Goal: Task Accomplishment & Management: Manage account settings

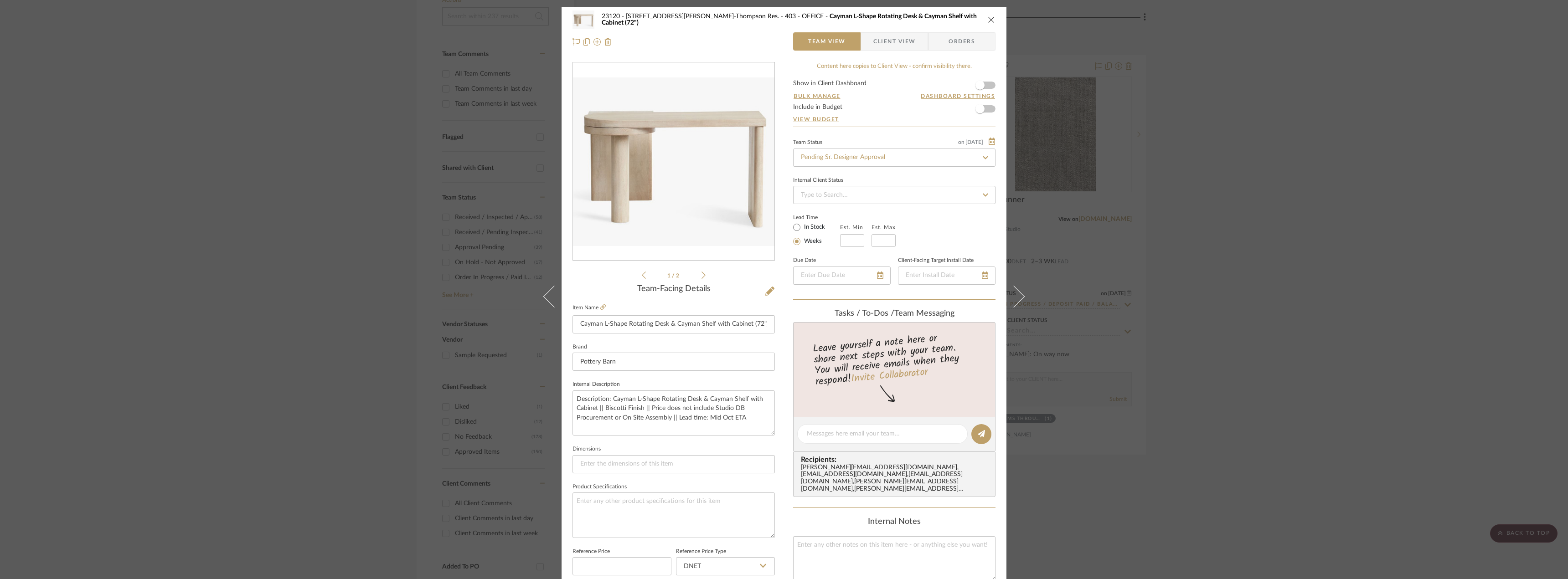
click at [701, 273] on icon at bounding box center [703, 275] width 4 height 8
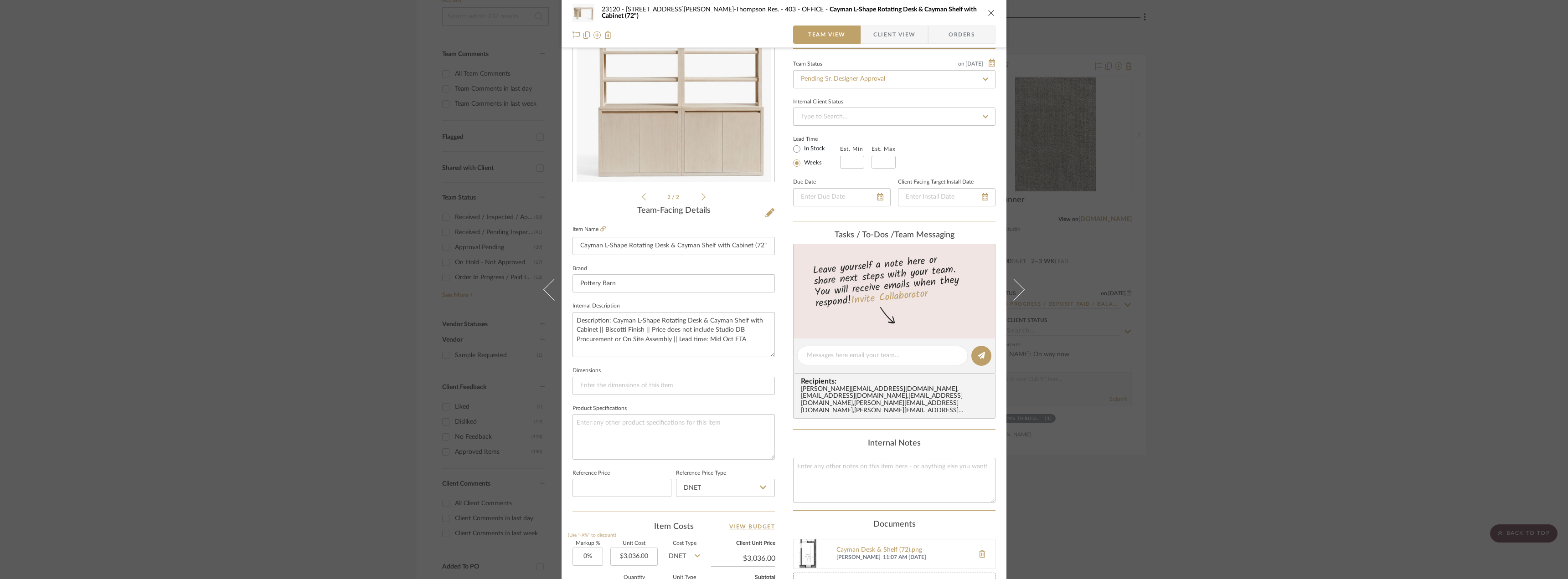
scroll to position [227, 0]
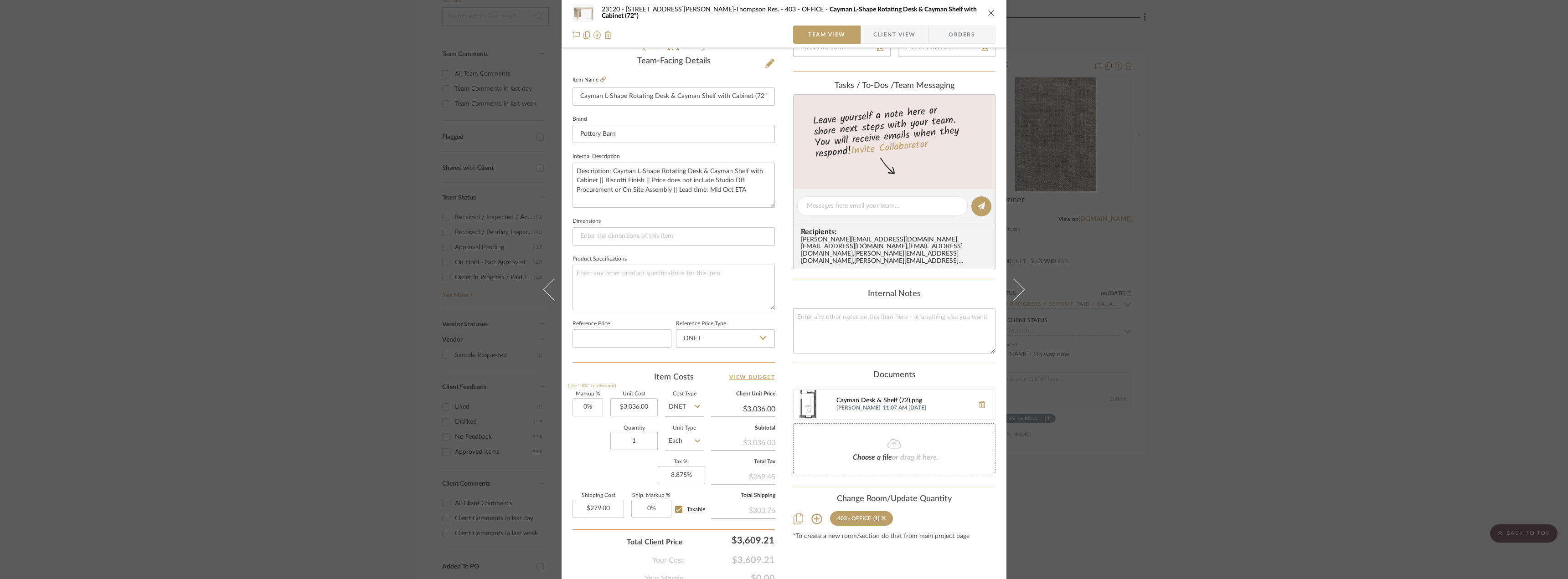
click at [872, 397] on div "Cayman Desk & Shelf (72).png" at bounding box center [903, 401] width 133 height 7
click at [1233, 319] on div "23120 - 239 Dean St, Unwin-Thompson Res. 403 - OFFICE Cayman L-Shape Rotating D…" at bounding box center [784, 290] width 1568 height 579
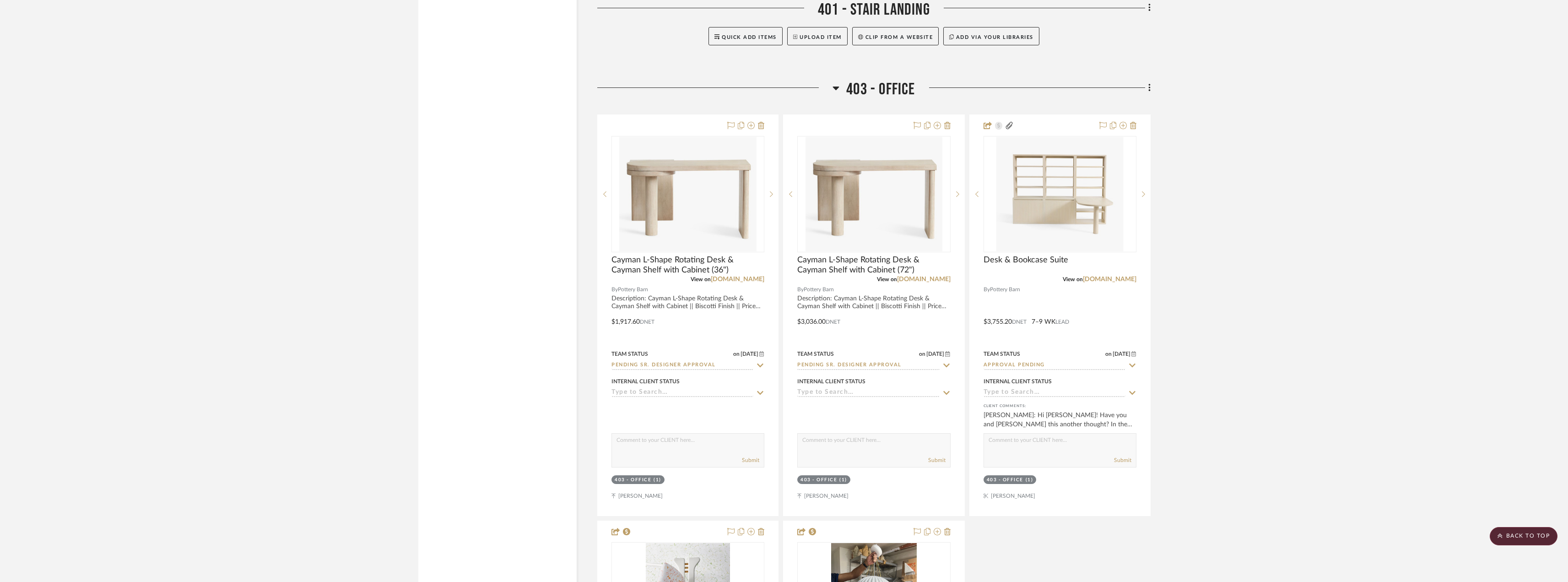
scroll to position [5539, 0]
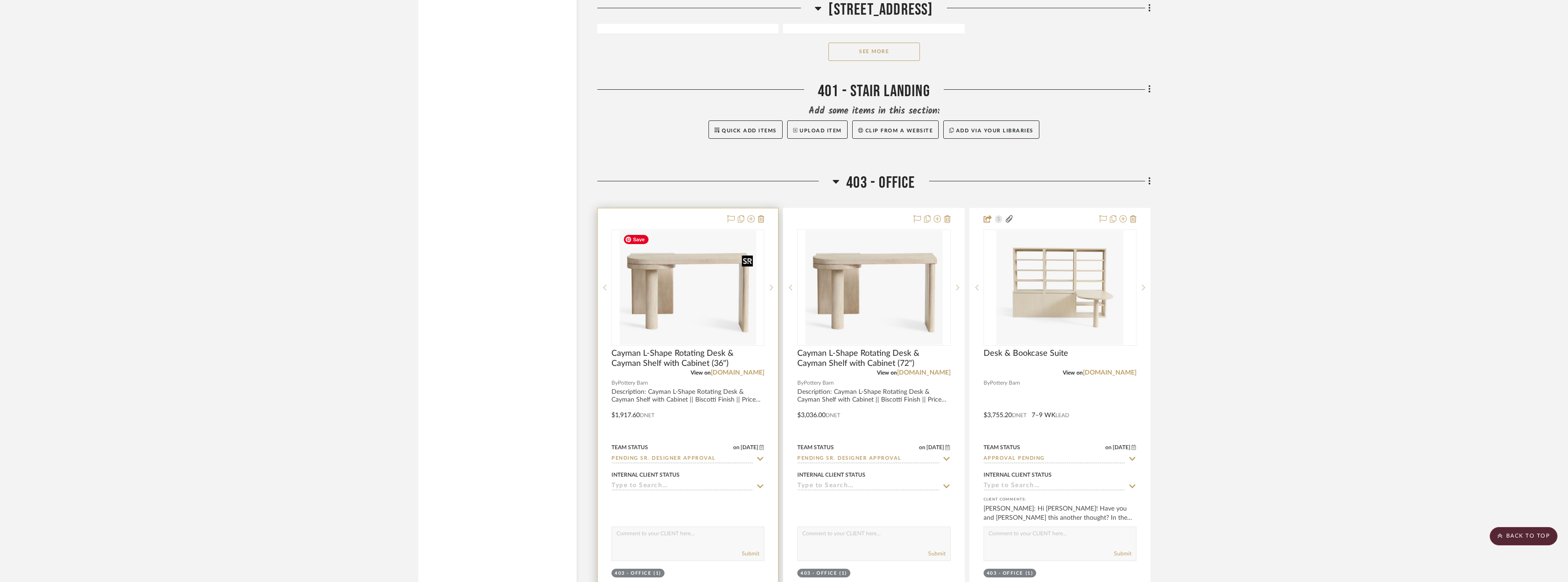
click at [673, 288] on img "0" at bounding box center [687, 287] width 137 height 114
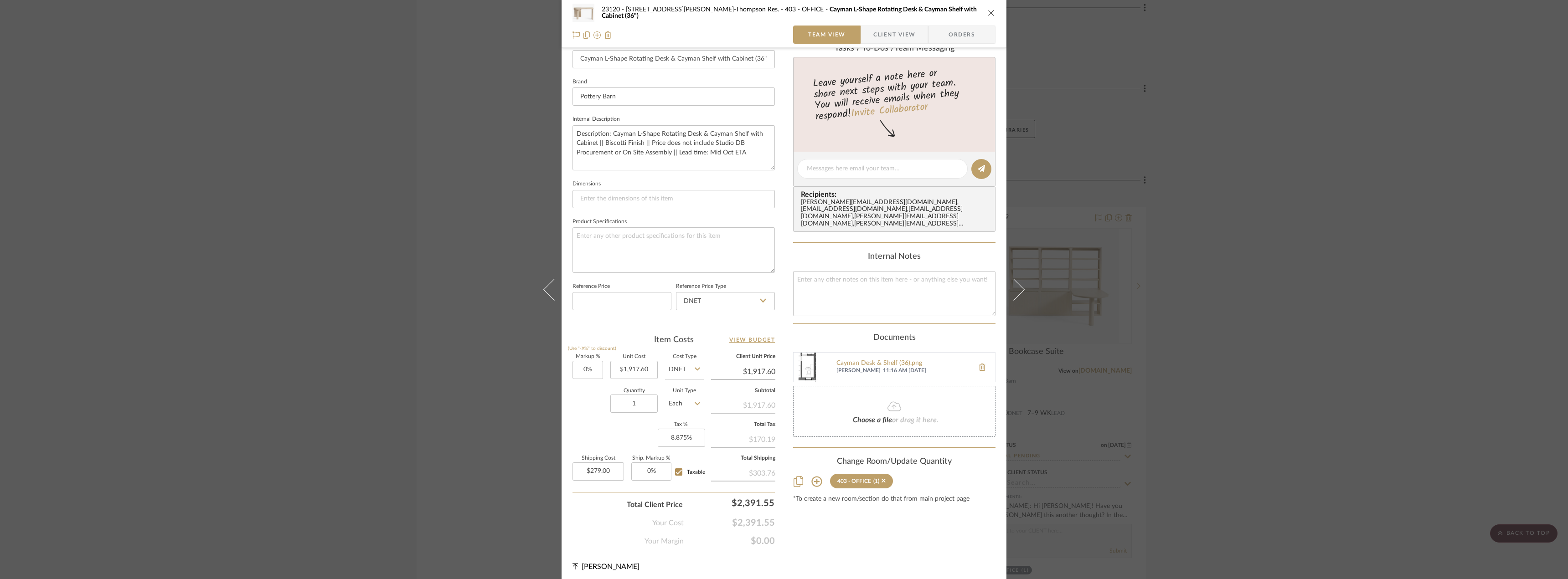
scroll to position [269, 0]
click at [852, 356] on div "Cayman Desk & Shelf (36).png" at bounding box center [903, 359] width 133 height 7
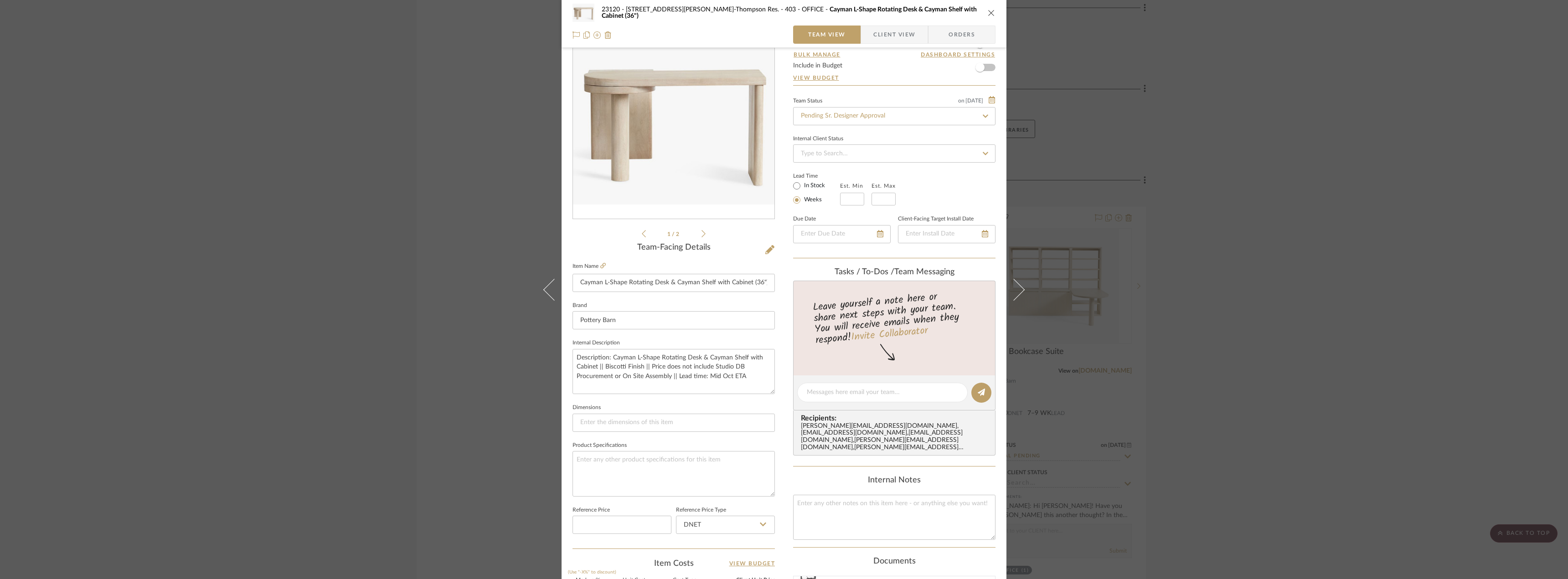
click at [898, 35] on span "Client View" at bounding box center [894, 35] width 42 height 18
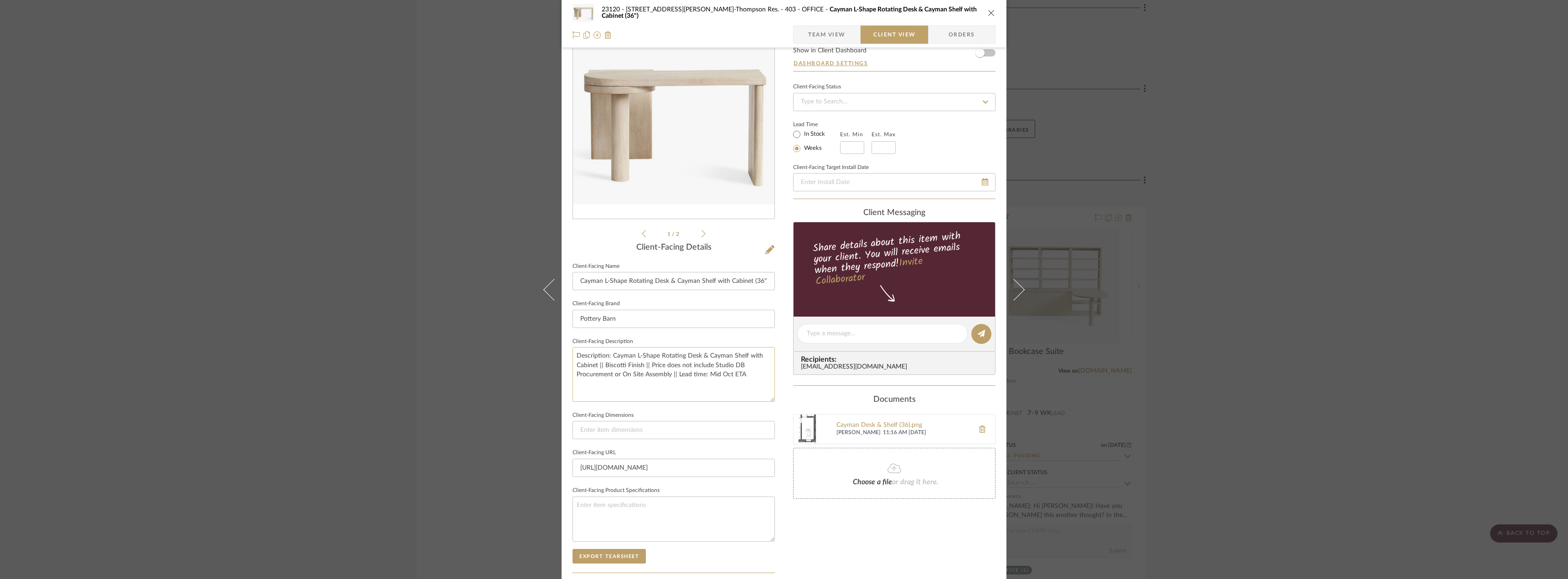
click at [573, 365] on textarea "Description: Cayman L-Shape Rotating Desk & Cayman Shelf with Cabinet || Biscot…" at bounding box center [674, 374] width 202 height 54
click at [575, 366] on textarea "Description: Cayman L-Shape Rotating Desk & Cayman Shelf with Cabinet || Biscot…" at bounding box center [674, 374] width 202 height 54
type textarea "Description: Cayman L-Shape Rotating Desk & Cayman Shelf with 36" Cabinet || Bi…"
click at [674, 407] on sr-form-field "Client-Facing Description Description: Cayman L-Shape Rotating Desk & Cayman Sh…" at bounding box center [674, 372] width 202 height 74
click at [704, 373] on textarea "Description: Cayman L-Shape Rotating Desk & Cayman Shelf with 36" Cabinet || Bi…" at bounding box center [674, 374] width 202 height 54
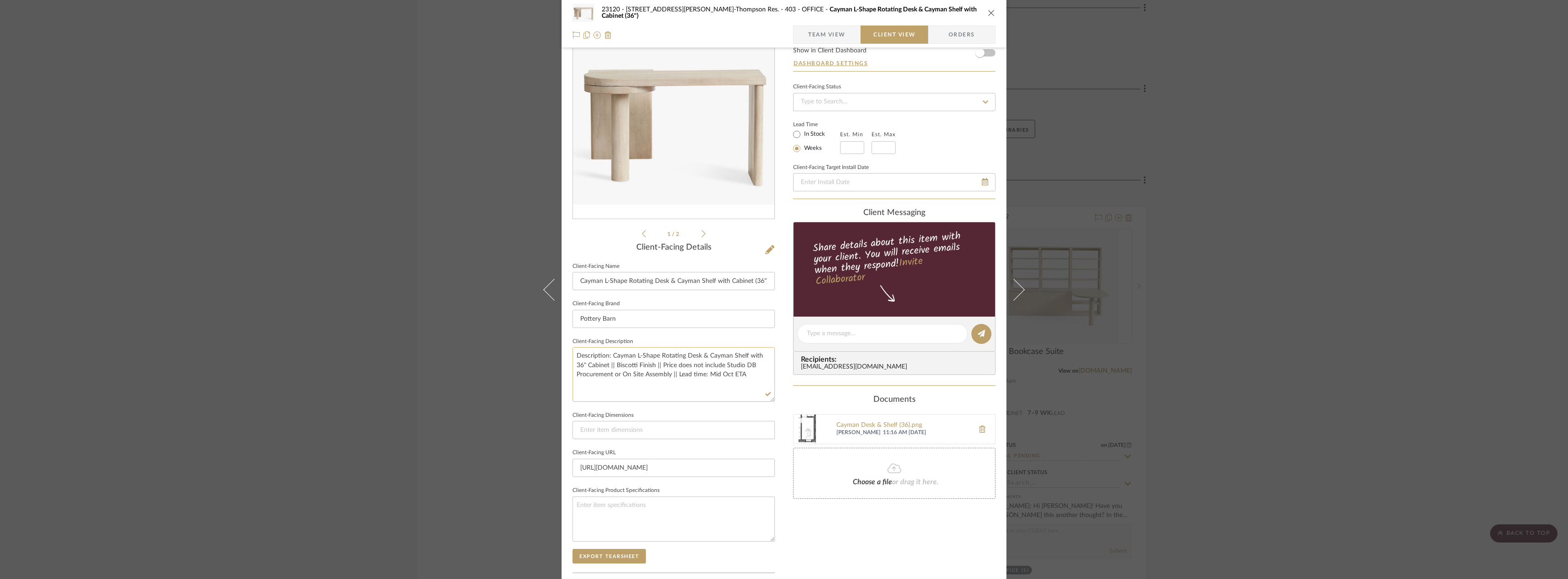
click at [738, 376] on textarea "Description: Cayman L-Shape Rotating Desk & Cayman Shelf with 36" Cabinet || Bi…" at bounding box center [674, 374] width 202 height 54
click at [849, 560] on div "Only content on this tab can share to Dashboard. Click eyeball icon to show or …" at bounding box center [894, 347] width 202 height 652
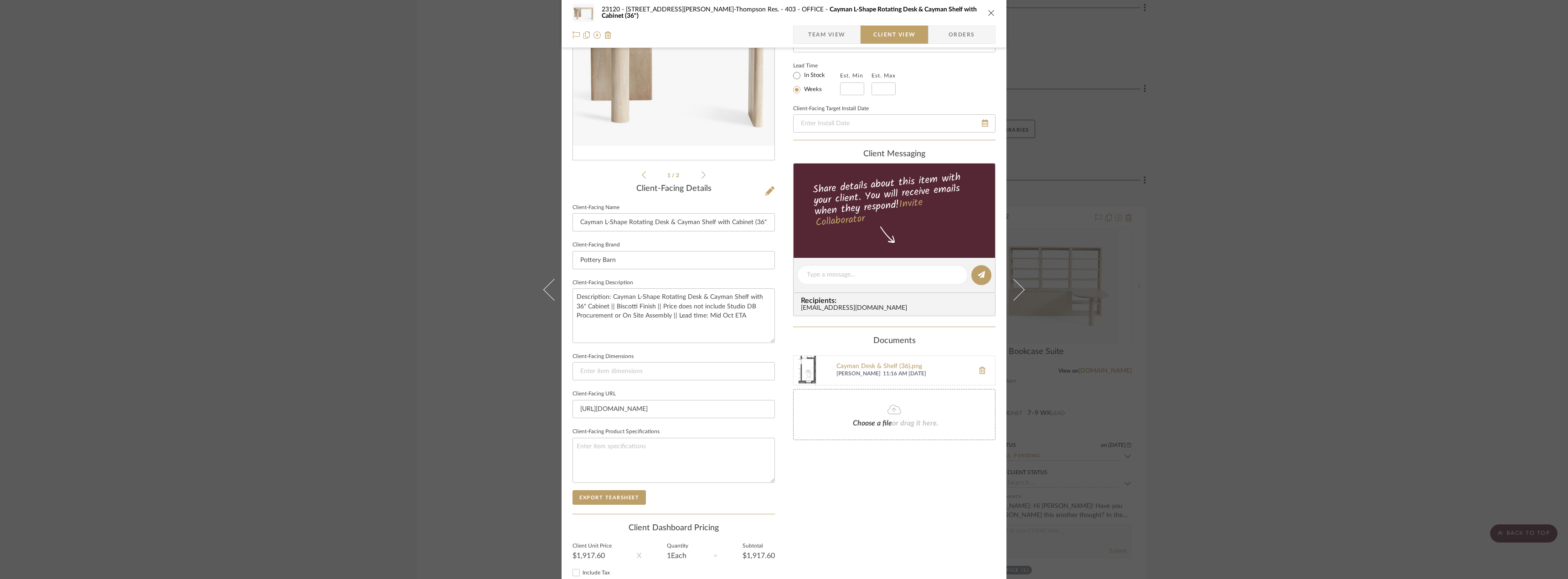
scroll to position [172, 0]
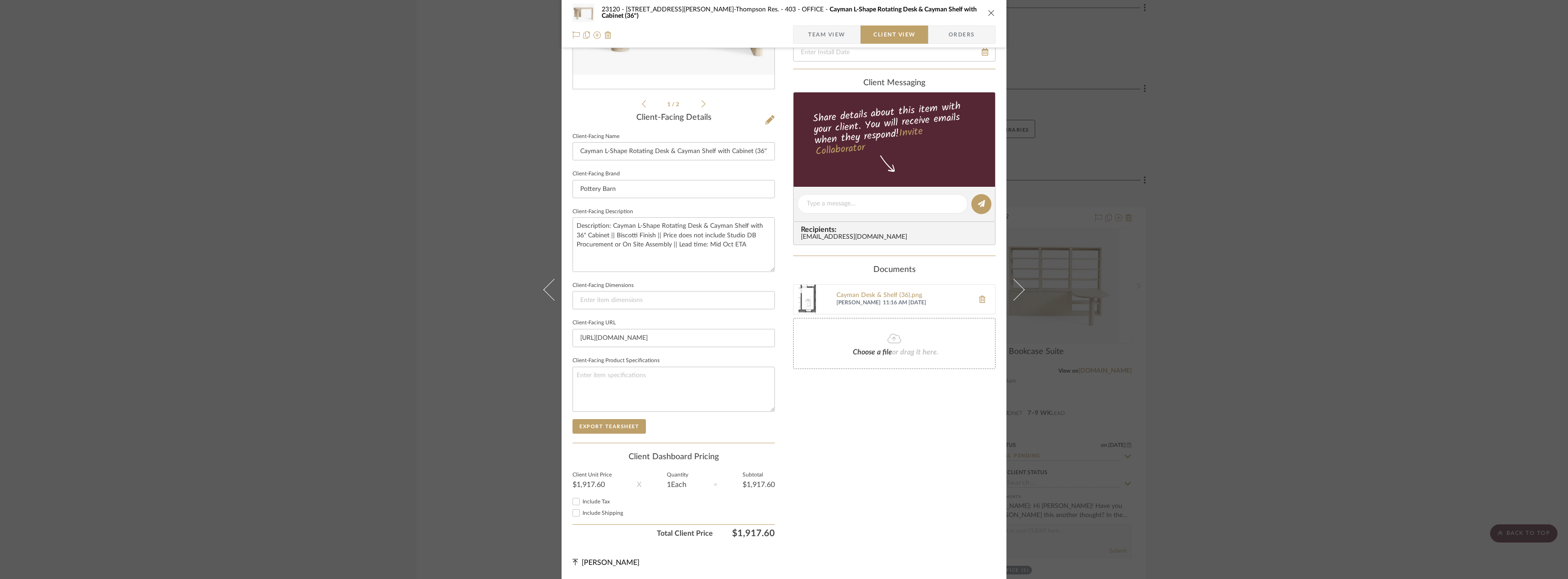
click at [594, 507] on mat-checkbox "Include Shipping" at bounding box center [674, 512] width 202 height 12
click at [592, 502] on span "Include Tax" at bounding box center [596, 501] width 27 height 5
click at [582, 502] on input "Include Tax" at bounding box center [576, 501] width 11 height 11
checkbox input "true"
click at [594, 512] on span "Include Shipping" at bounding box center [603, 513] width 41 height 5
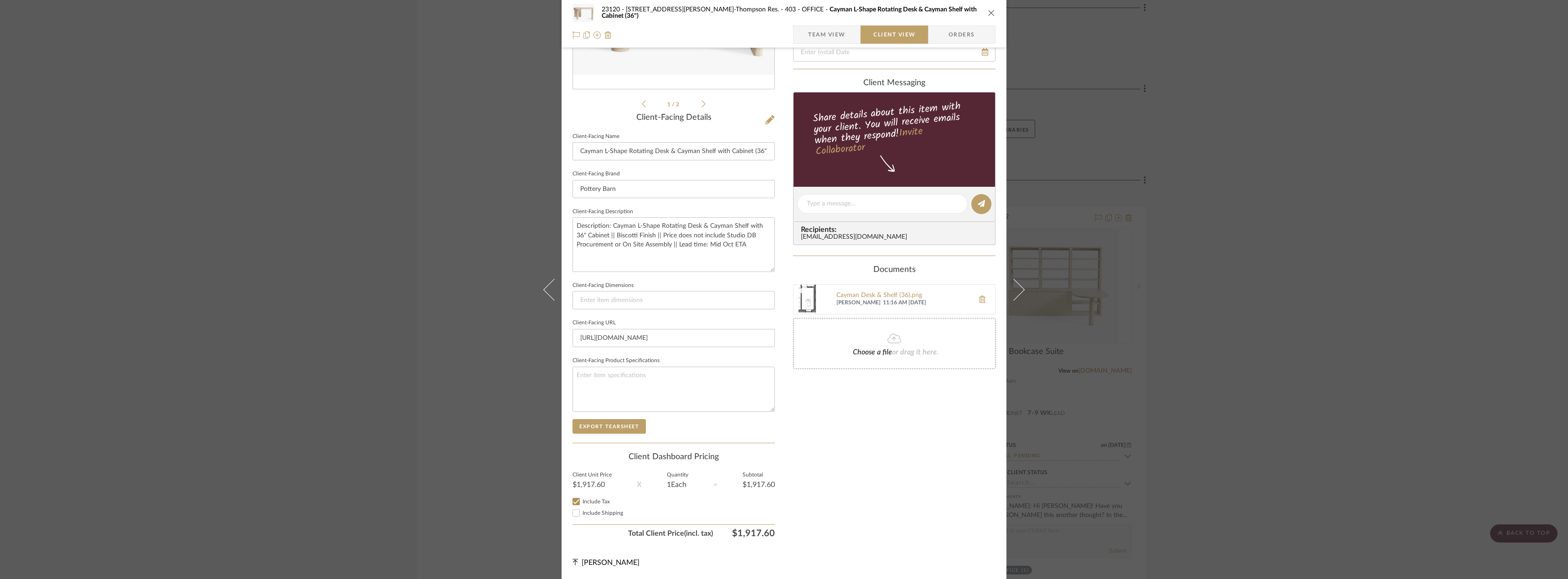
click at [582, 512] on input "Include Shipping" at bounding box center [576, 513] width 11 height 11
checkbox input "true"
click at [893, 496] on div "Only content on this tab can share to Dashboard. Click eyeball icon to show or …" at bounding box center [894, 217] width 202 height 652
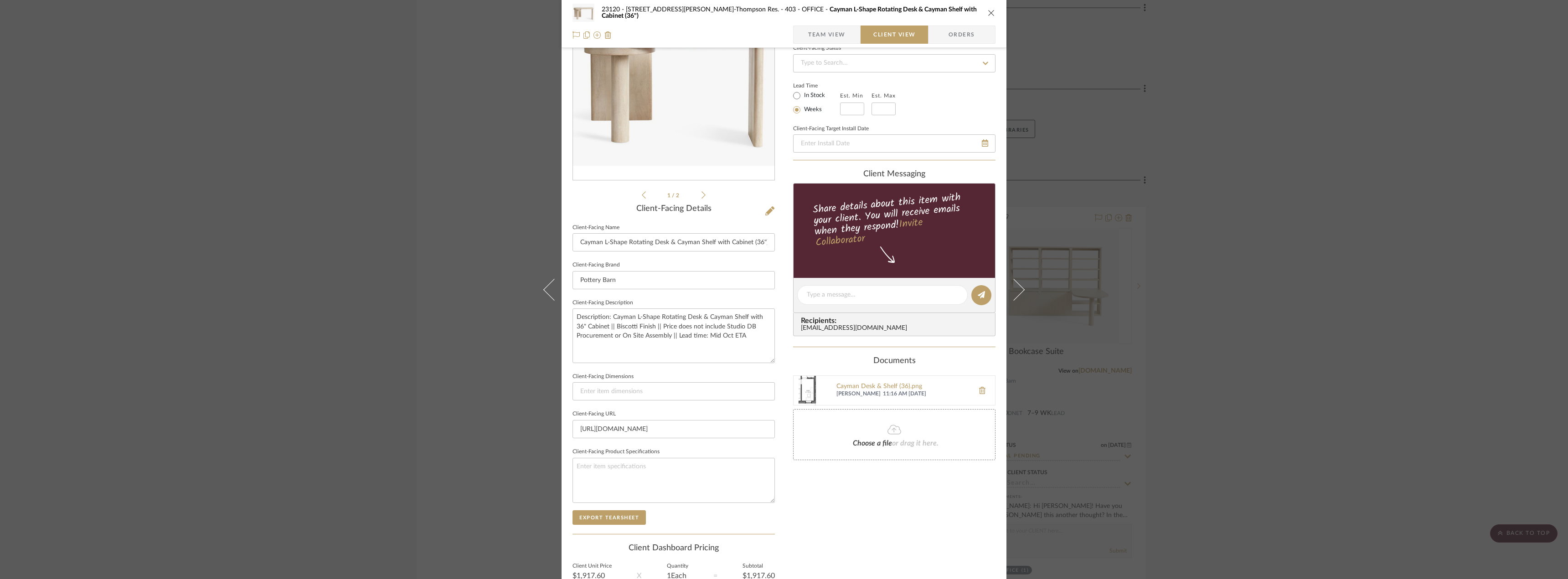
scroll to position [0, 0]
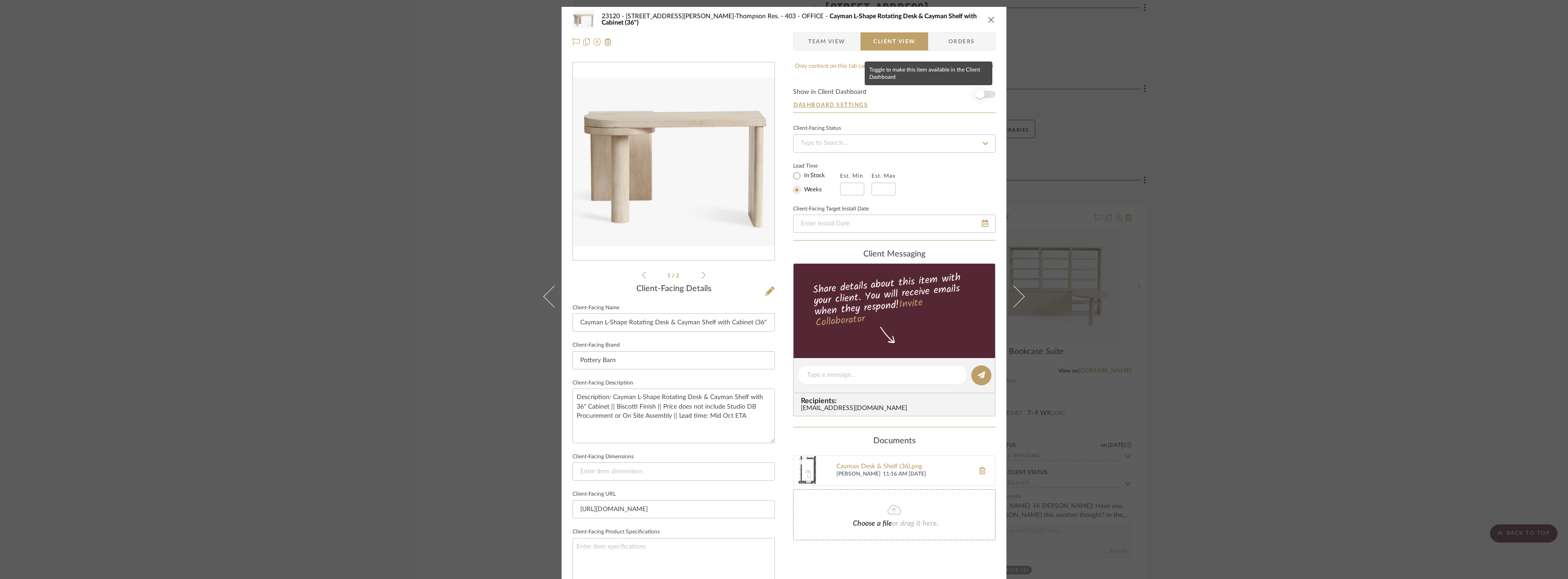
click at [984, 94] on span "button" at bounding box center [980, 94] width 20 height 20
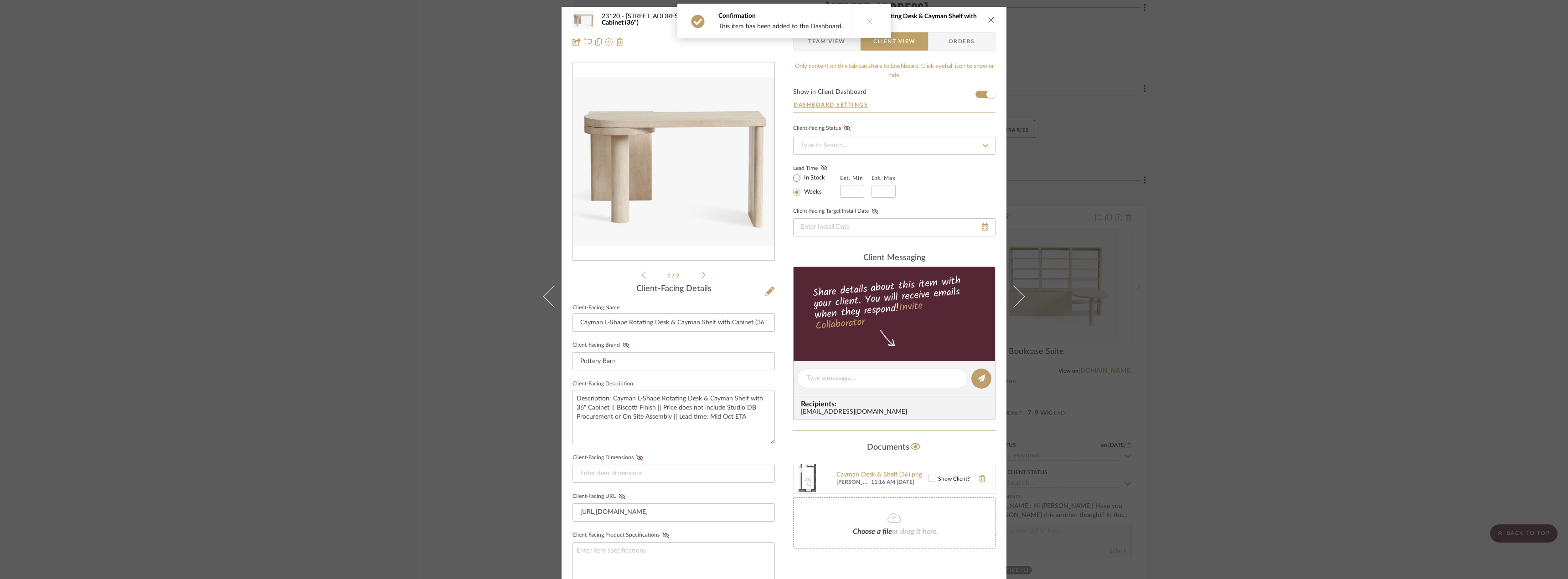
click at [844, 48] on span "Team View" at bounding box center [827, 41] width 66 height 18
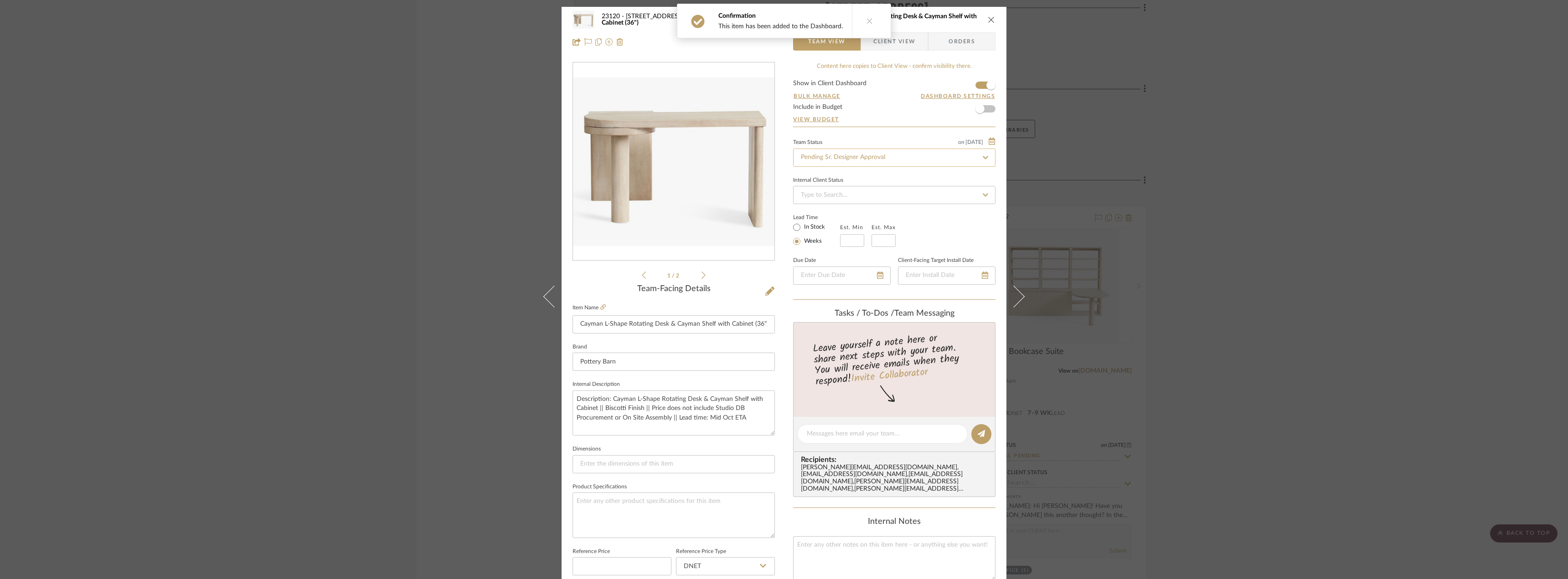
click at [862, 160] on input "Pending Sr. Designer Approval" at bounding box center [894, 158] width 202 height 18
click at [846, 211] on div "Approval Pending" at bounding box center [891, 205] width 201 height 23
type input "Approval Pending"
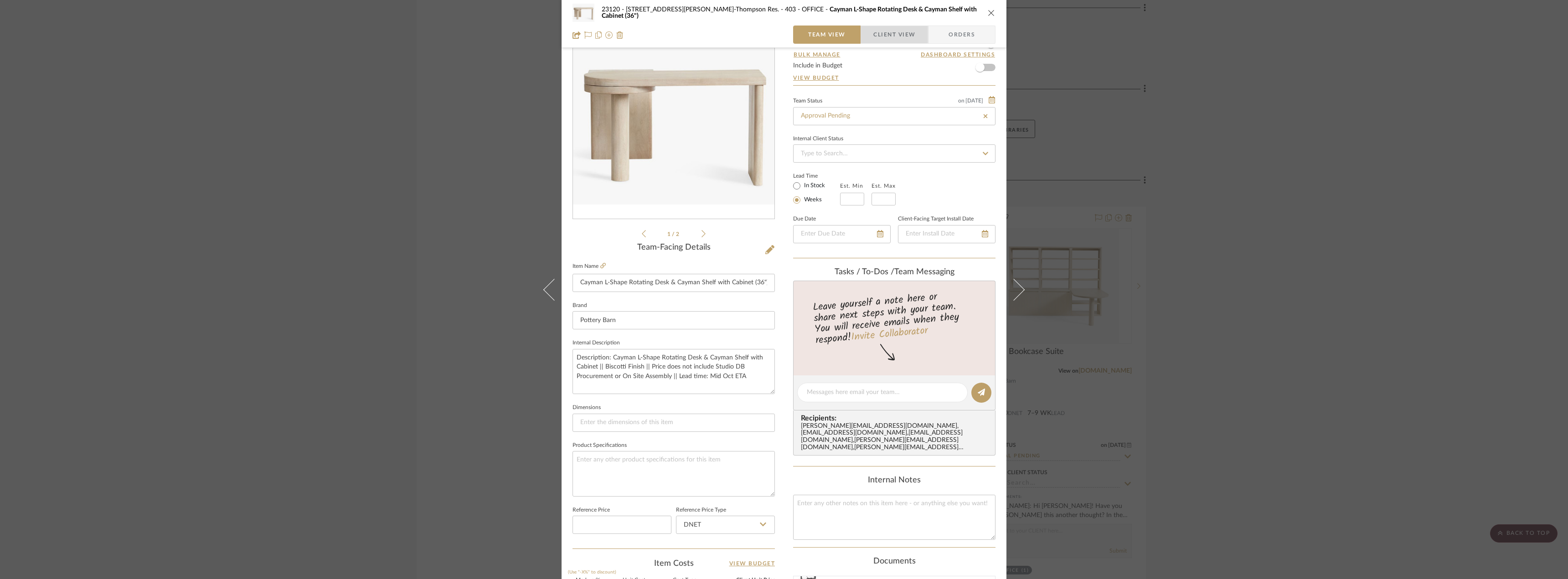
click at [890, 27] on span "Client View" at bounding box center [894, 35] width 42 height 18
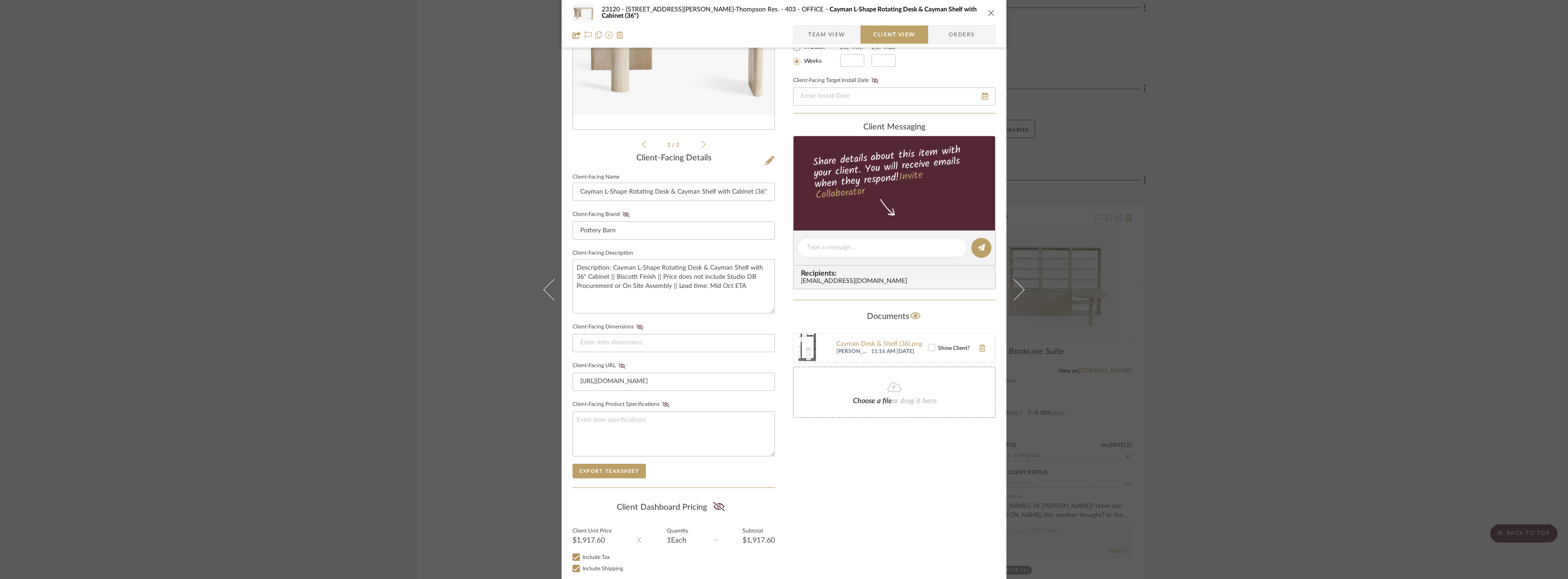
scroll to position [178, 0]
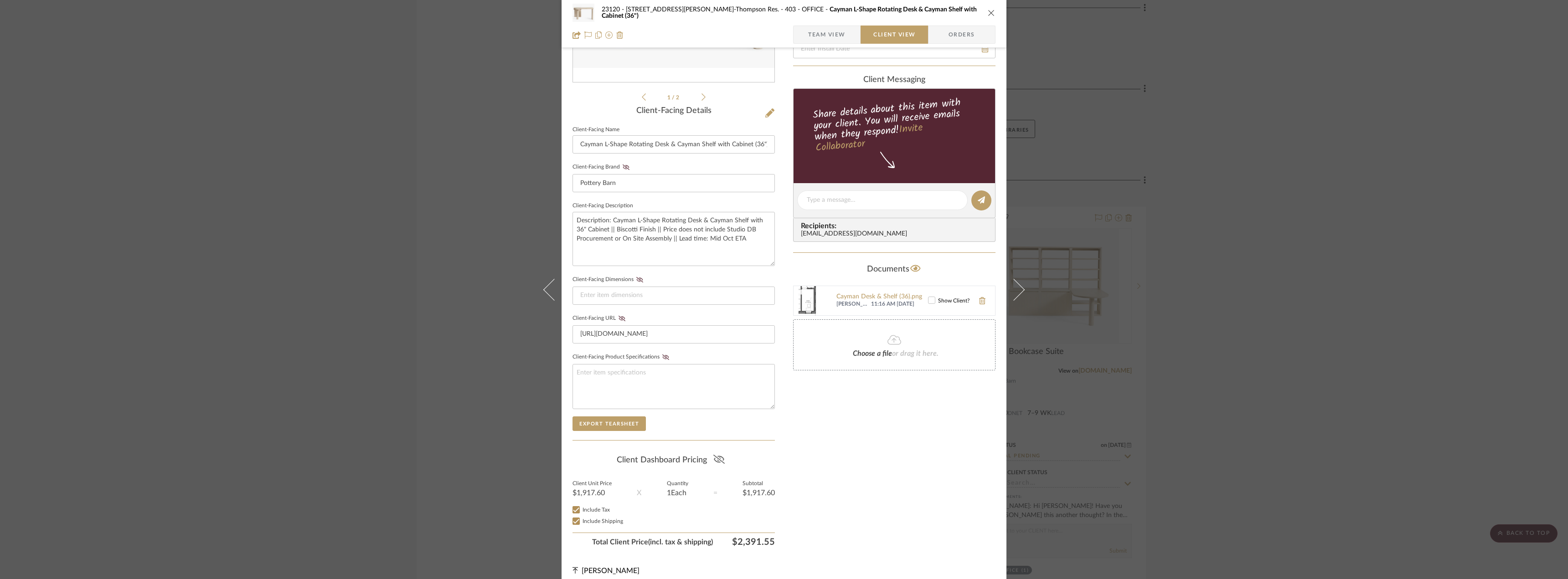
click at [718, 463] on icon at bounding box center [719, 459] width 12 height 9
click at [828, 467] on div "Only content on this tab can share to Dashboard. Click eyeball icon to show or …" at bounding box center [894, 217] width 202 height 667
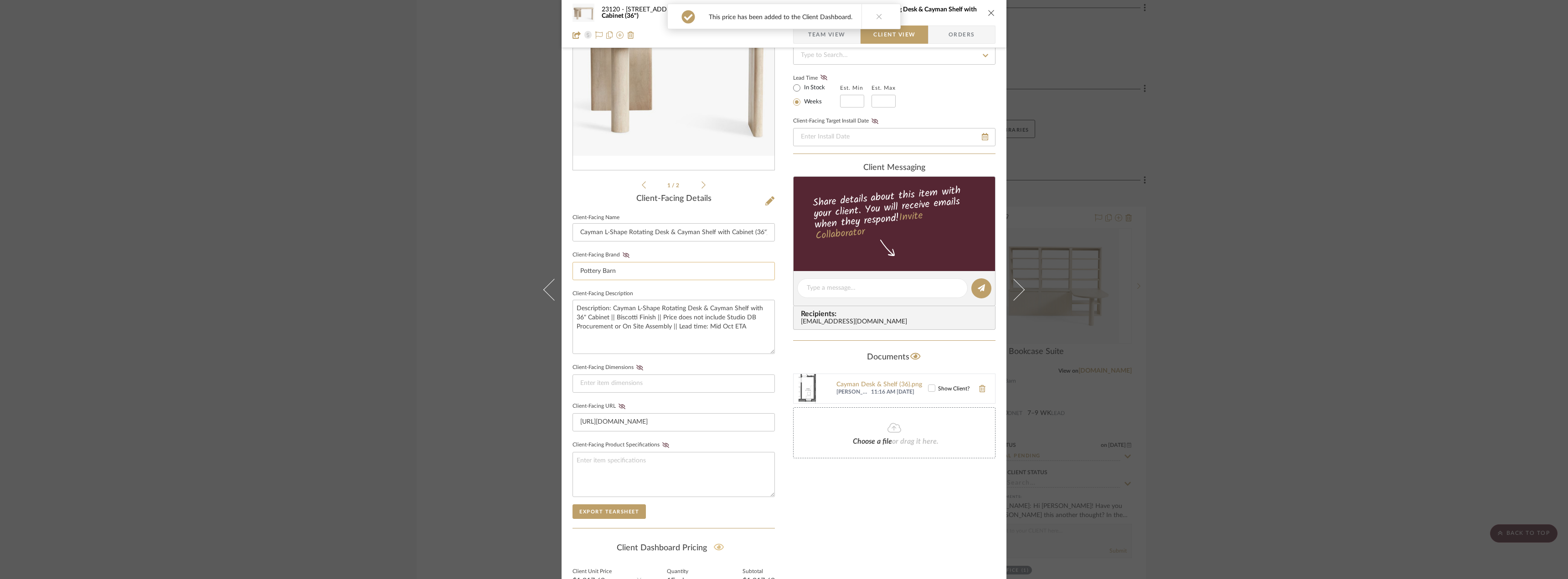
scroll to position [87, 0]
click at [627, 258] on fa-icon at bounding box center [626, 258] width 12 height 5
click at [929, 392] on icon at bounding box center [932, 391] width 6 height 4
click at [903, 498] on div "Only content on this tab can share to Dashboard. Click eyeball icon to show or …" at bounding box center [894, 308] width 202 height 667
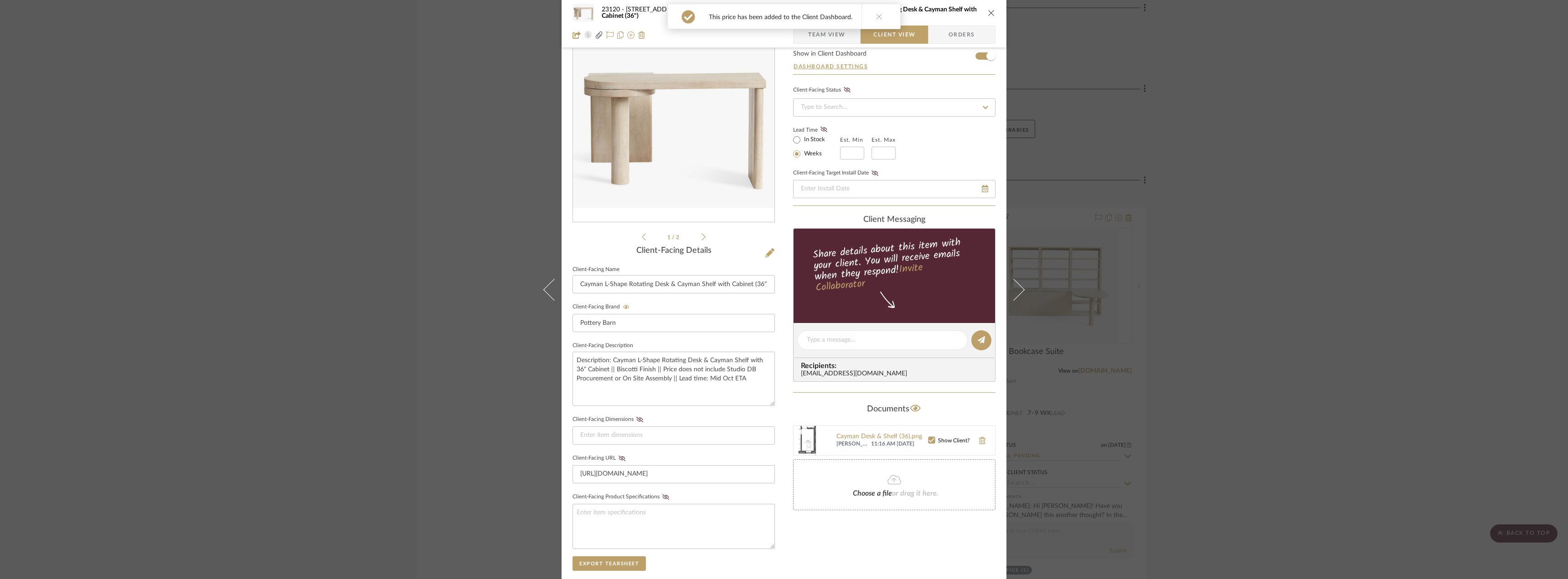
scroll to position [0, 0]
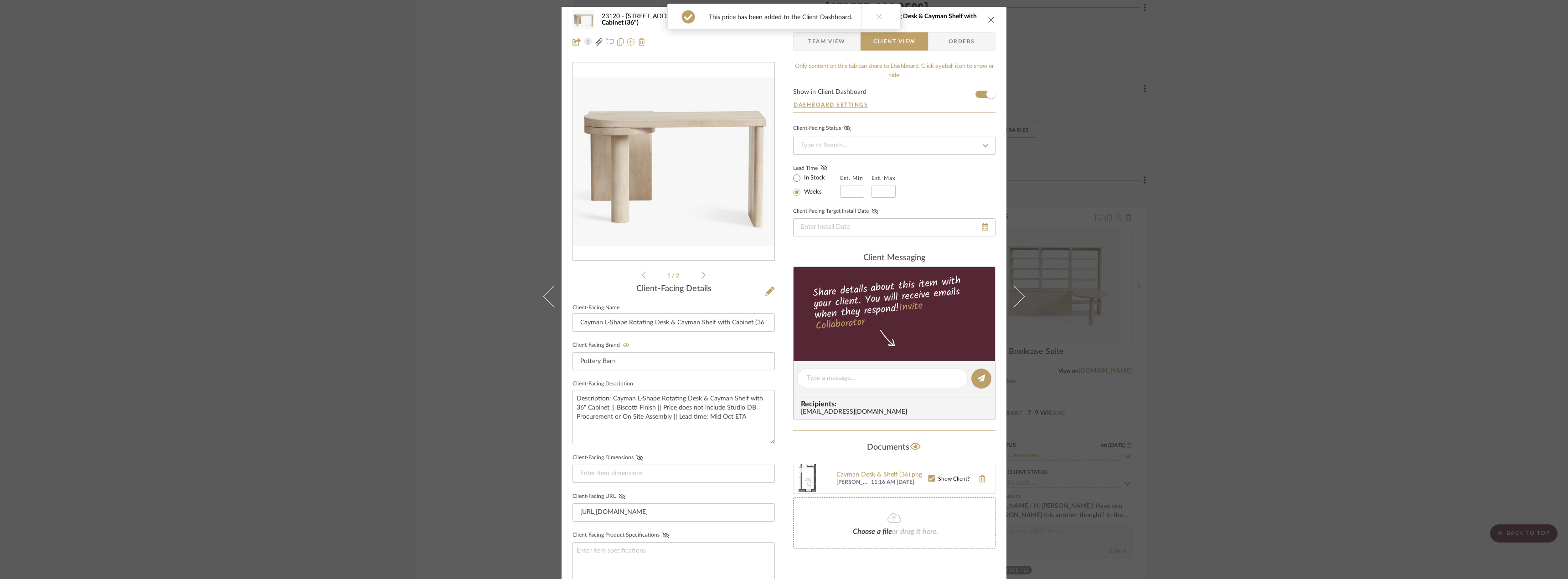
drag, startPoint x: 1286, startPoint y: 249, endPoint x: 1222, endPoint y: 266, distance: 66.2
click at [1286, 249] on div "23120 - 239 Dean St, Unwin-Thompson Res. 403 - OFFICE Cayman L-Shape Rotating D…" at bounding box center [784, 290] width 1568 height 579
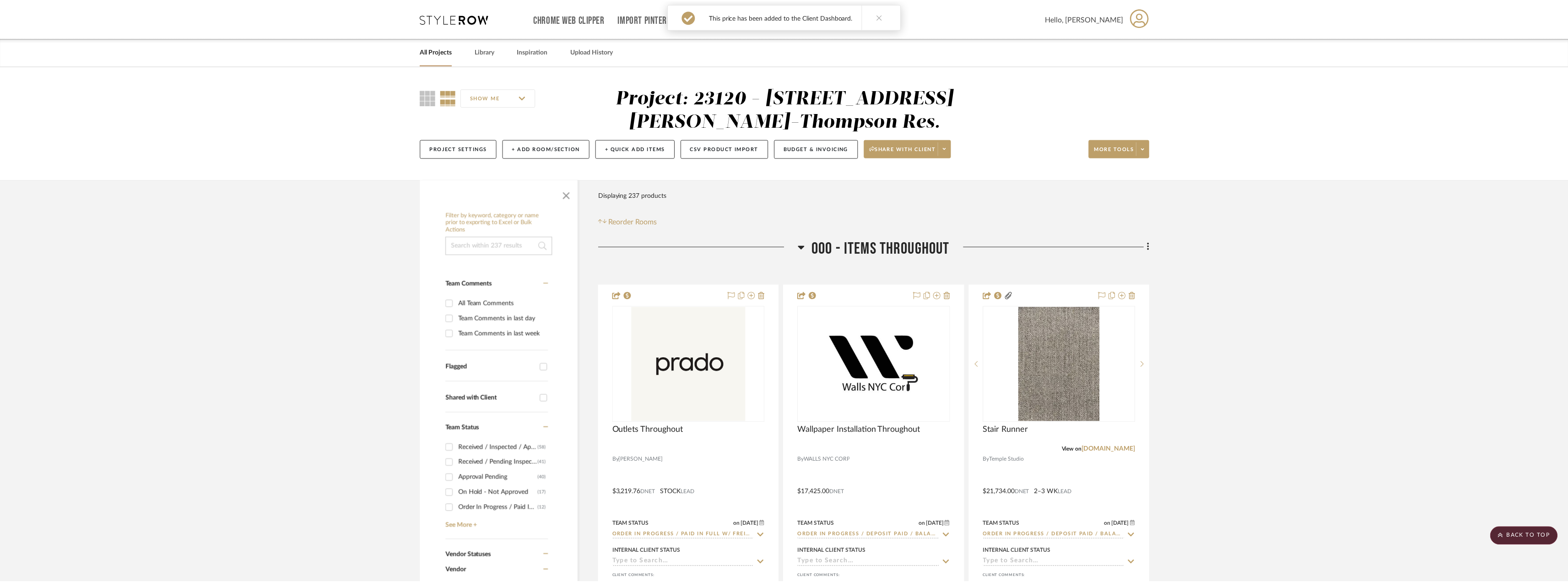
scroll to position [5539, 0]
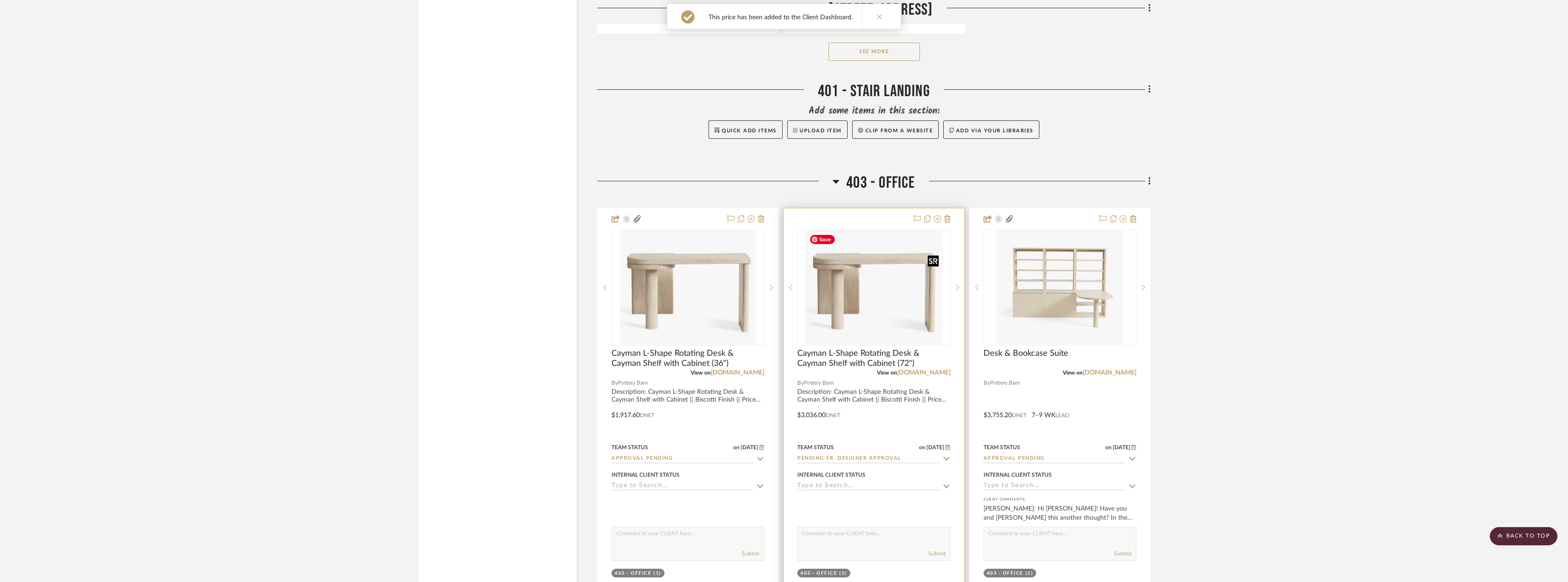
click at [875, 304] on img "0" at bounding box center [874, 287] width 137 height 114
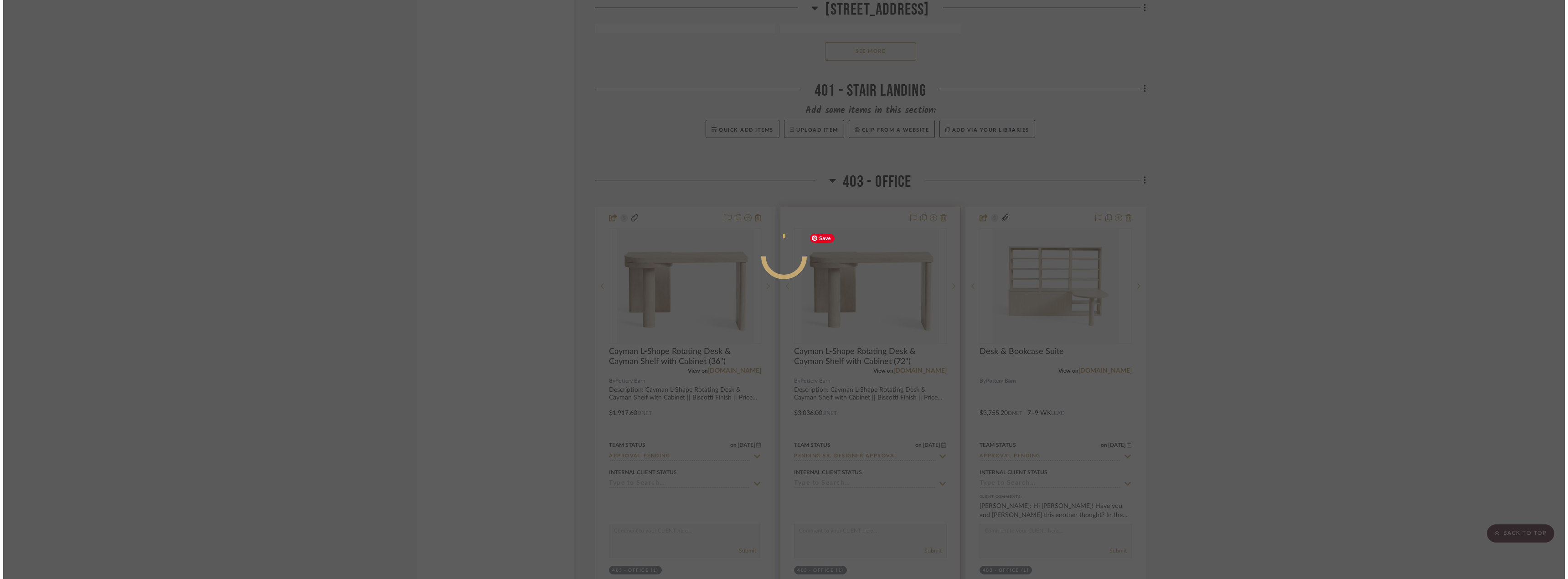
scroll to position [0, 0]
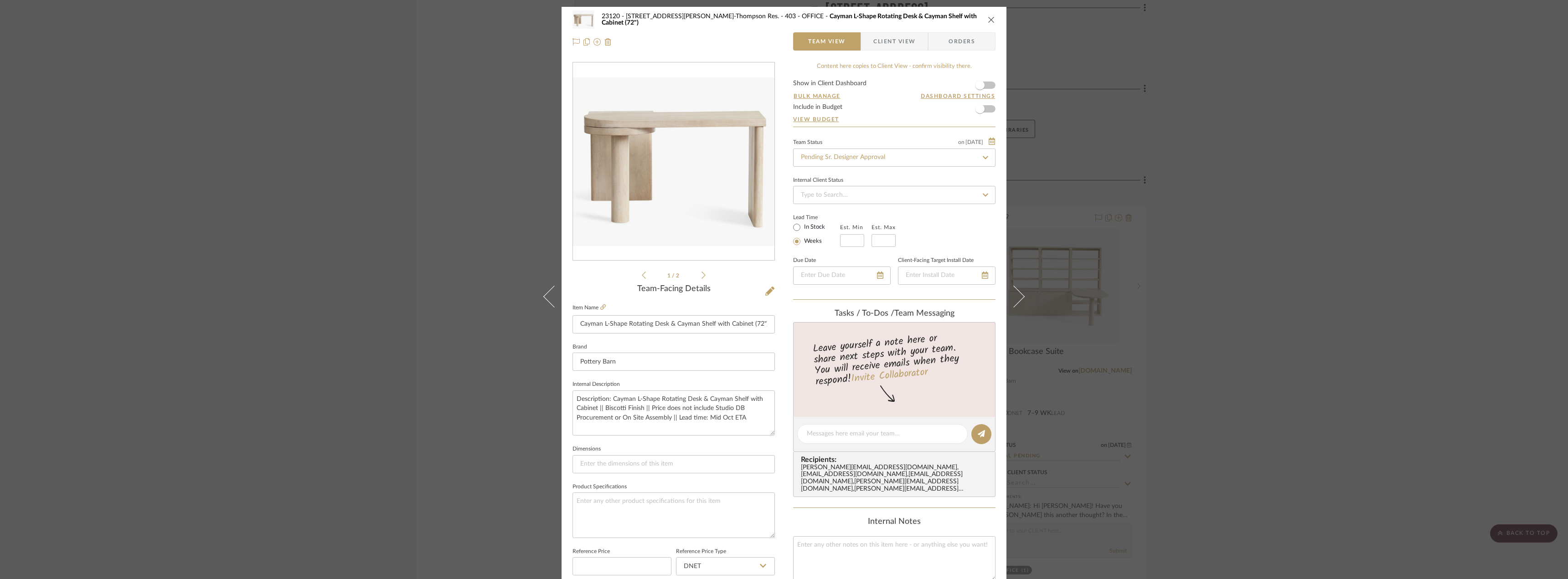
click at [989, 84] on form "Show in Client Dashboard Bulk Manage Dashboard Settings Include in Budget View …" at bounding box center [894, 103] width 202 height 46
click at [984, 88] on span "button" at bounding box center [980, 85] width 20 height 20
click at [882, 161] on input "Pending Sr. Designer Approval" at bounding box center [894, 158] width 202 height 18
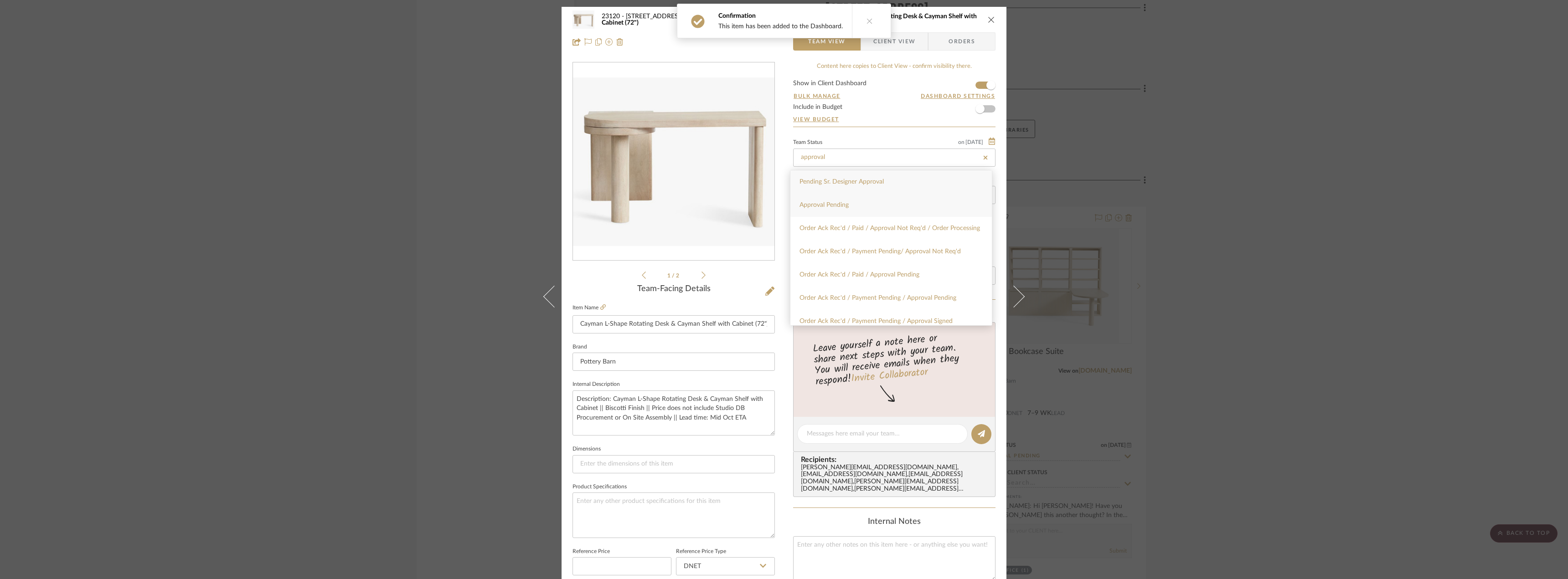
click at [854, 204] on div "Approval Pending" at bounding box center [891, 205] width 201 height 23
type input "Approval Pending"
click at [630, 432] on textarea "Description: Cayman L-Shape Rotating Desk & Cayman Shelf with Cabinet || Biscot…" at bounding box center [674, 413] width 202 height 45
click at [573, 408] on textarea "Description: Cayman L-Shape Rotating Desk & Cayman Shelf with Cabinet || Biscot…" at bounding box center [674, 413] width 202 height 45
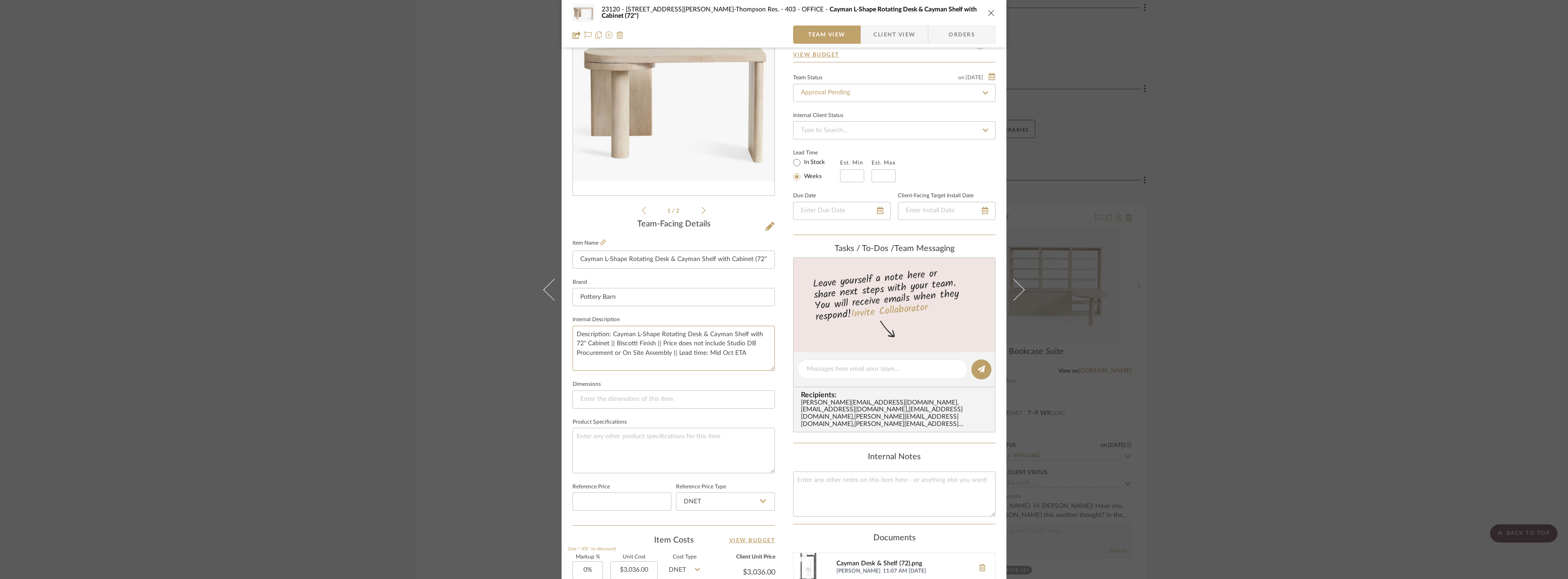
scroll to position [182, 0]
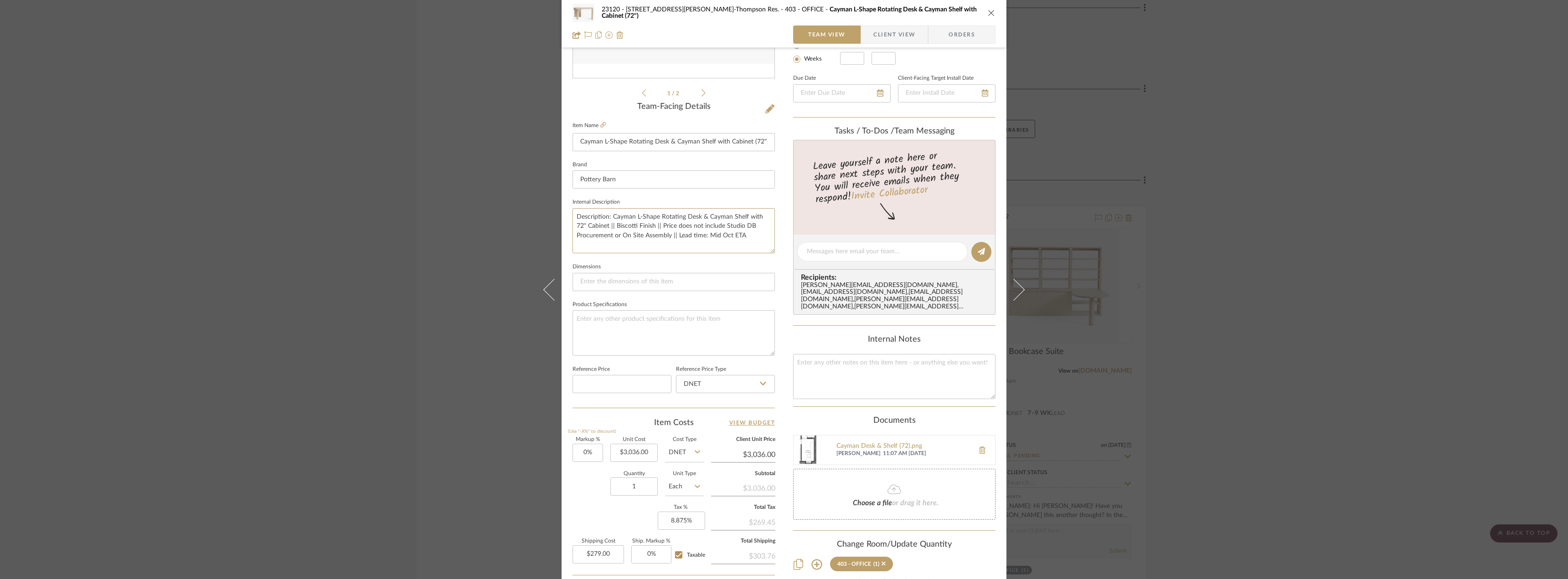
type textarea "Description: Cayman L-Shape Rotating Desk & Cayman Shelf with 72" Cabinet || Bi…"
click at [883, 39] on span "Client View" at bounding box center [894, 35] width 42 height 18
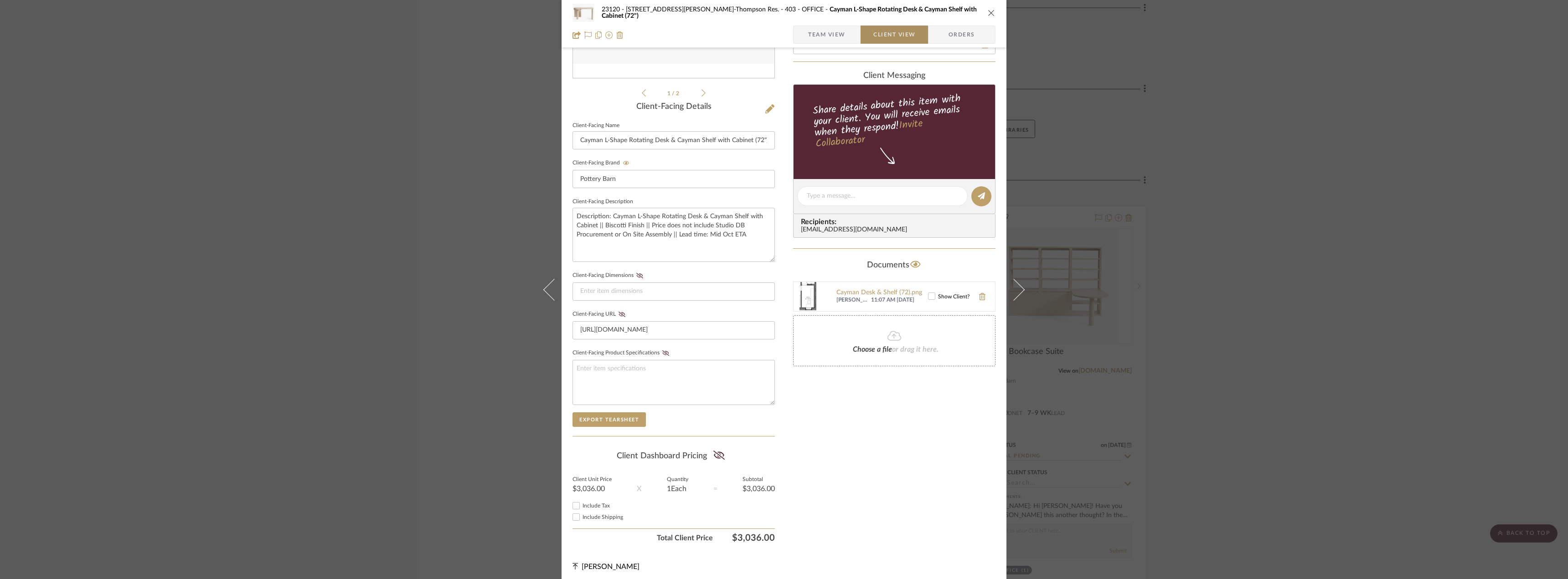
type textarea "Description: Cayman L-Shape Rotating Desk & Cayman Shelf with 72" Cabinet || Bi…"
click at [931, 297] on icon at bounding box center [931, 296] width 6 height 6
click at [714, 456] on icon at bounding box center [719, 455] width 12 height 9
click at [603, 506] on span "Include Tax" at bounding box center [596, 505] width 27 height 5
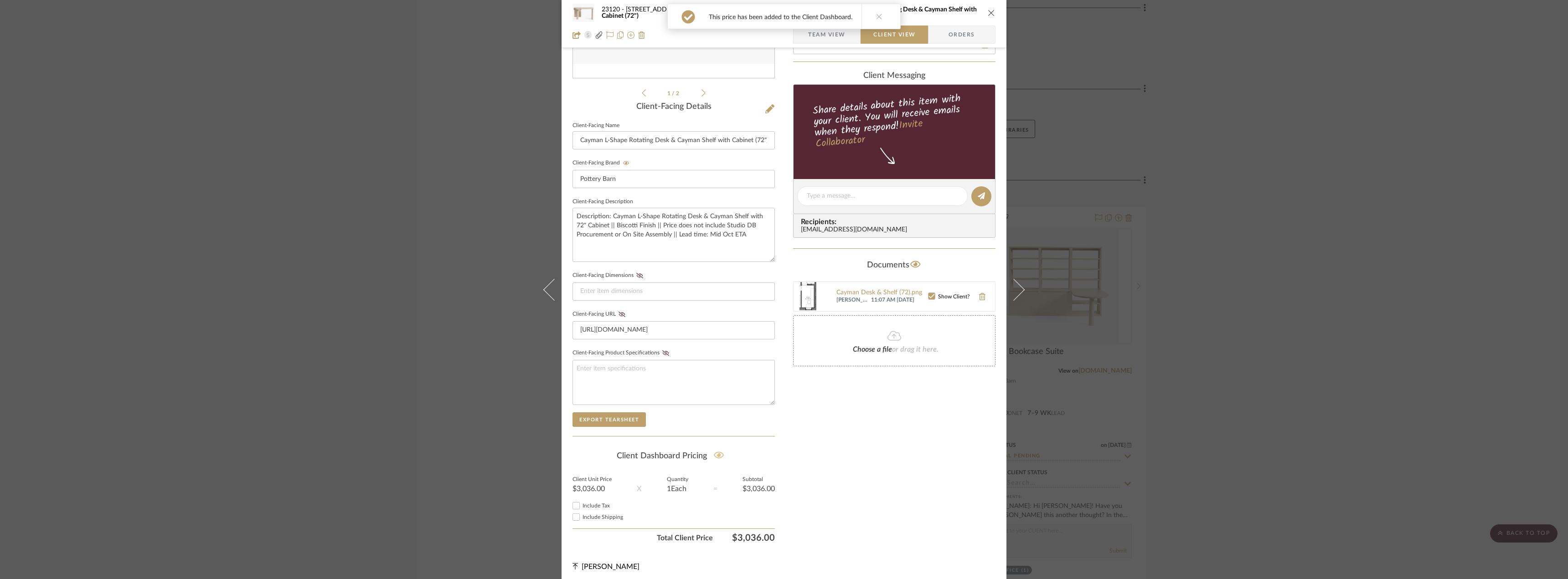
click at [582, 506] on input "Include Tax" at bounding box center [576, 505] width 11 height 11
checkbox input "true"
click at [597, 514] on span "Include Shipping" at bounding box center [603, 516] width 41 height 5
click at [582, 514] on input "Include Shipping" at bounding box center [576, 517] width 11 height 11
checkbox input "true"
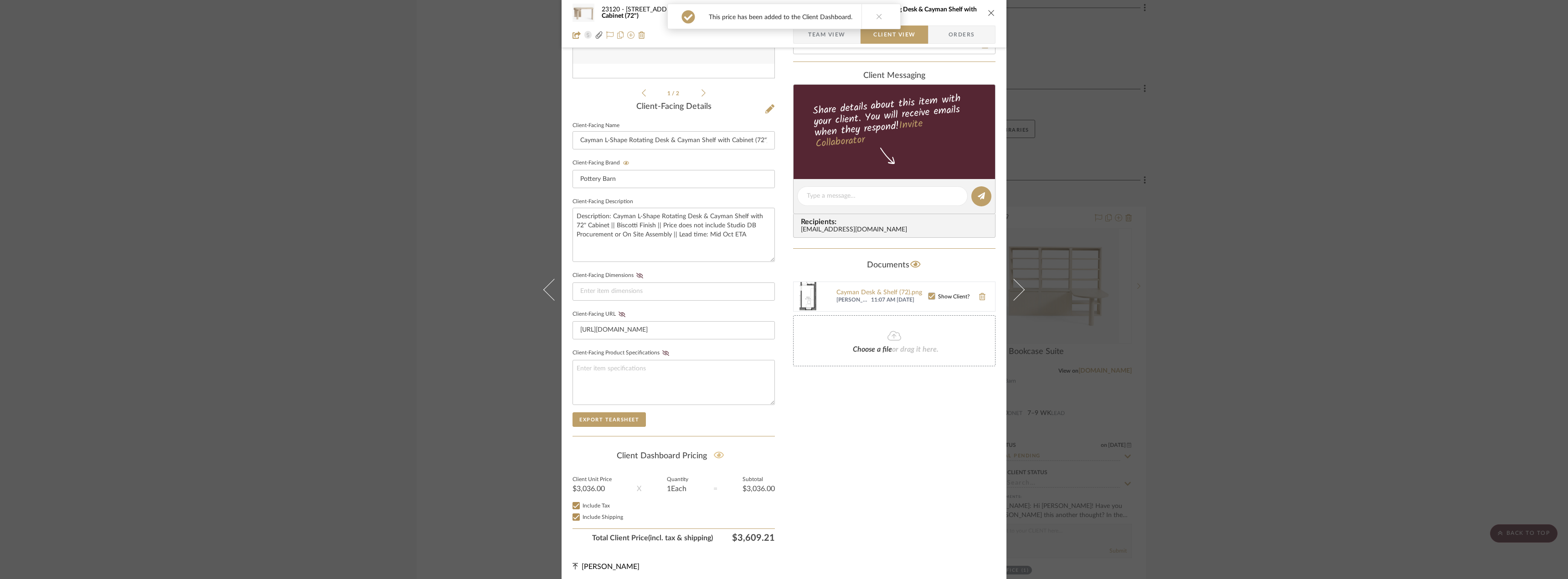
click at [913, 469] on div "Only content on this tab can share to Dashboard. Click eyeball icon to show or …" at bounding box center [894, 213] width 202 height 667
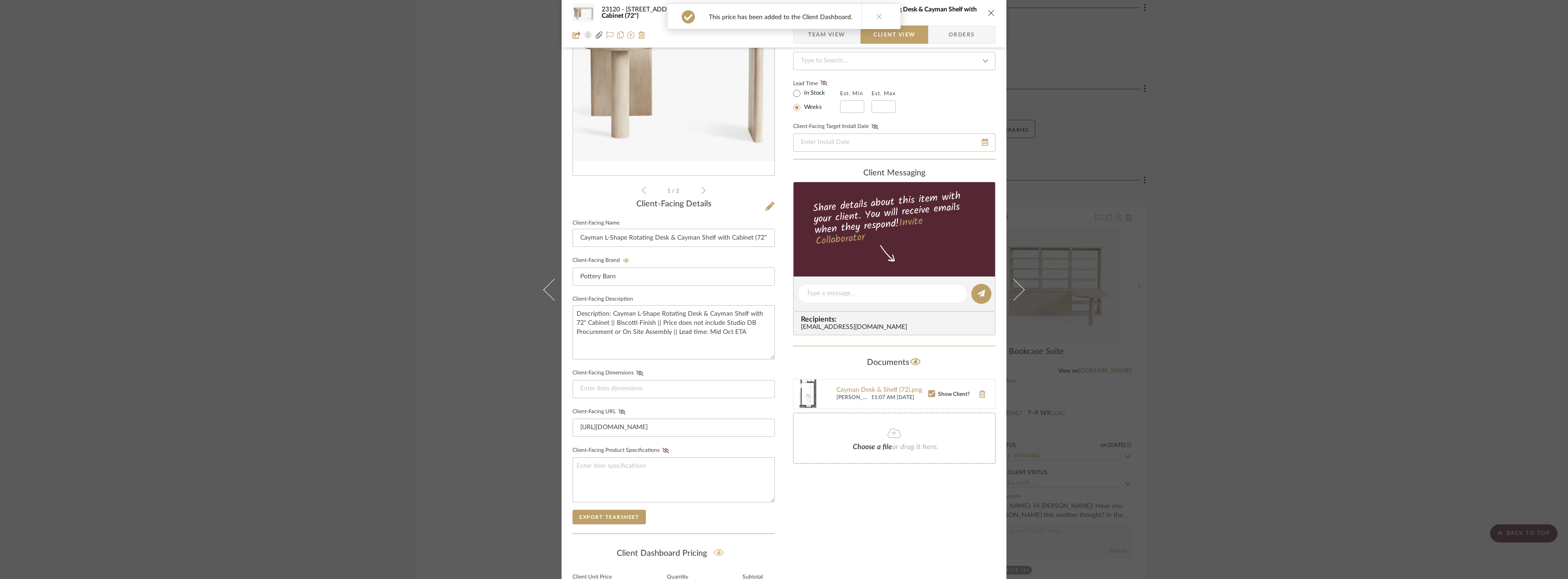
scroll to position [0, 0]
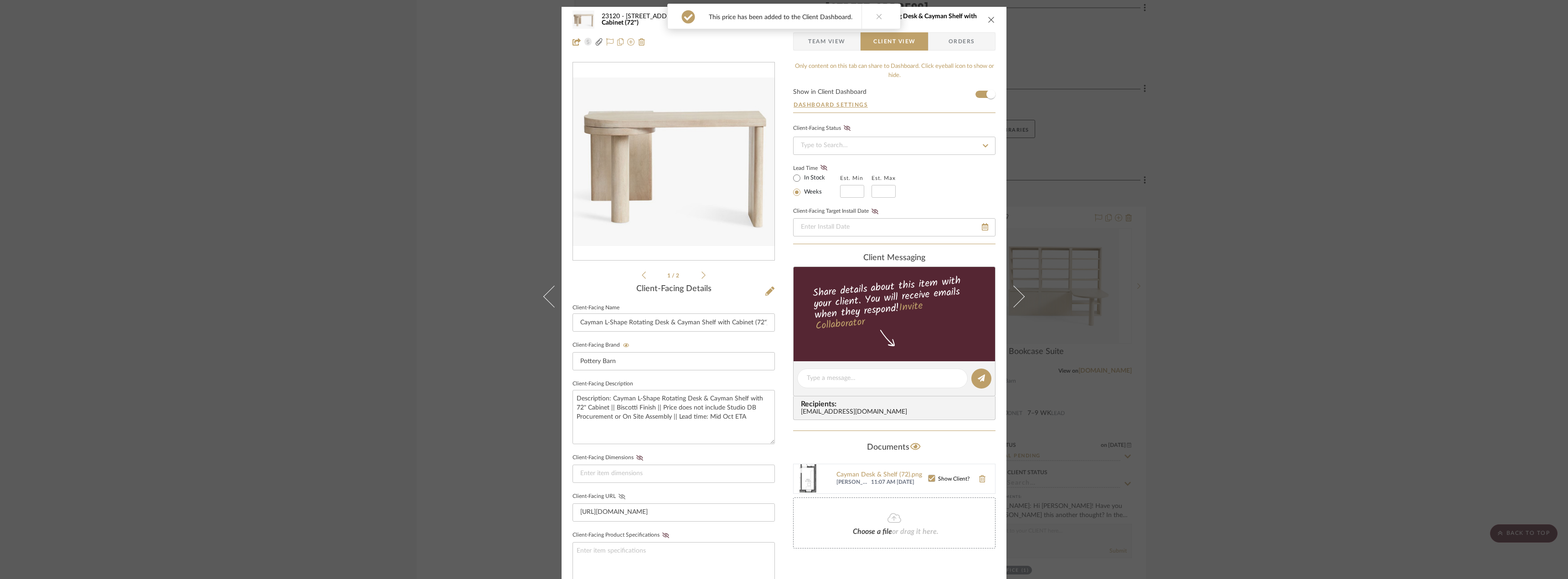
click at [618, 498] on icon at bounding box center [621, 496] width 7 height 5
click at [833, 37] on span "Team View" at bounding box center [827, 41] width 37 height 18
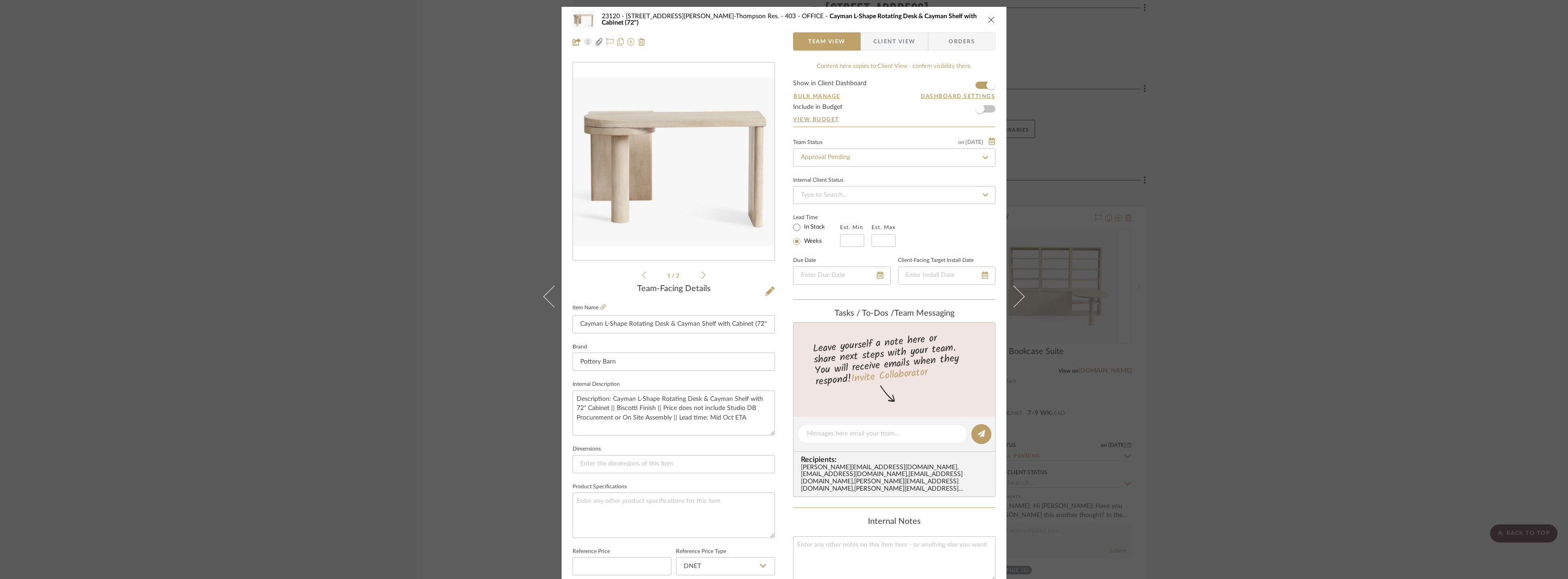
click at [1451, 173] on div "23120 - 239 Dean St, Unwin-Thompson Res. 403 - OFFICE Cayman L-Shape Rotating D…" at bounding box center [784, 290] width 1568 height 579
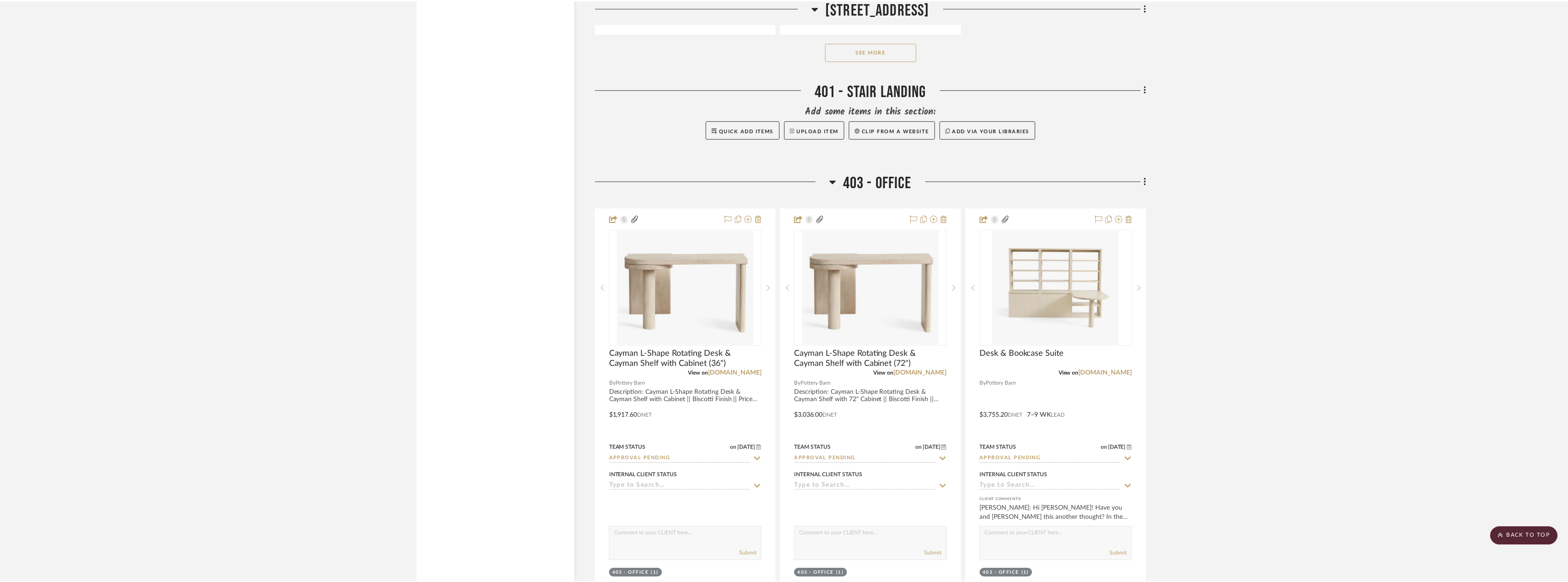
scroll to position [5539, 0]
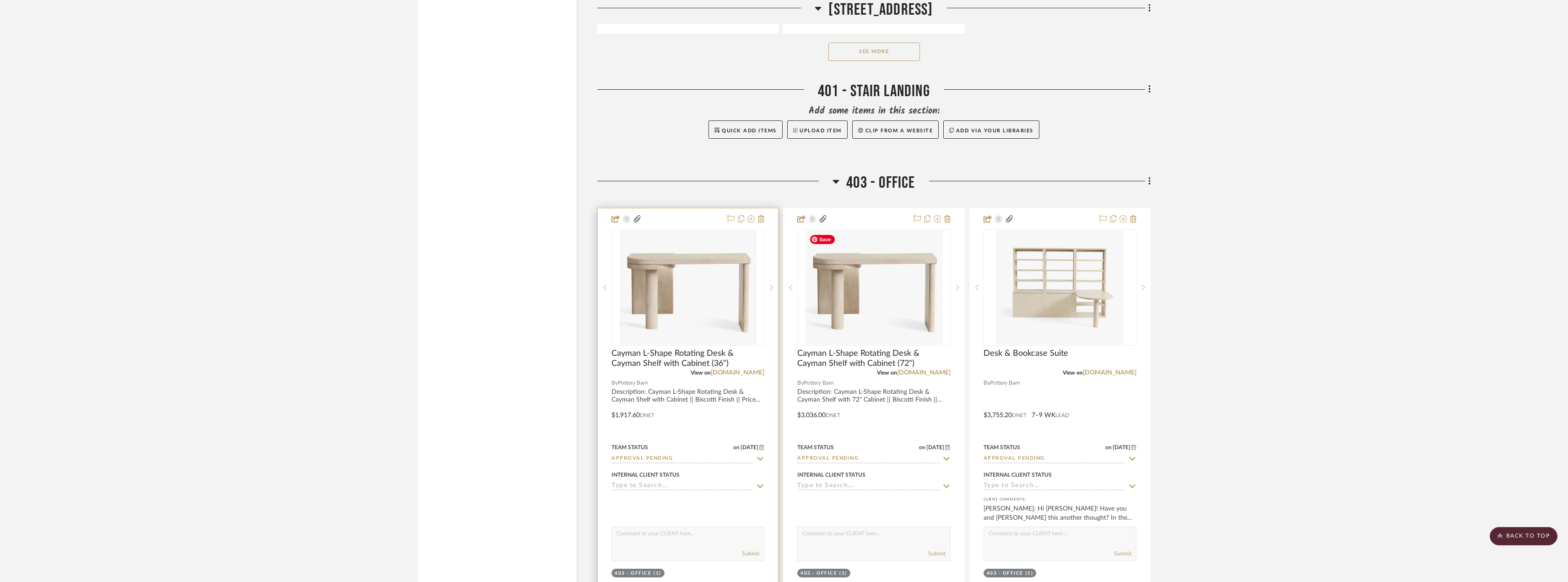
click at [761, 298] on div "0" at bounding box center [687, 287] width 152 height 116
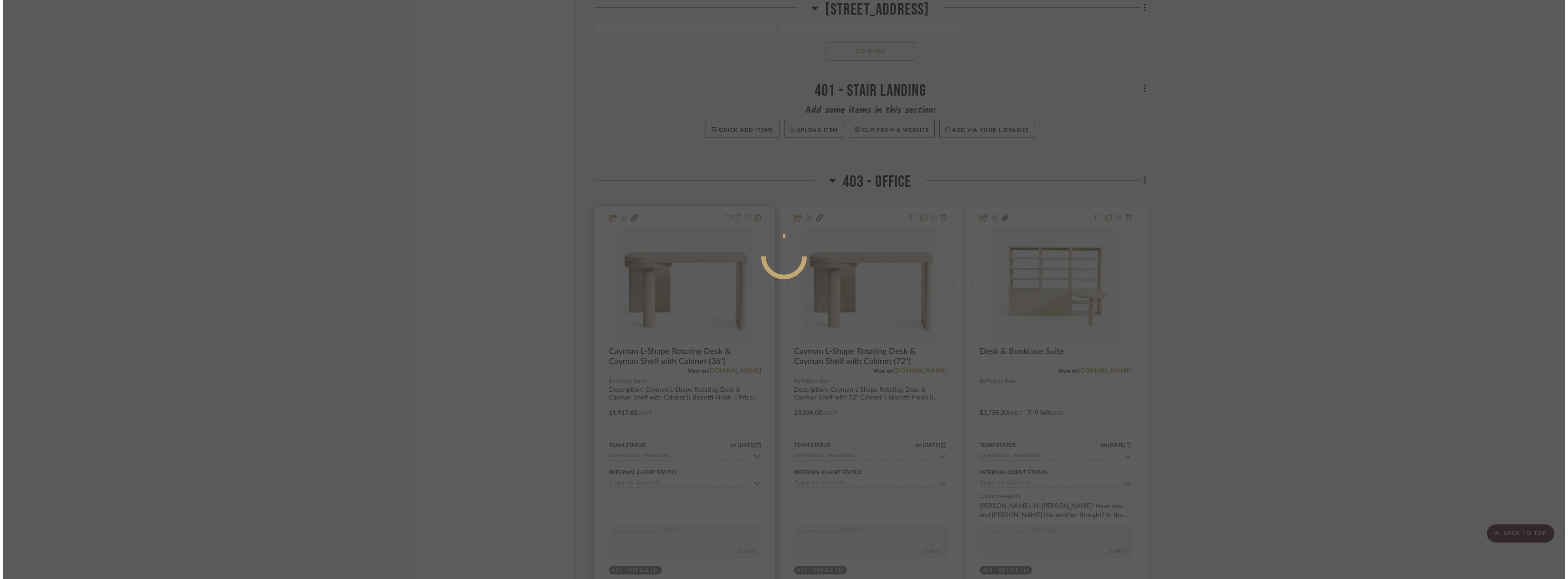
scroll to position [0, 0]
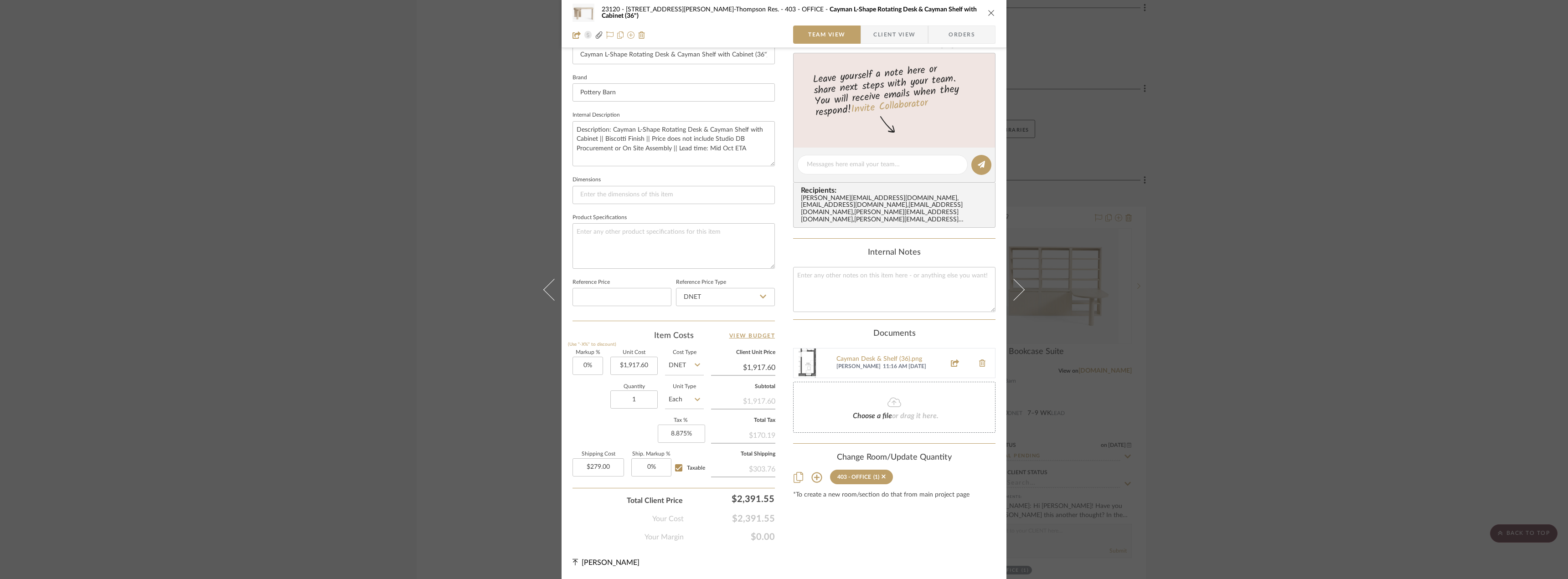
click at [898, 32] on span "Client View" at bounding box center [894, 35] width 42 height 18
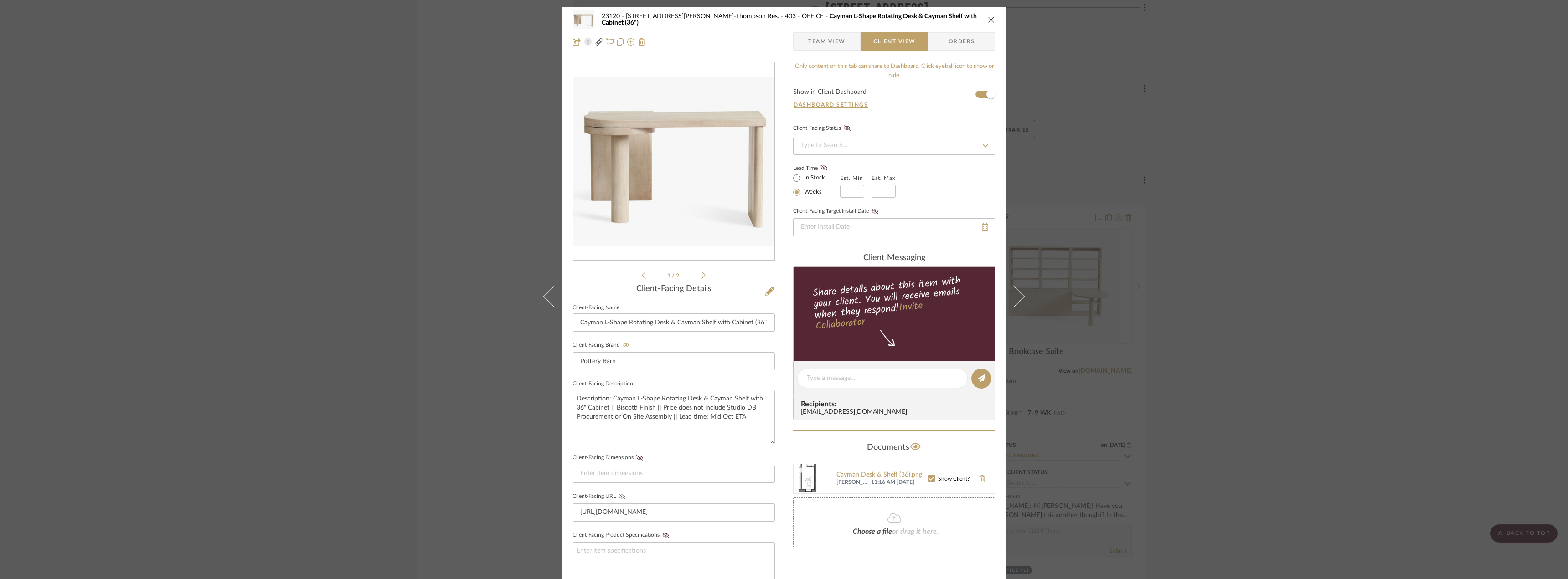
click at [620, 496] on icon at bounding box center [621, 496] width 7 height 5
click at [1189, 428] on div "23120 - 239 Dean St, Unwin-Thompson Res. 403 - OFFICE Cayman L-Shape Rotating D…" at bounding box center [784, 290] width 1568 height 579
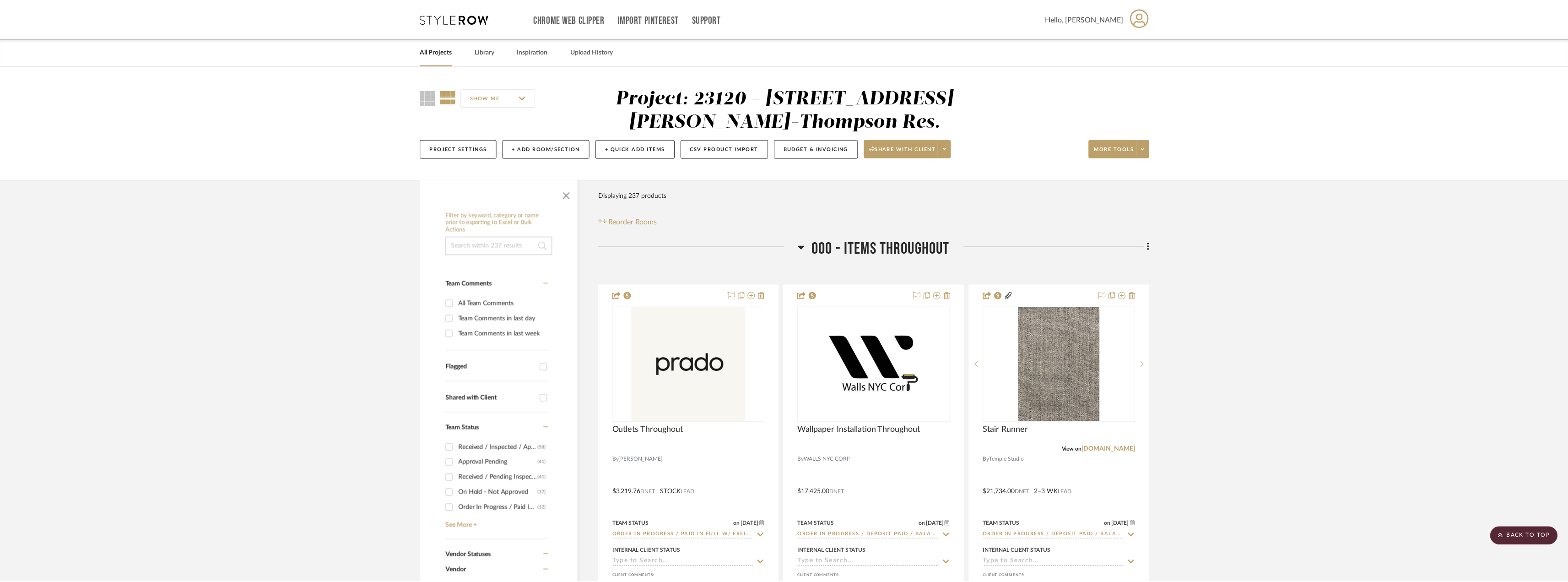
scroll to position [5539, 0]
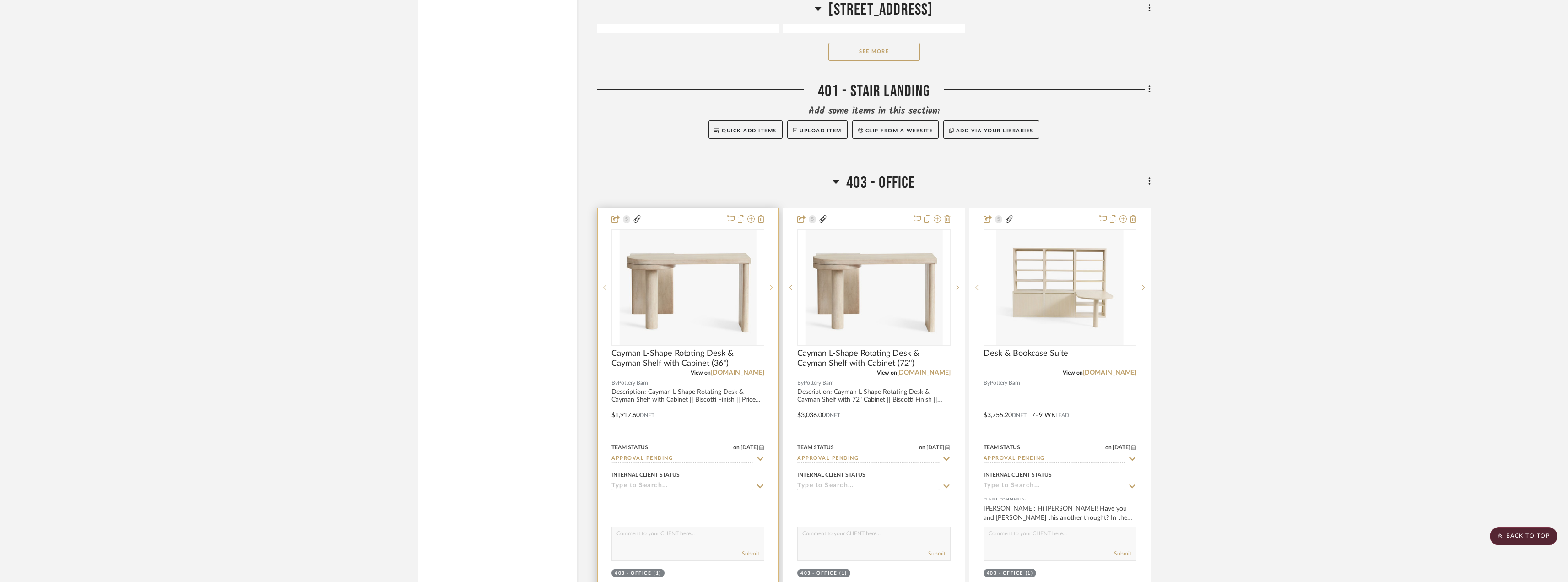
click at [772, 284] on div at bounding box center [771, 287] width 13 height 116
click at [956, 287] on icon at bounding box center [957, 287] width 3 height 6
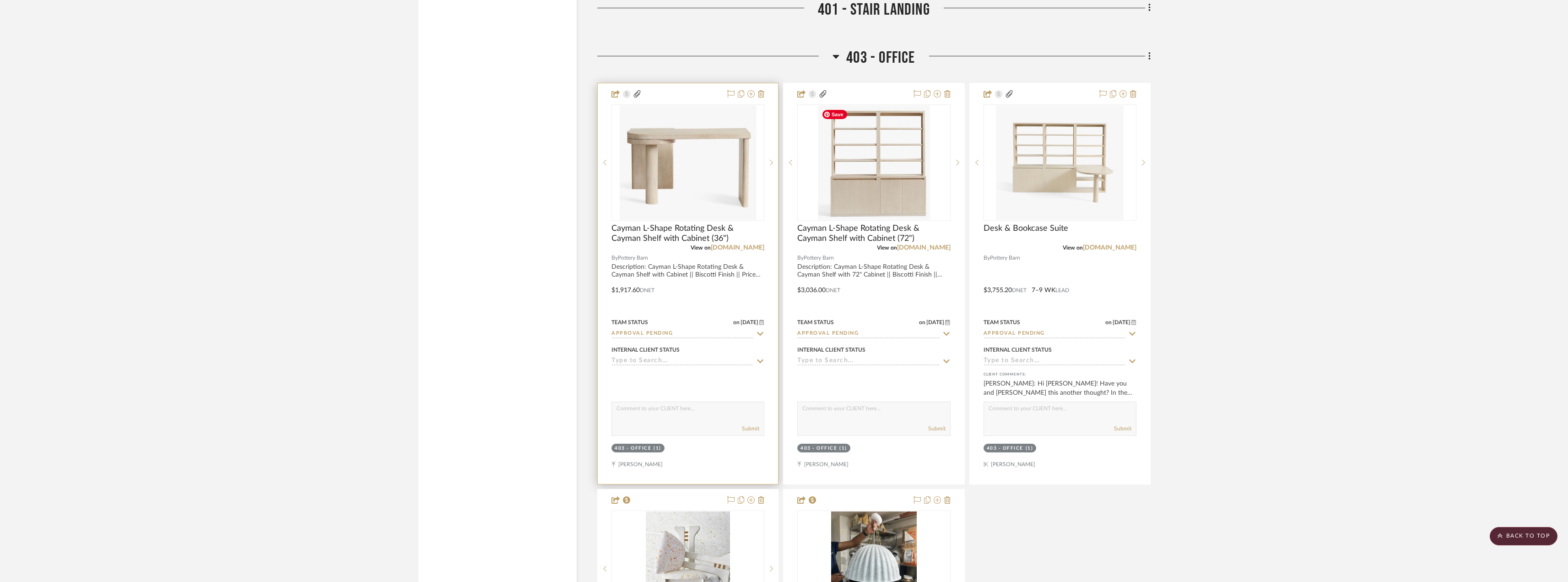
scroll to position [5722, 0]
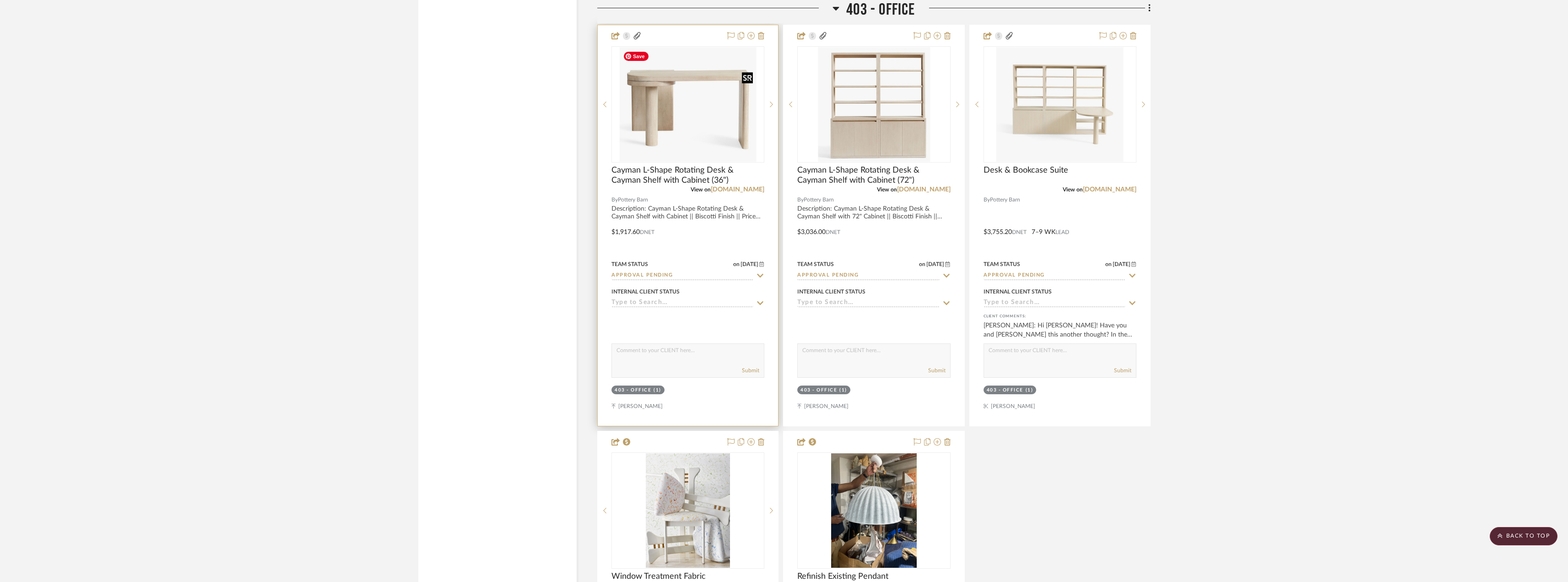
click at [666, 99] on img "0" at bounding box center [687, 104] width 137 height 114
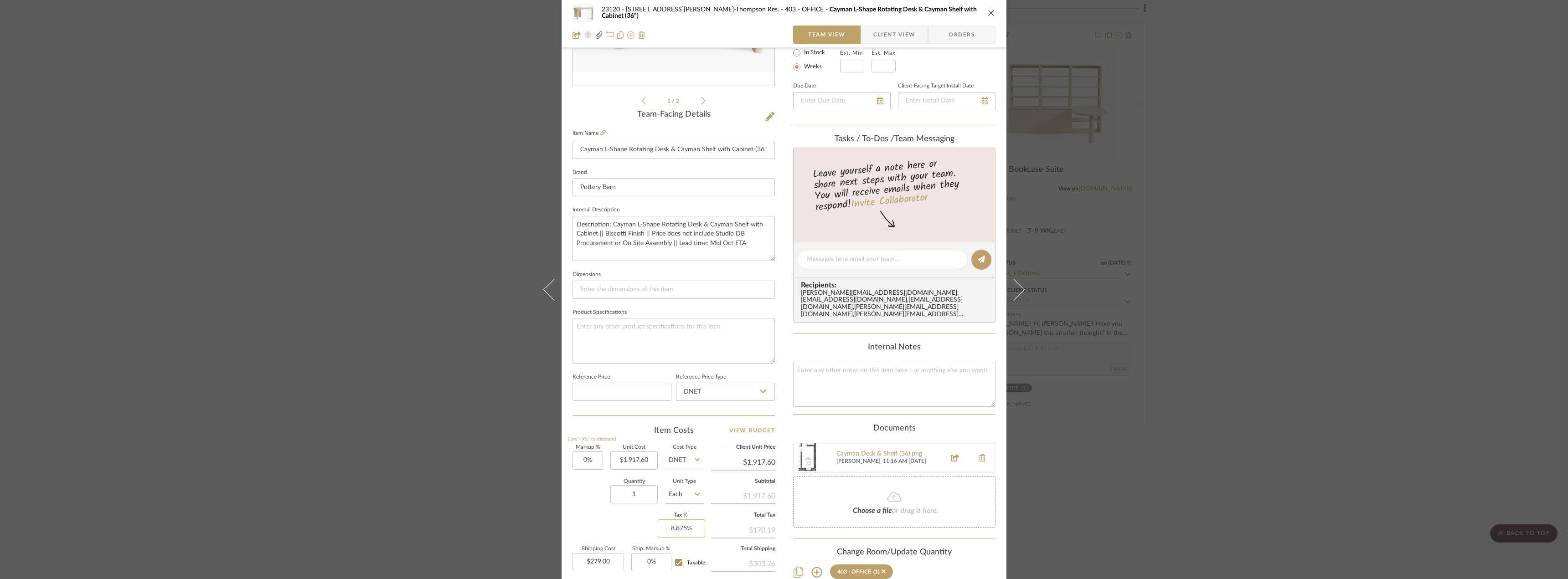
scroll to position [269, 0]
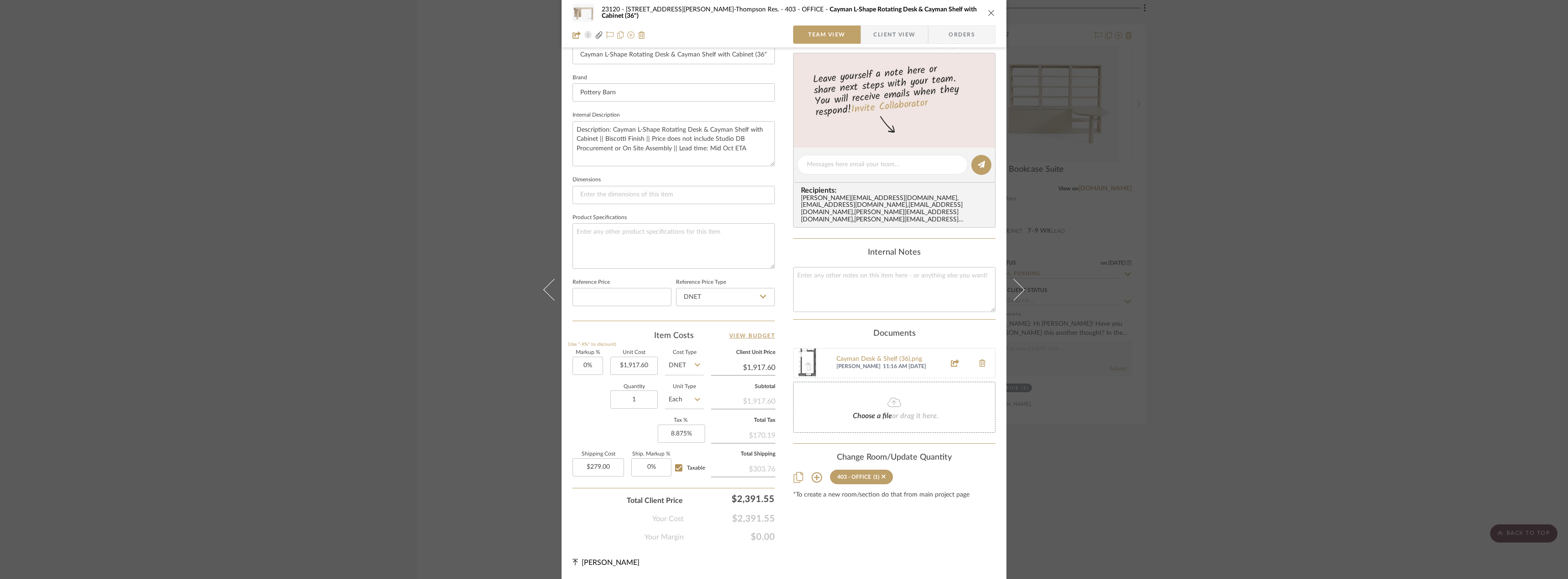
click at [1317, 240] on div "23120 - 239 Dean St, Unwin-Thompson Res. 403 - OFFICE Cayman L-Shape Rotating D…" at bounding box center [784, 290] width 1568 height 579
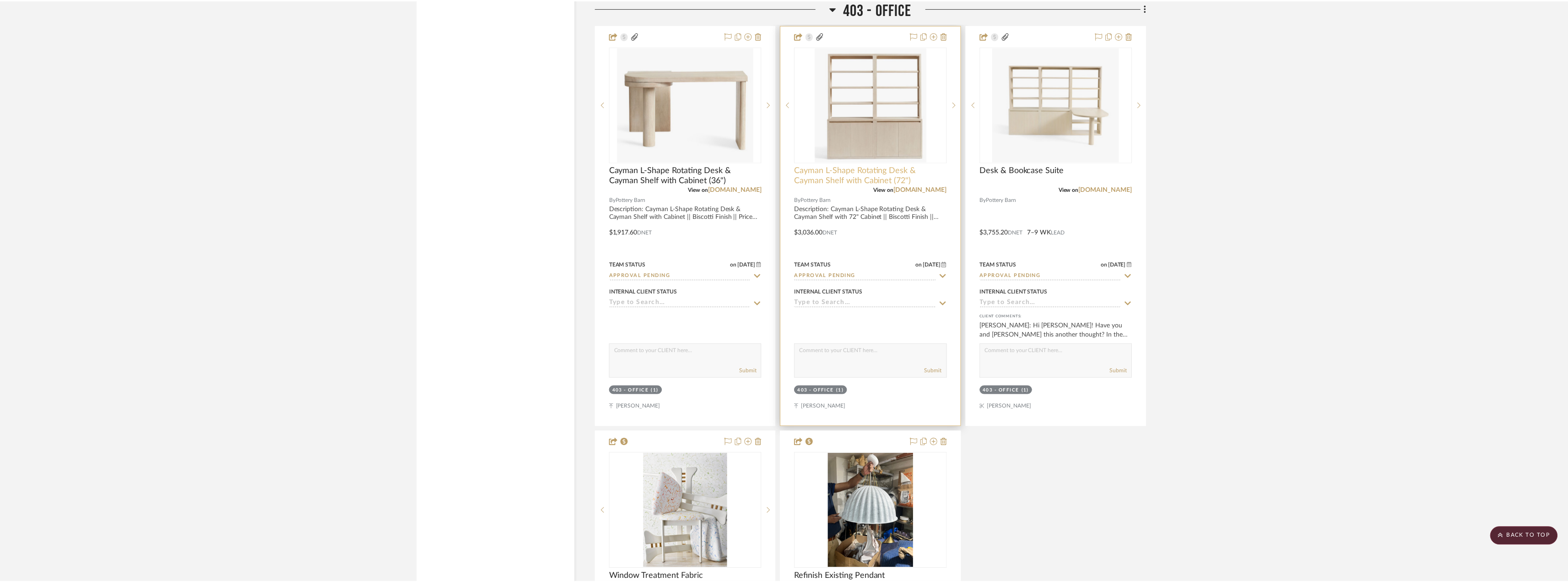
scroll to position [5722, 0]
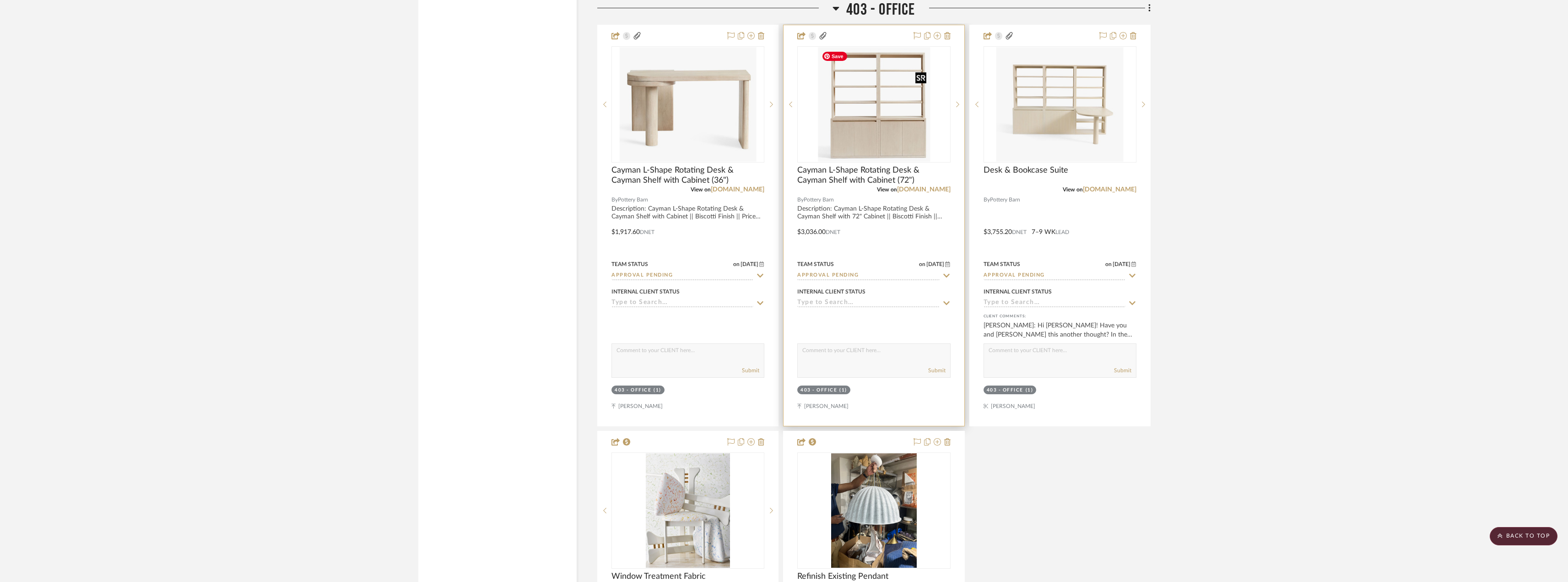
click at [852, 127] on img "1" at bounding box center [873, 104] width 112 height 114
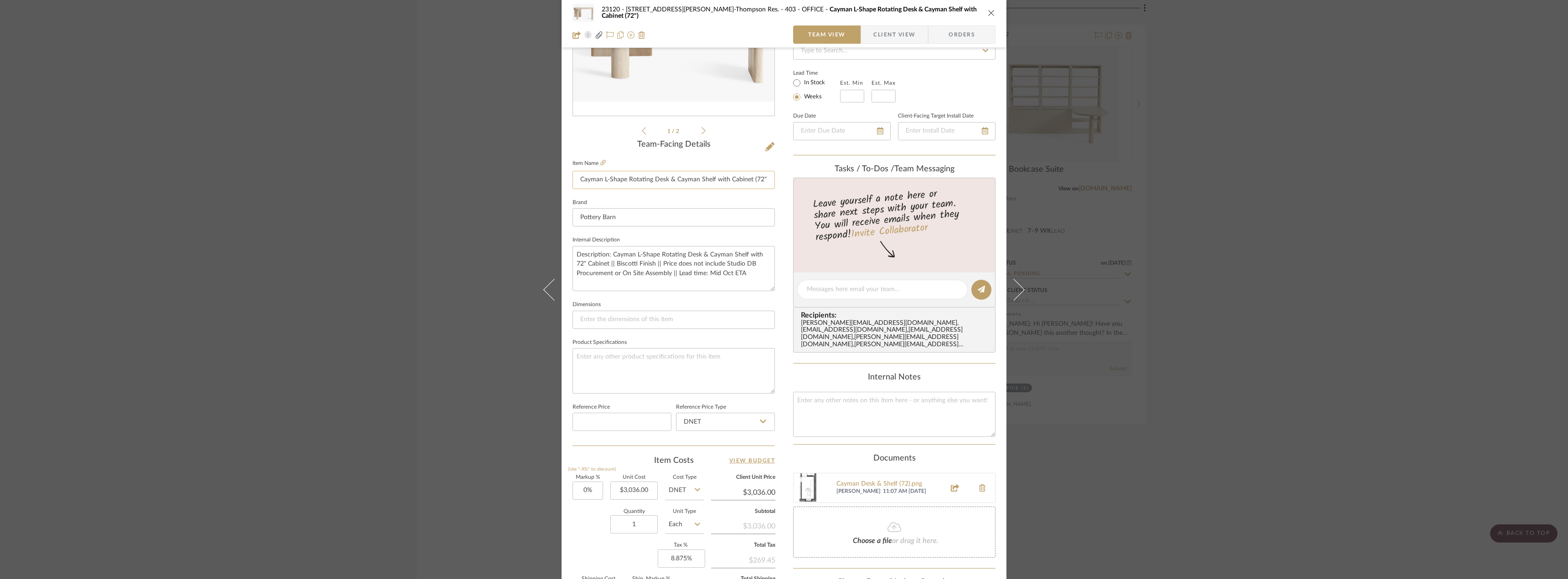
scroll to position [87, 0]
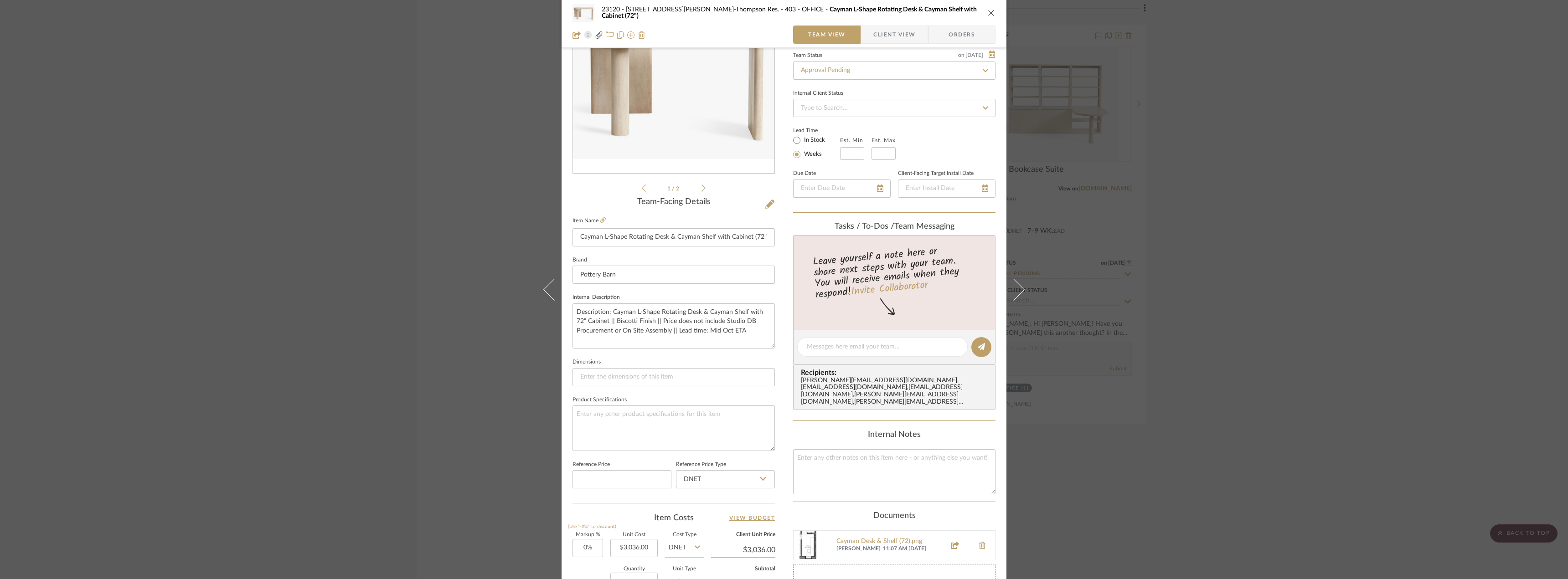
click at [605, 217] on fieldset "Item Name Cayman L-Shape Rotating Desk & Cayman Shelf with Cabinet (72")" at bounding box center [674, 231] width 202 height 32
click at [603, 217] on fieldset "Item Name Cayman L-Shape Rotating Desk & Cayman Shelf with Cabinet (72")" at bounding box center [674, 231] width 202 height 32
click at [601, 218] on icon at bounding box center [603, 220] width 5 height 5
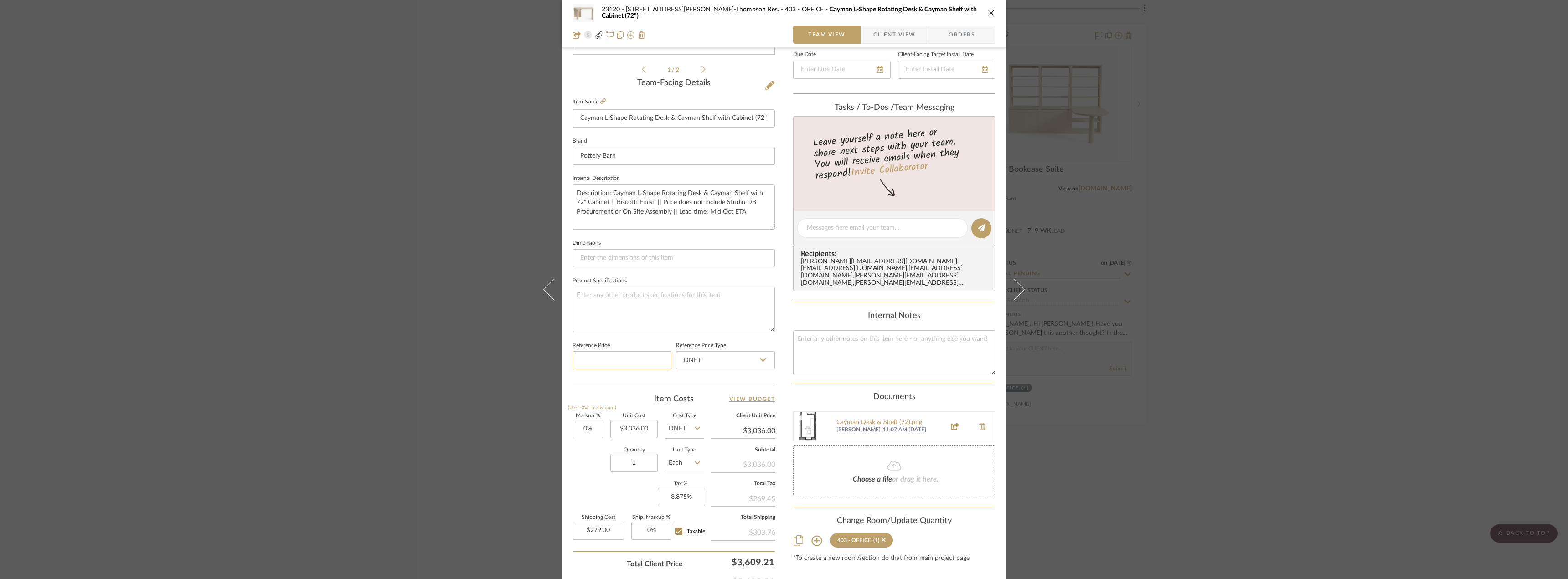
scroll to position [269, 0]
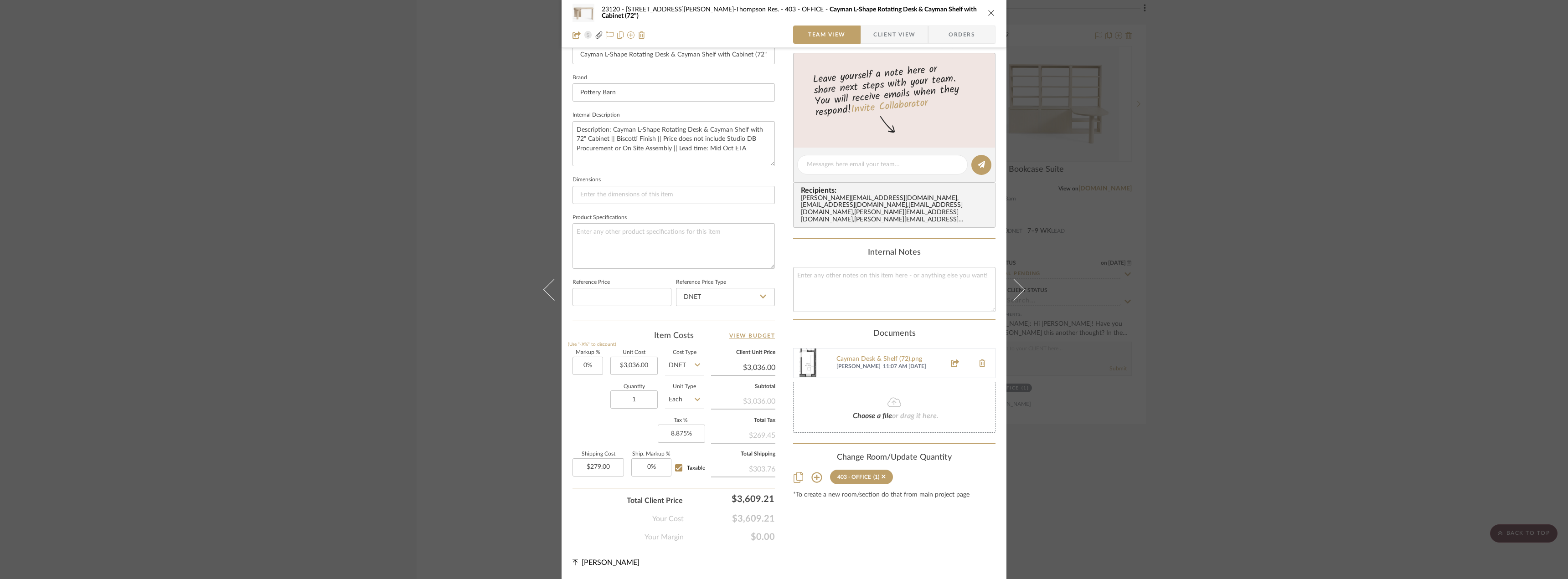
click at [1330, 223] on div "23120 - 239 Dean St, Unwin-Thompson Res. 403 - OFFICE Cayman L-Shape Rotating D…" at bounding box center [784, 290] width 1568 height 579
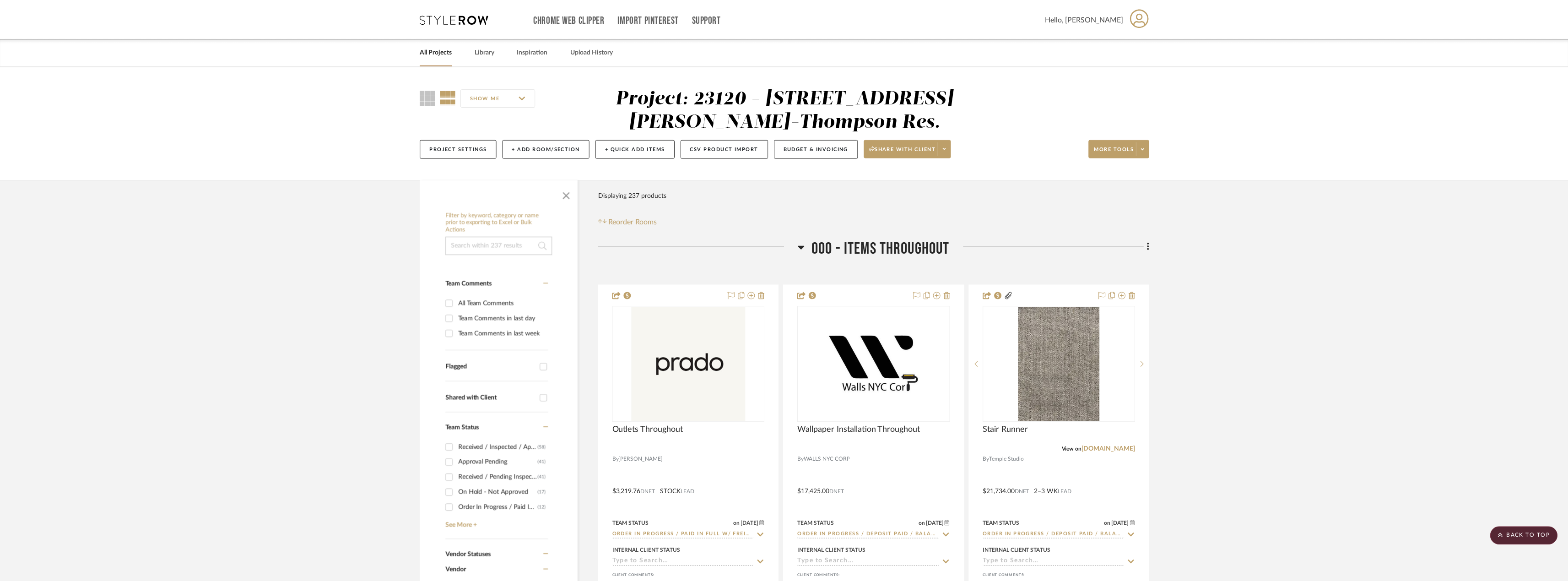
scroll to position [5722, 0]
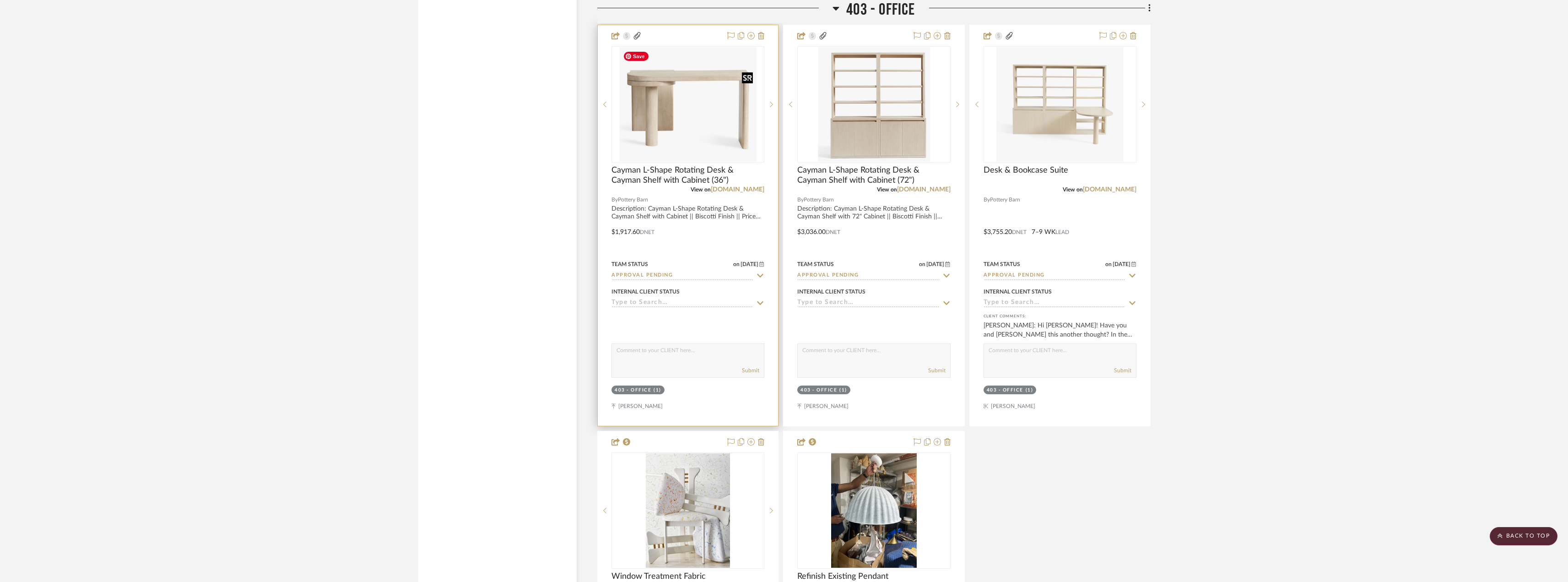
click at [657, 115] on img "0" at bounding box center [687, 104] width 137 height 114
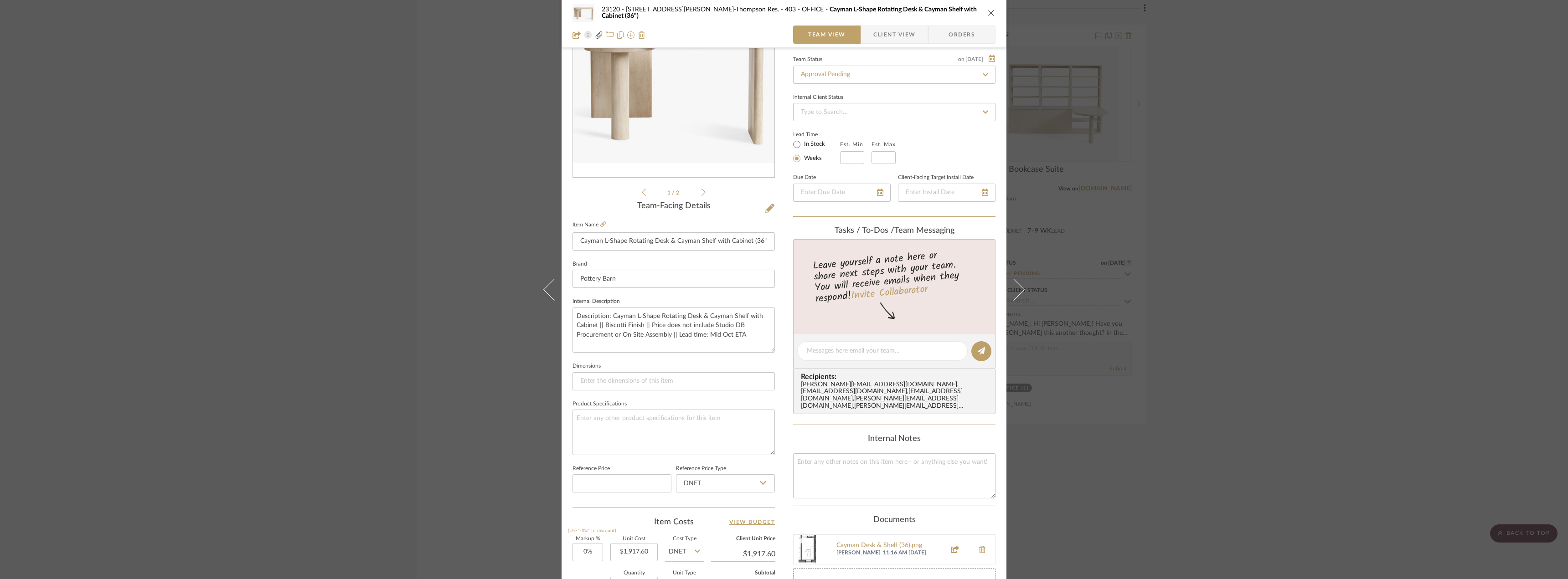
scroll to position [227, 0]
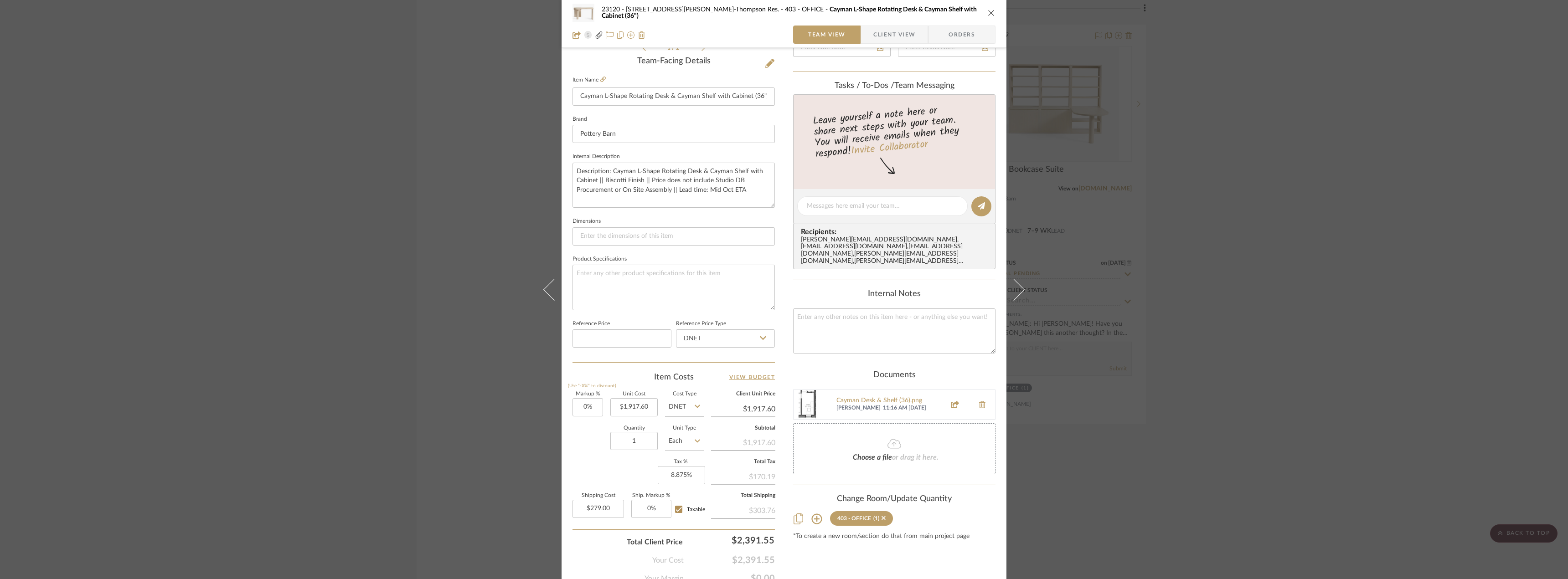
click at [361, 209] on div "23120 - 239 Dean St, Unwin-Thompson Res. 403 - OFFICE Cayman L-Shape Rotating D…" at bounding box center [784, 290] width 1568 height 579
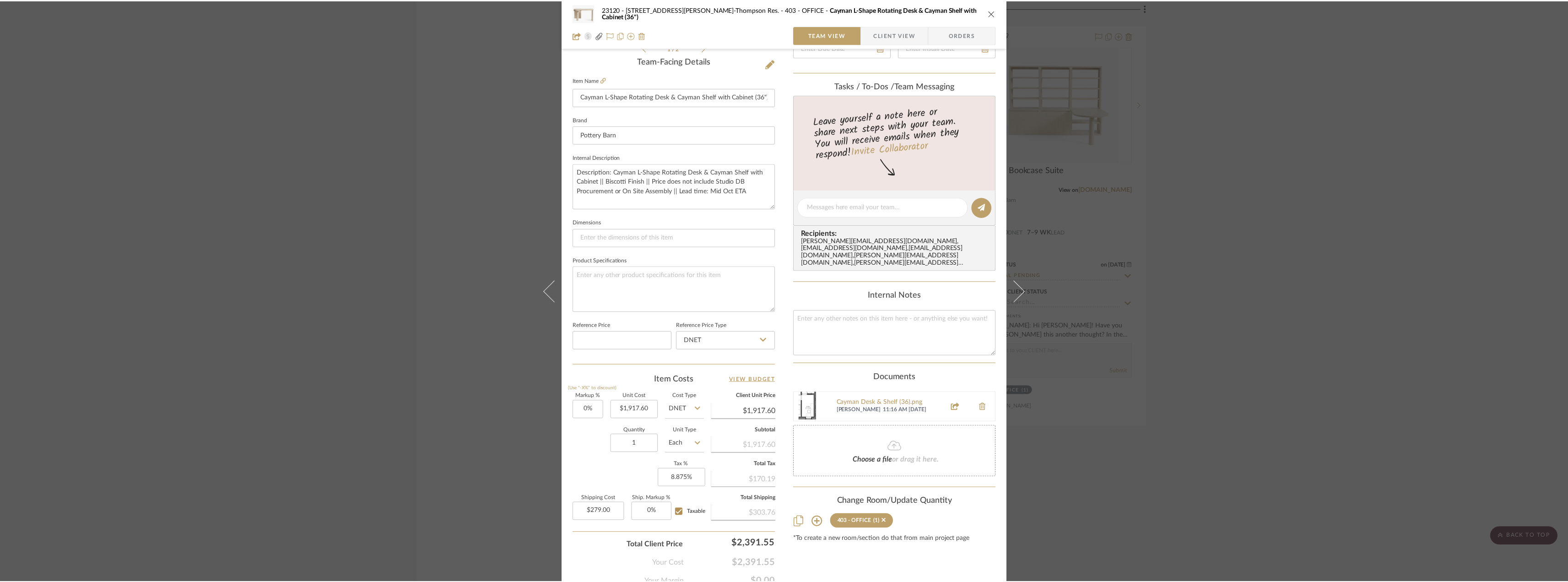
scroll to position [5722, 0]
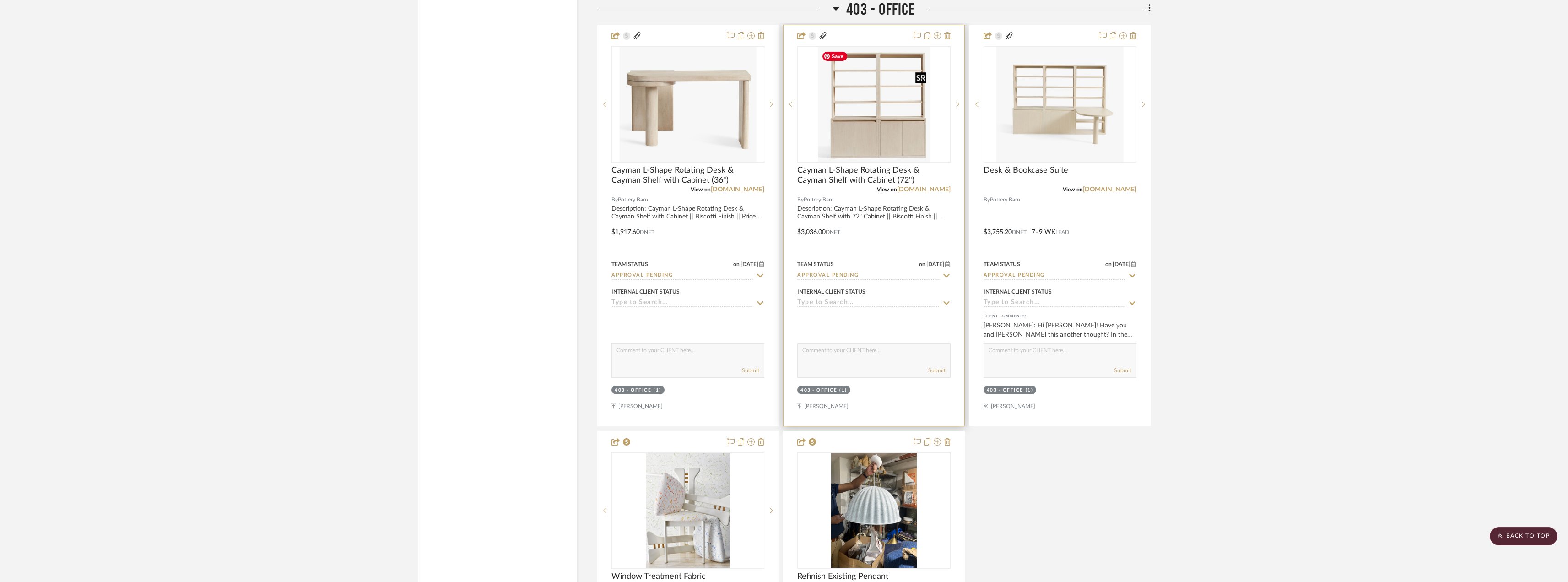
click at [850, 128] on img "1" at bounding box center [873, 104] width 112 height 114
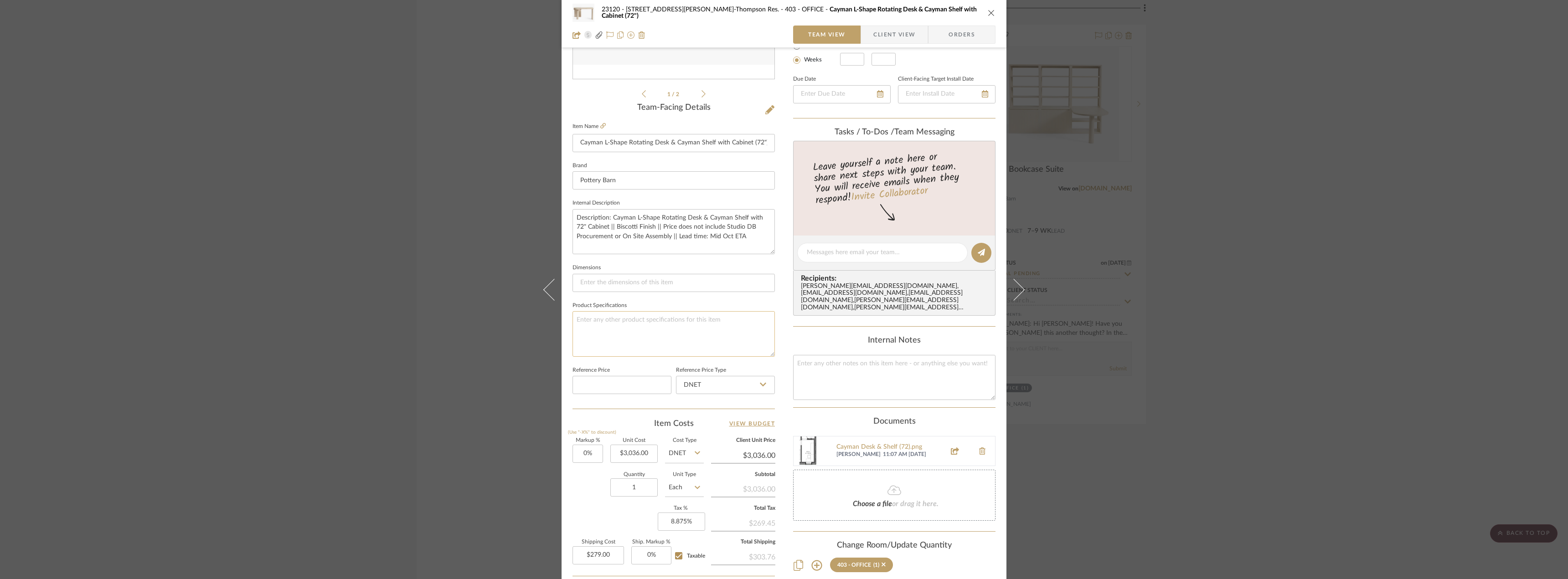
scroll to position [182, 0]
click at [389, 277] on div "23120 - 239 Dean St, Unwin-Thompson Res. 403 - OFFICE Cayman L-Shape Rotating D…" at bounding box center [784, 290] width 1568 height 579
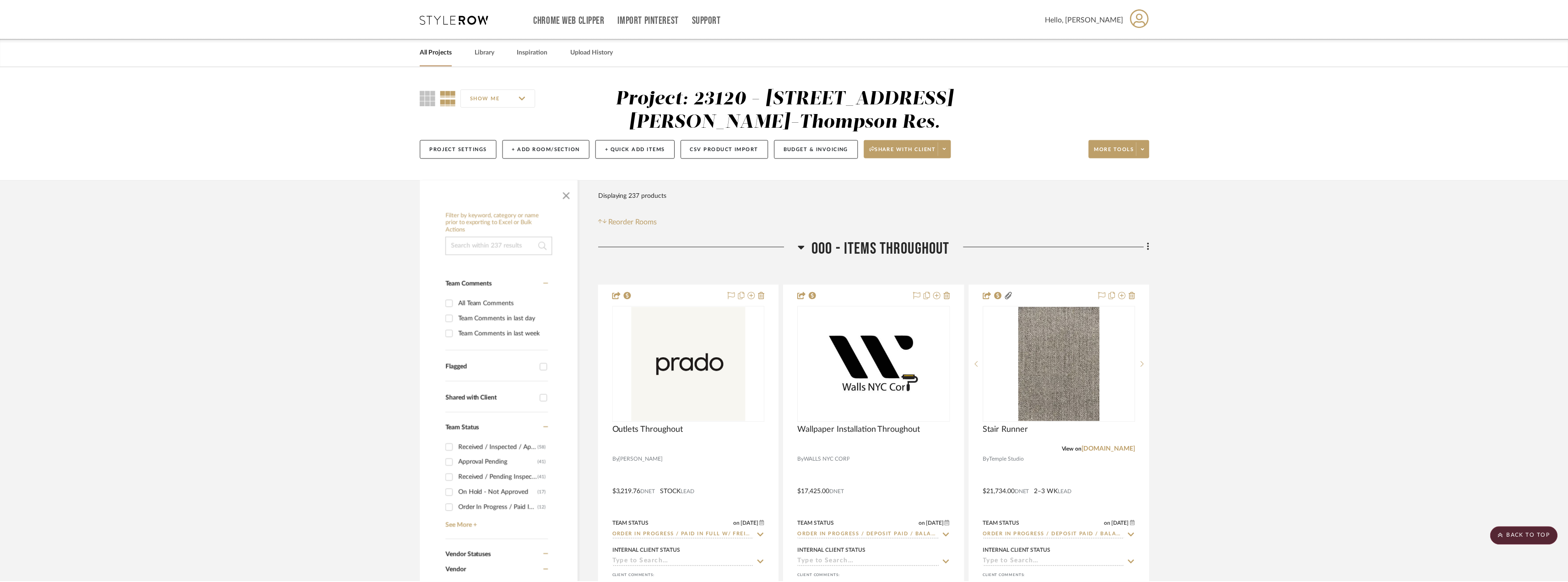
scroll to position [5722, 0]
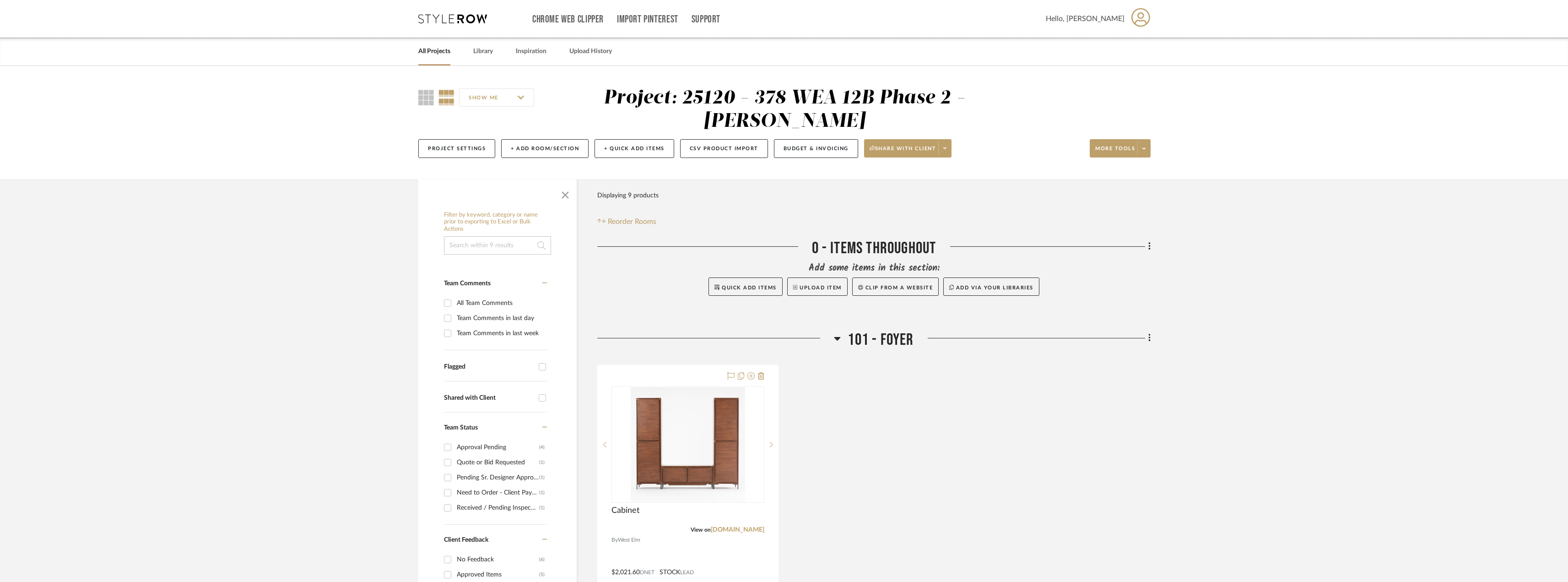
click at [451, 45] on div "All Projects Library Inspiration Upload History" at bounding box center [784, 51] width 759 height 28
click at [449, 46] on link "All Projects" at bounding box center [434, 51] width 32 height 12
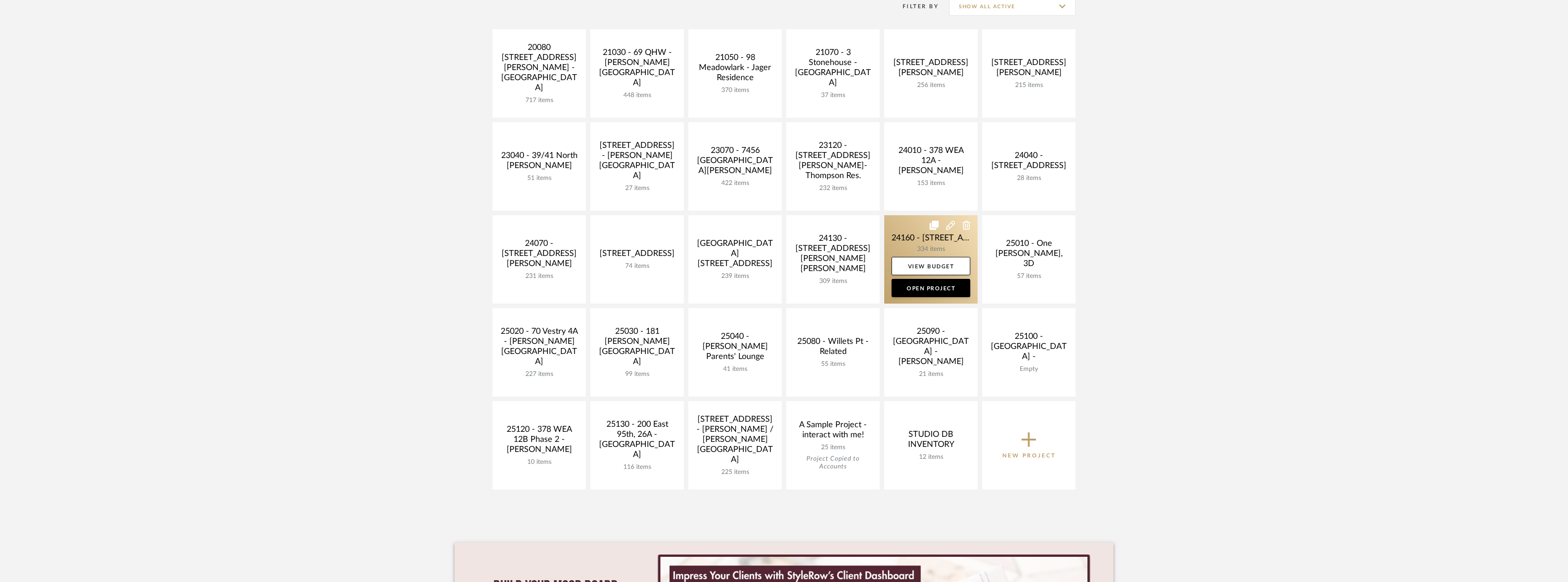
scroll to position [183, 0]
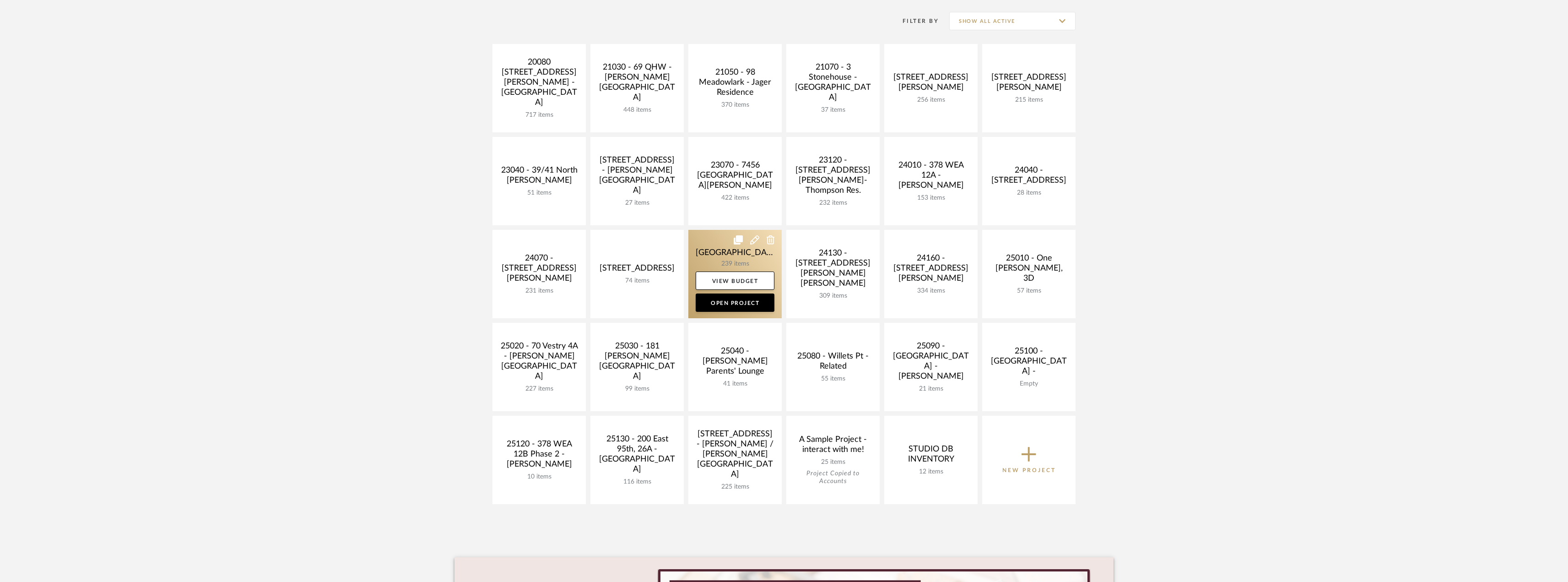
click at [755, 256] on link at bounding box center [735, 274] width 93 height 89
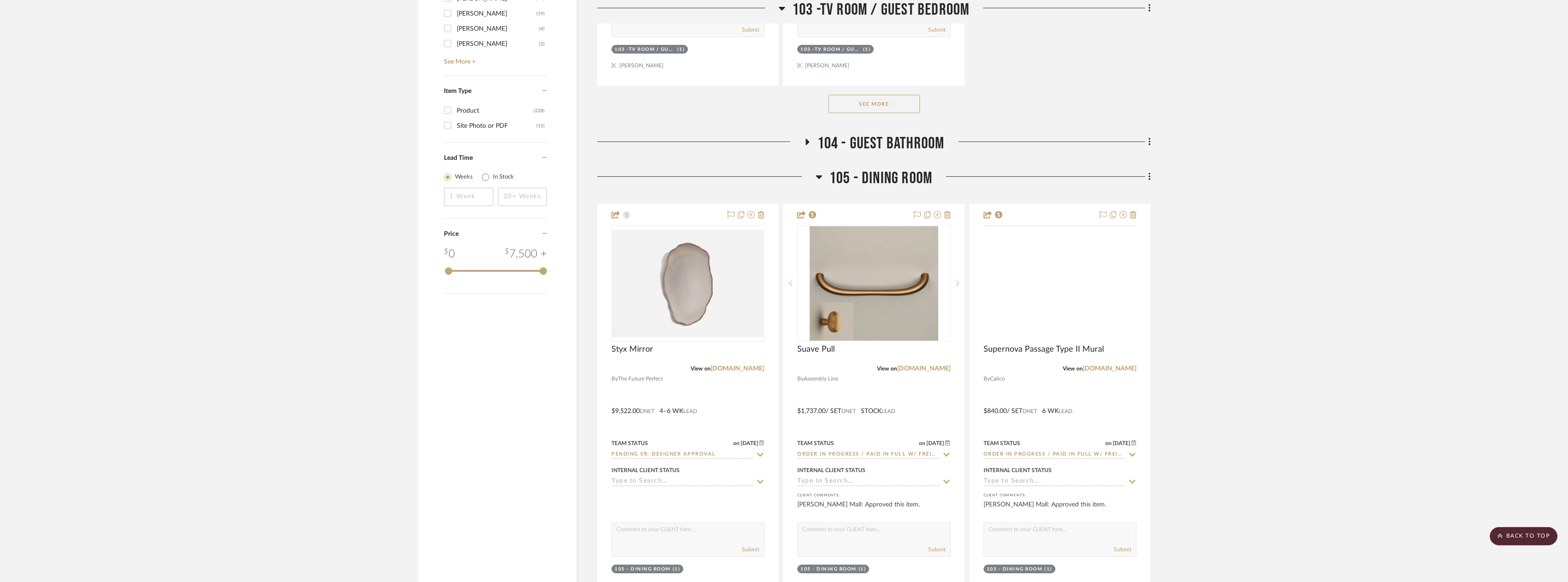
scroll to position [1419, 0]
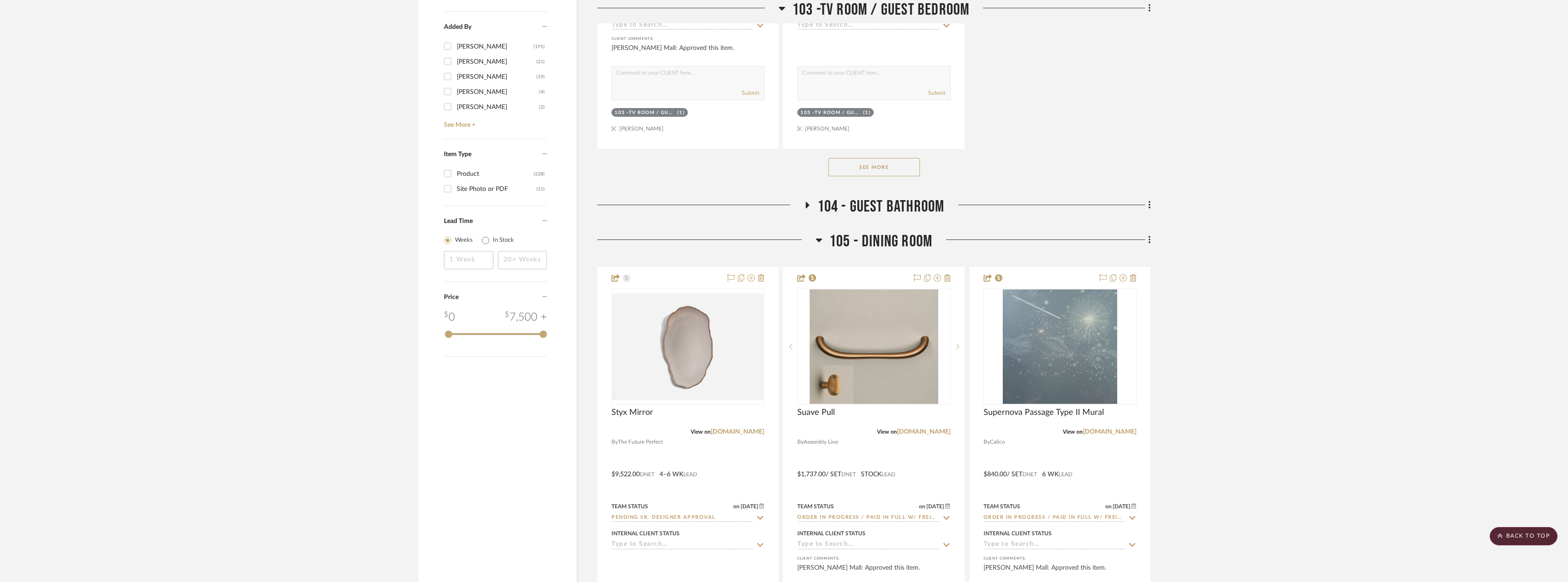
click at [826, 240] on h3 "105 - DINING ROOM" at bounding box center [873, 241] width 117 height 20
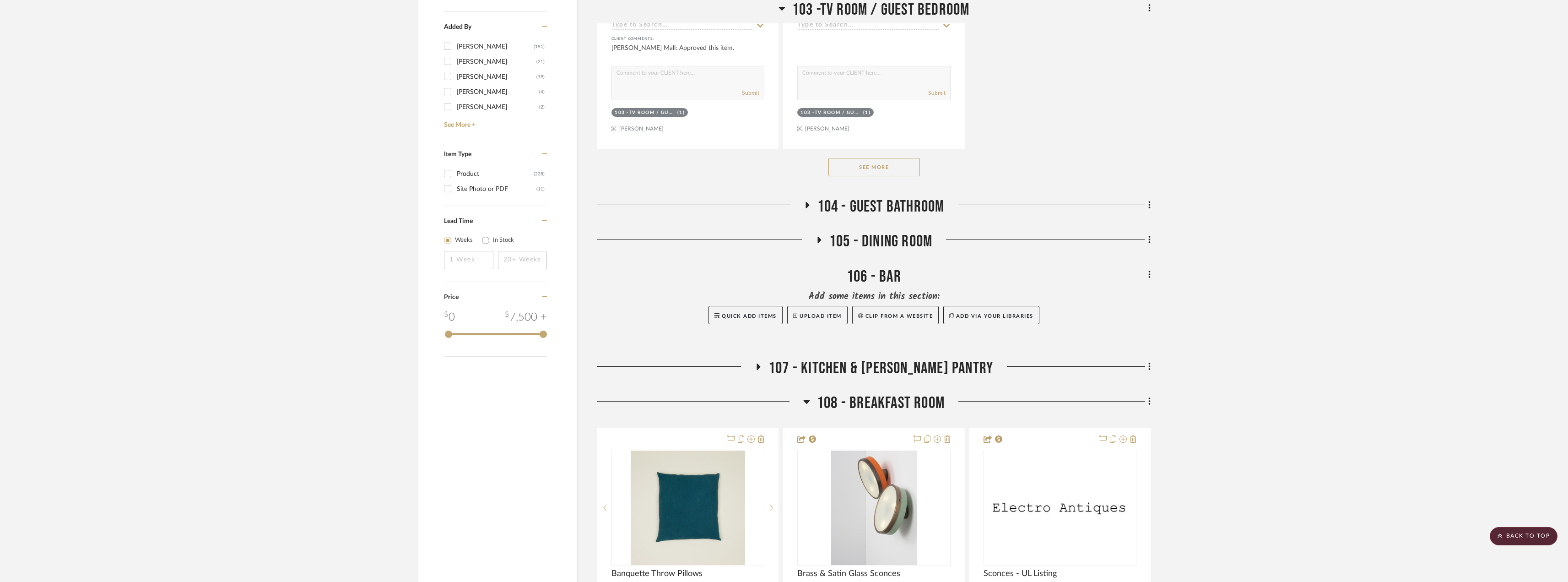
click at [791, 363] on span "107 - KITCHEN & [PERSON_NAME] PANTRY" at bounding box center [881, 368] width 225 height 20
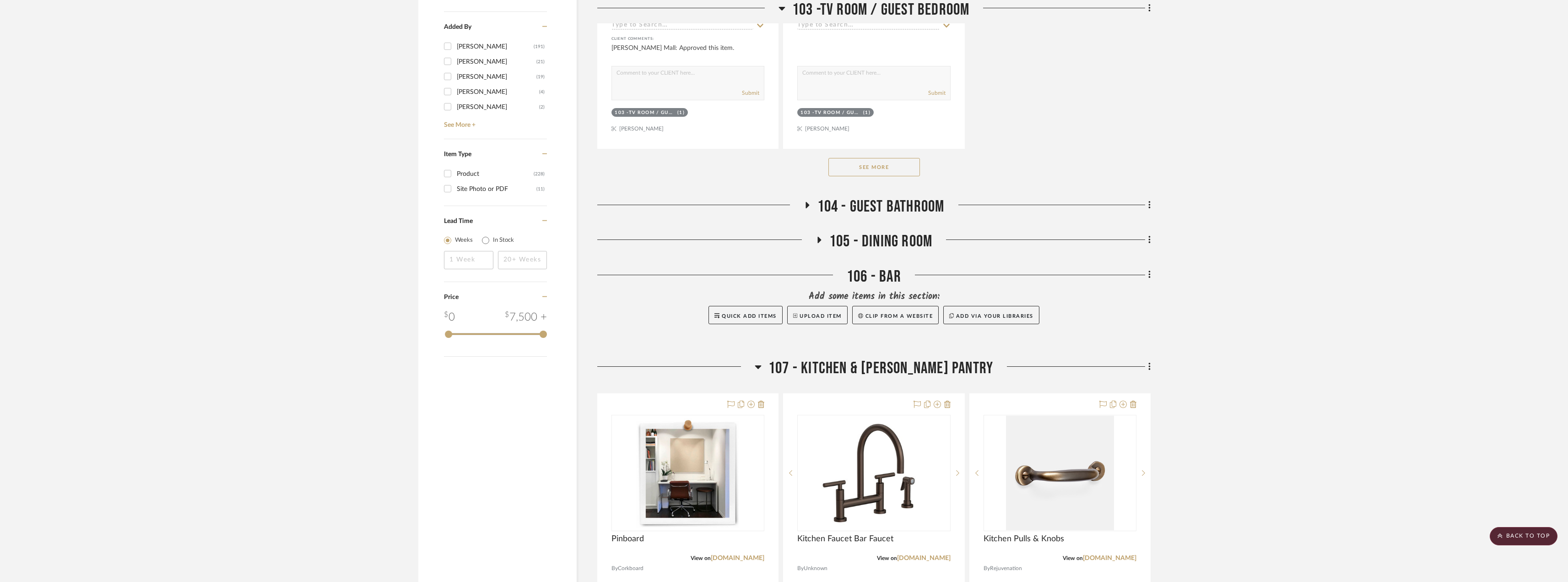
scroll to position [1740, 0]
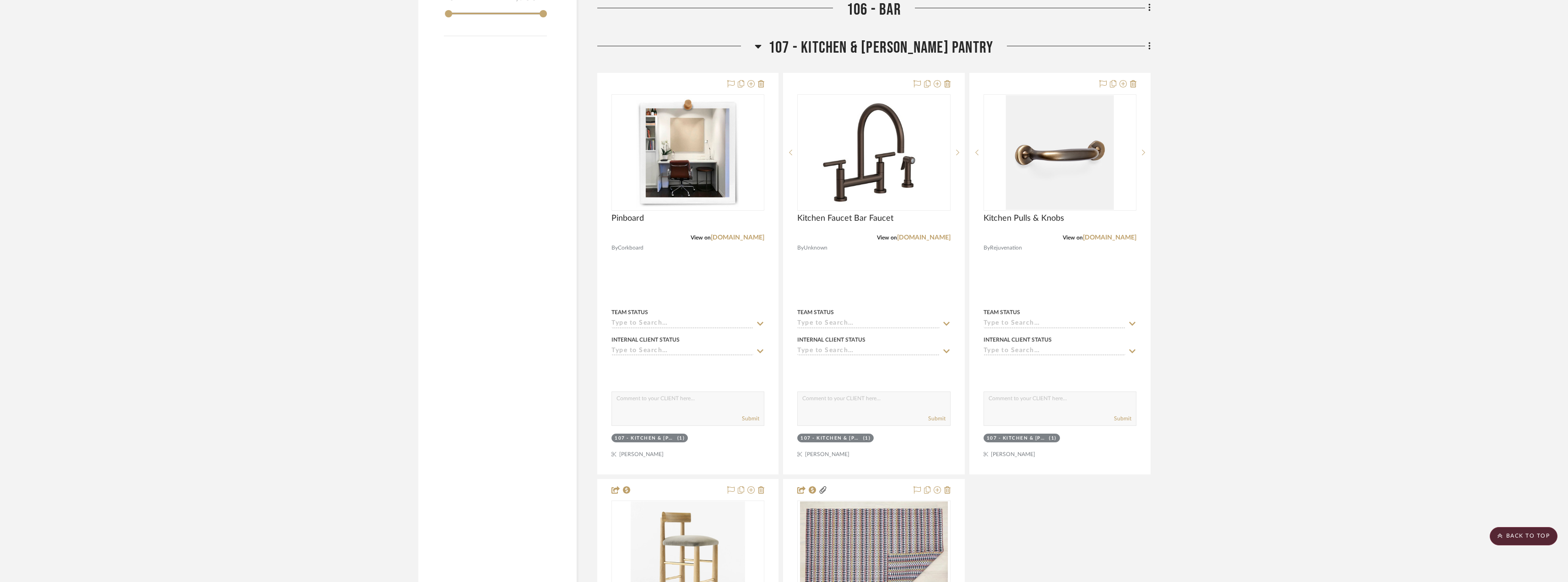
click at [821, 48] on span "107 - KITCHEN & [PERSON_NAME] PANTRY" at bounding box center [881, 48] width 225 height 20
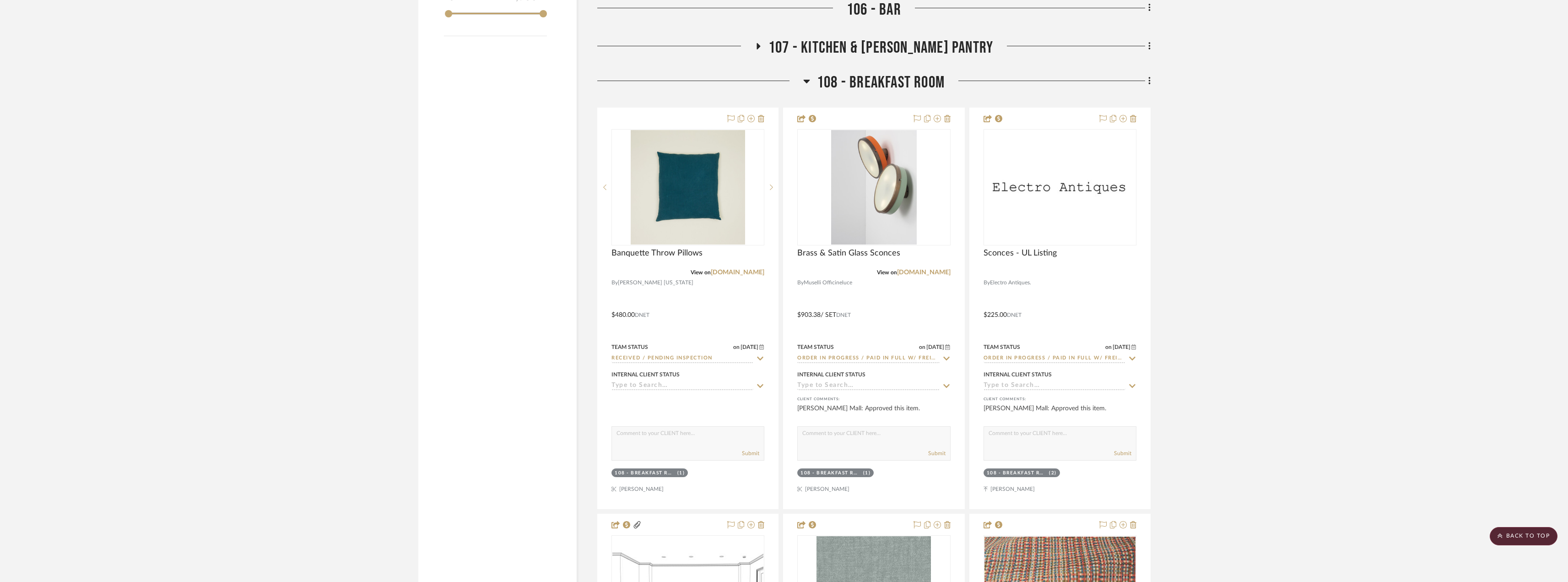
click at [811, 80] on h3 "108 - BREAKFAST ROOM" at bounding box center [873, 83] width 141 height 20
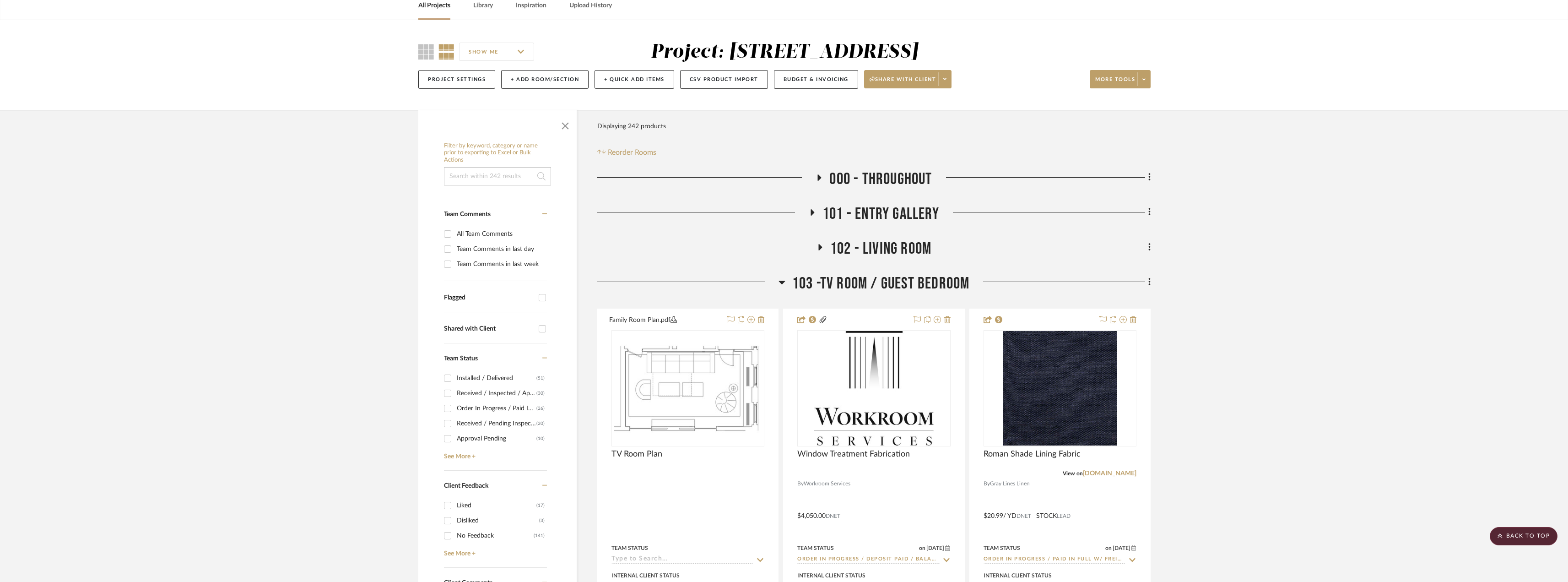
scroll to position [0, 0]
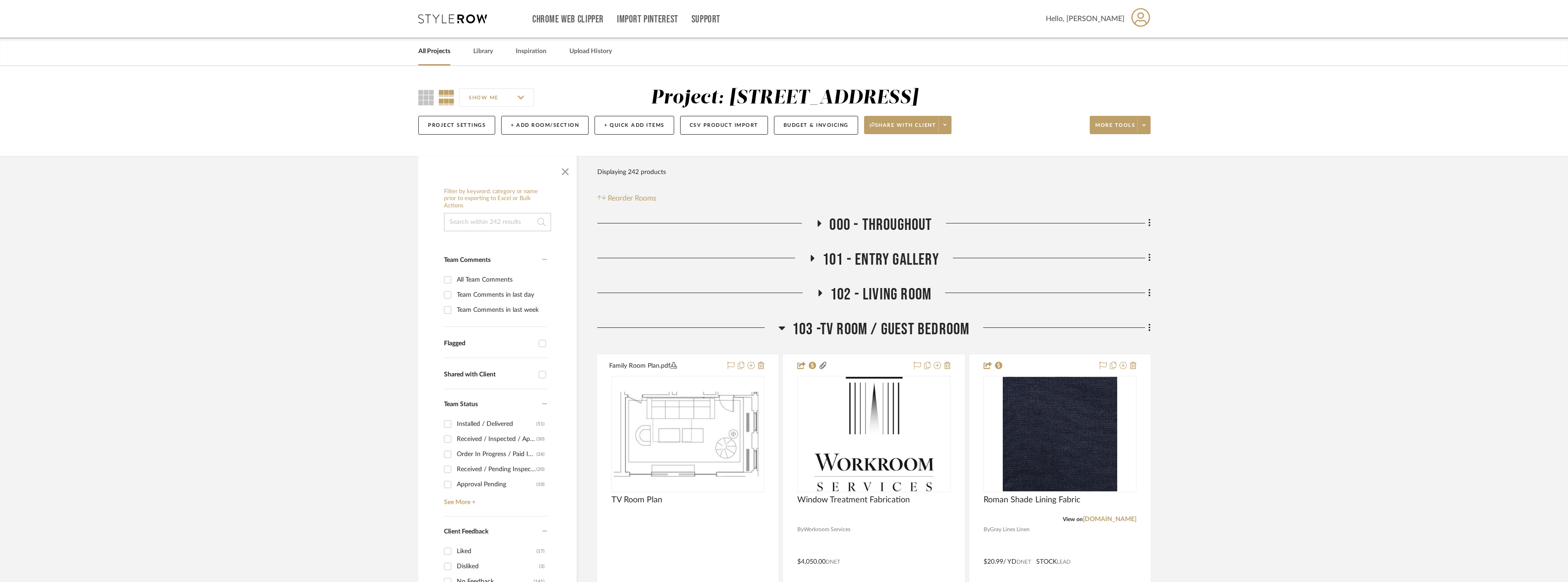
click at [846, 289] on span "102 - LIVING ROOM" at bounding box center [880, 295] width 101 height 20
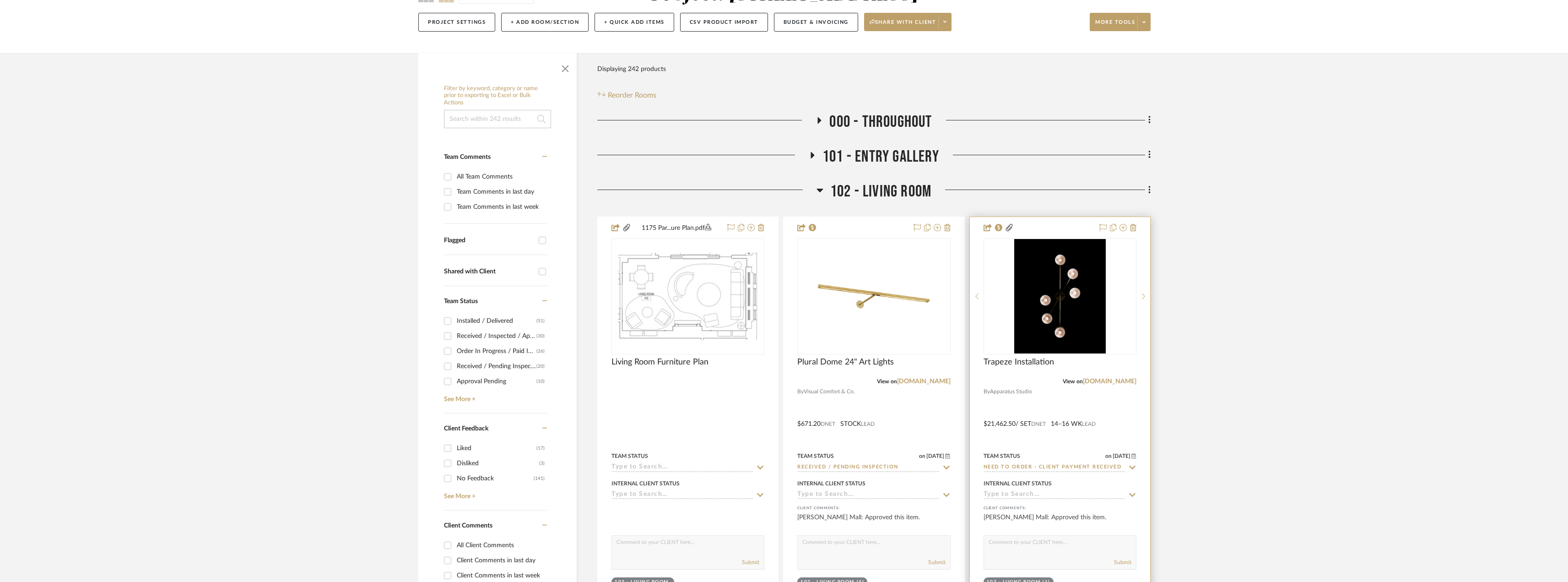
scroll to position [229, 0]
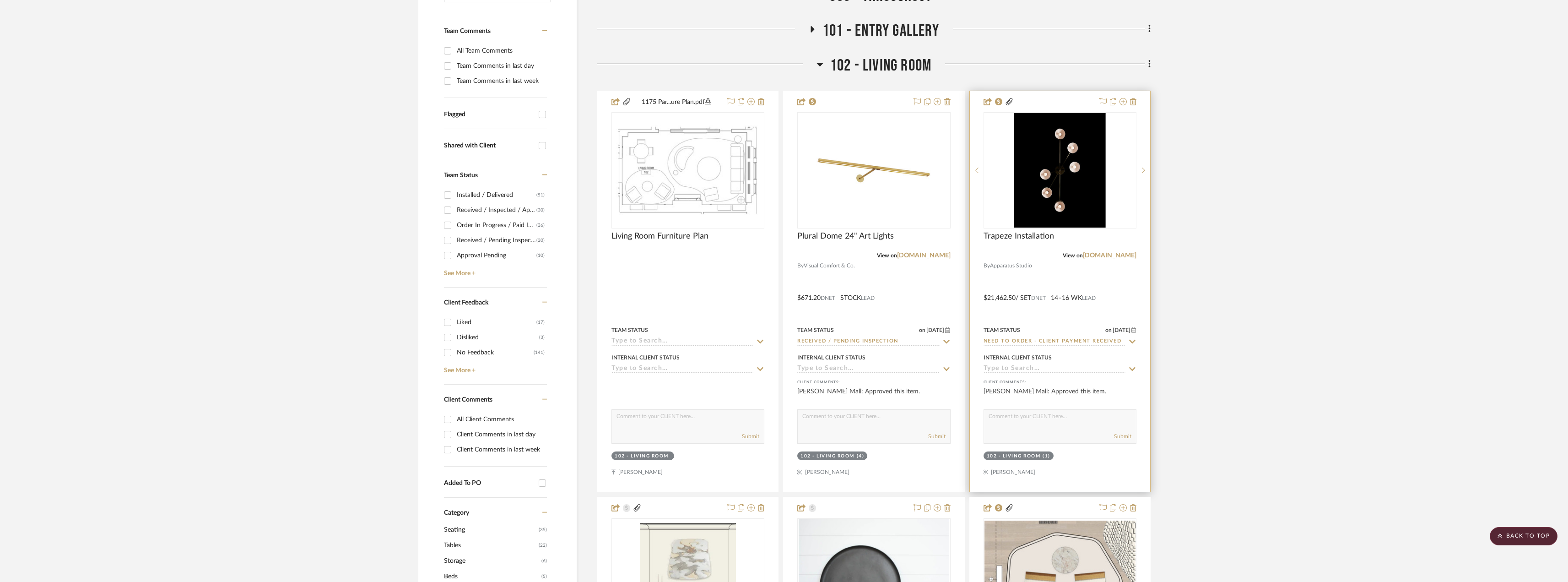
click at [0, 0] on img at bounding box center [0, 0] width 0 height 0
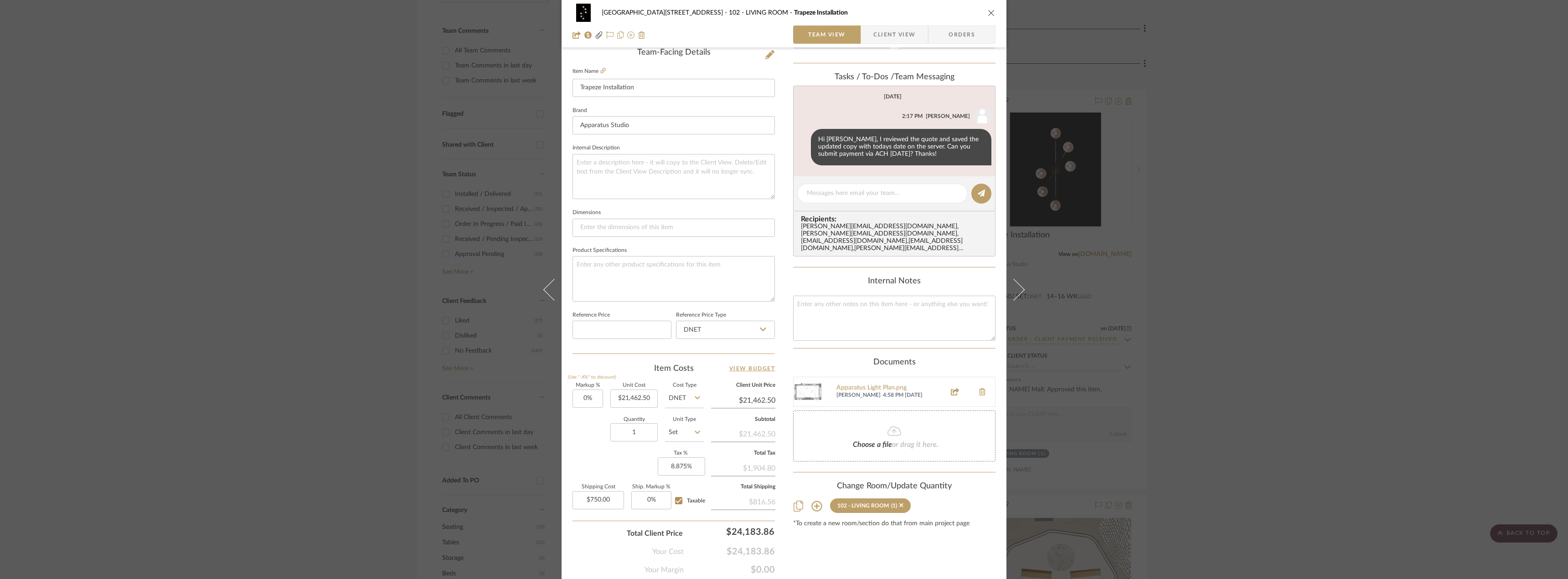
scroll to position [269, 0]
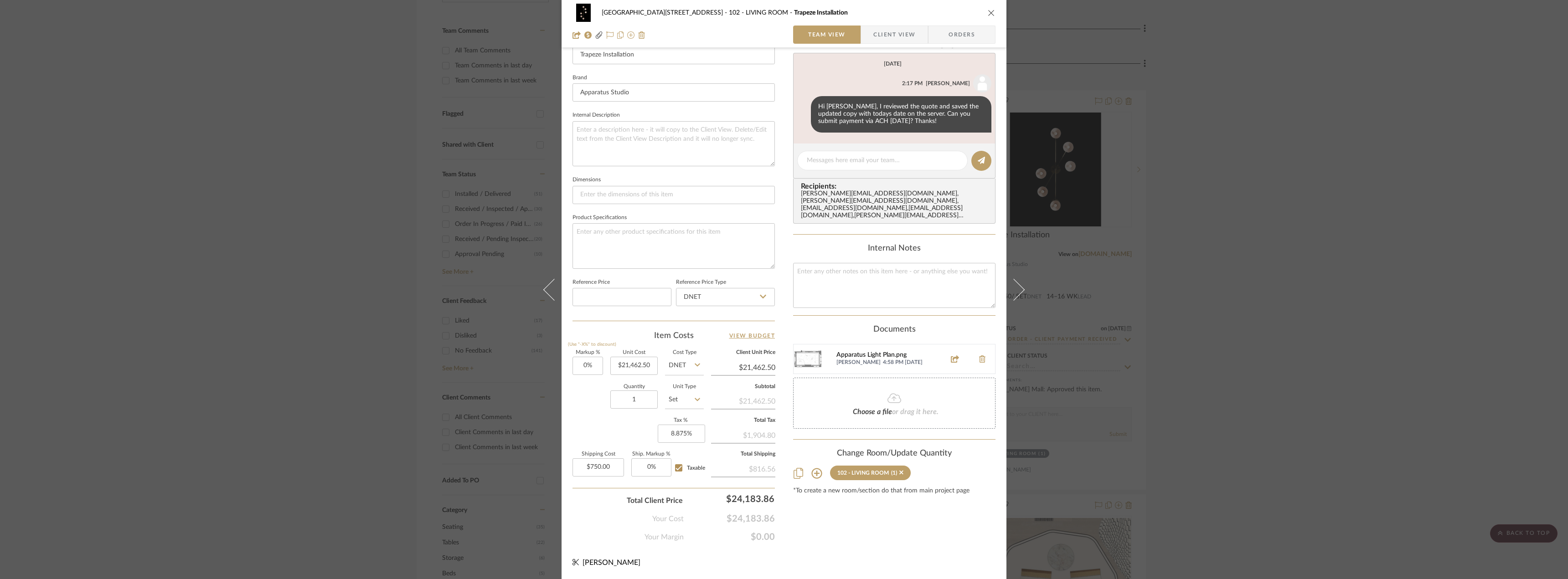
click at [870, 352] on div "Apparatus Light Plan.png" at bounding box center [888, 355] width 104 height 7
click at [870, 352] on div "Apparatus Light Plan.png" at bounding box center [888, 355] width 104 height 7
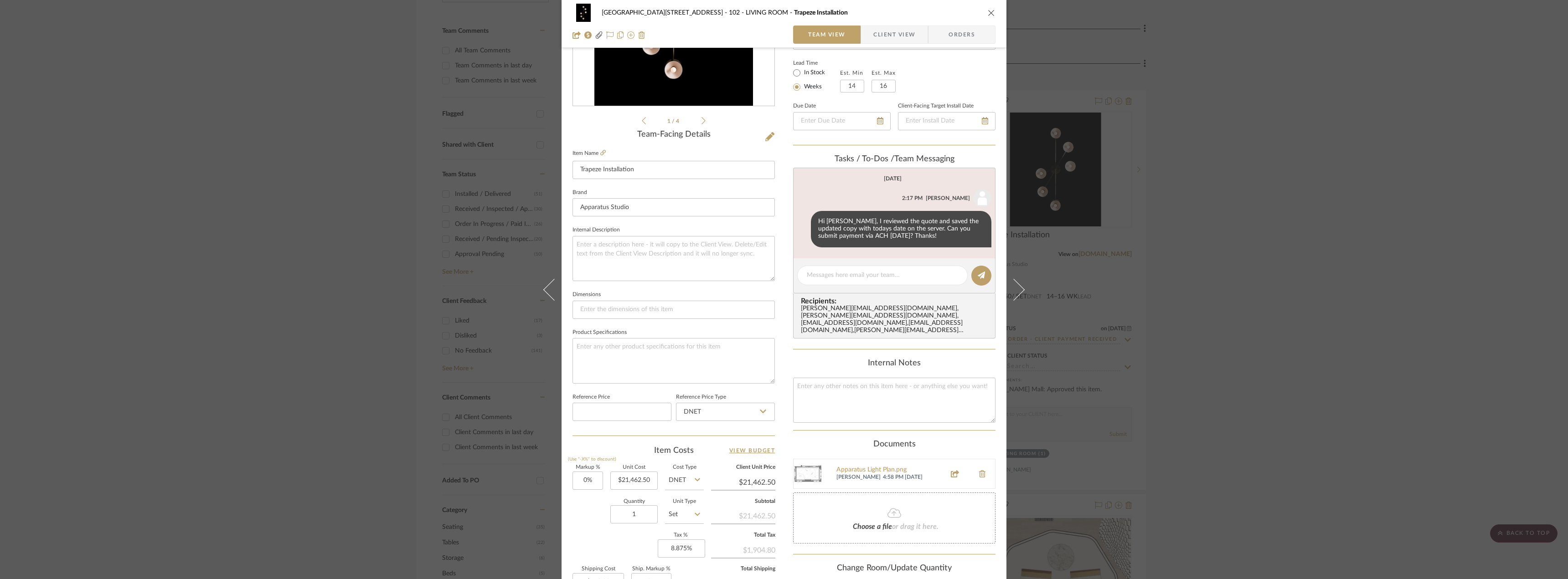
scroll to position [87, 0]
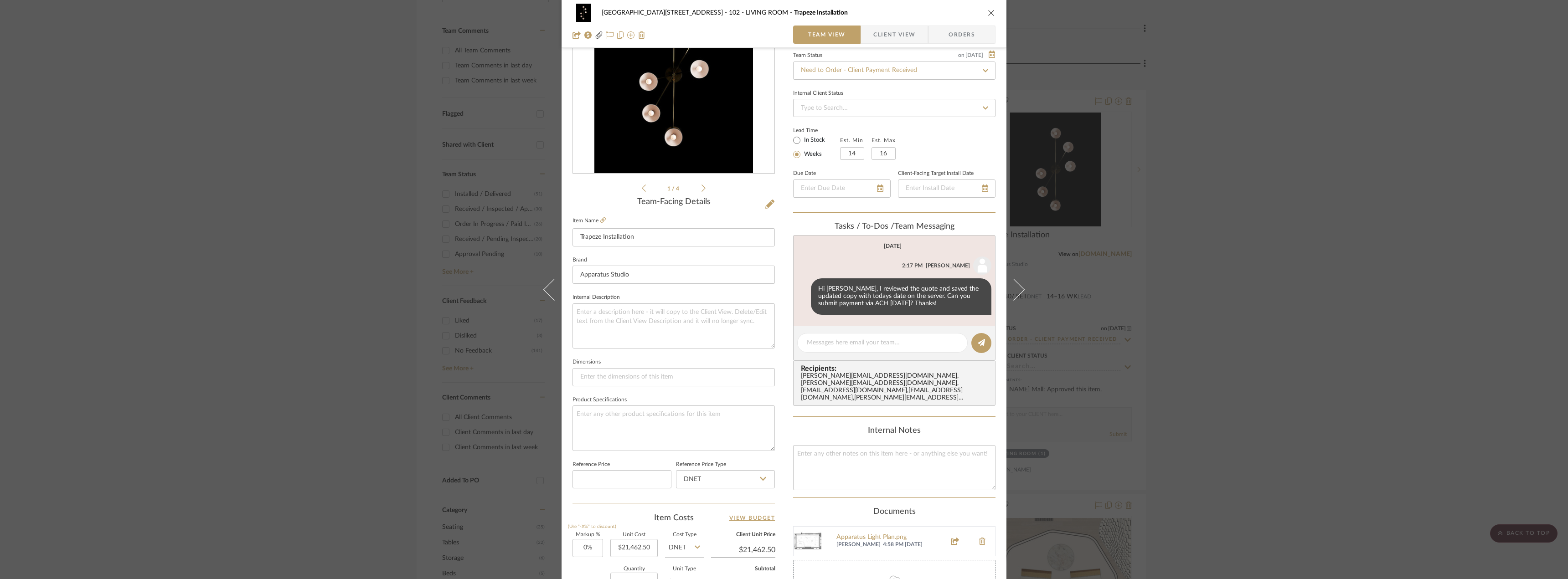
click at [1242, 362] on div "24100 - [STREET_ADDRESS] - LIVING ROOM Trapeze Installation Team View Client Vi…" at bounding box center [784, 290] width 1568 height 579
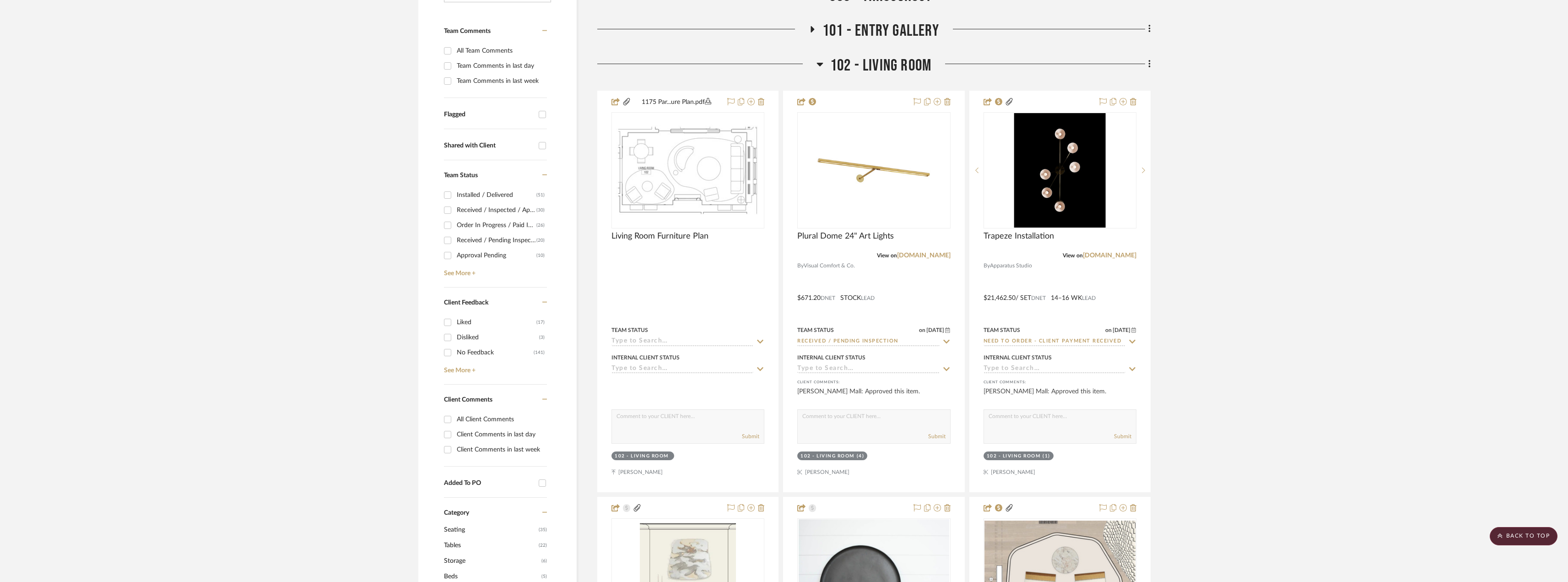
scroll to position [0, 0]
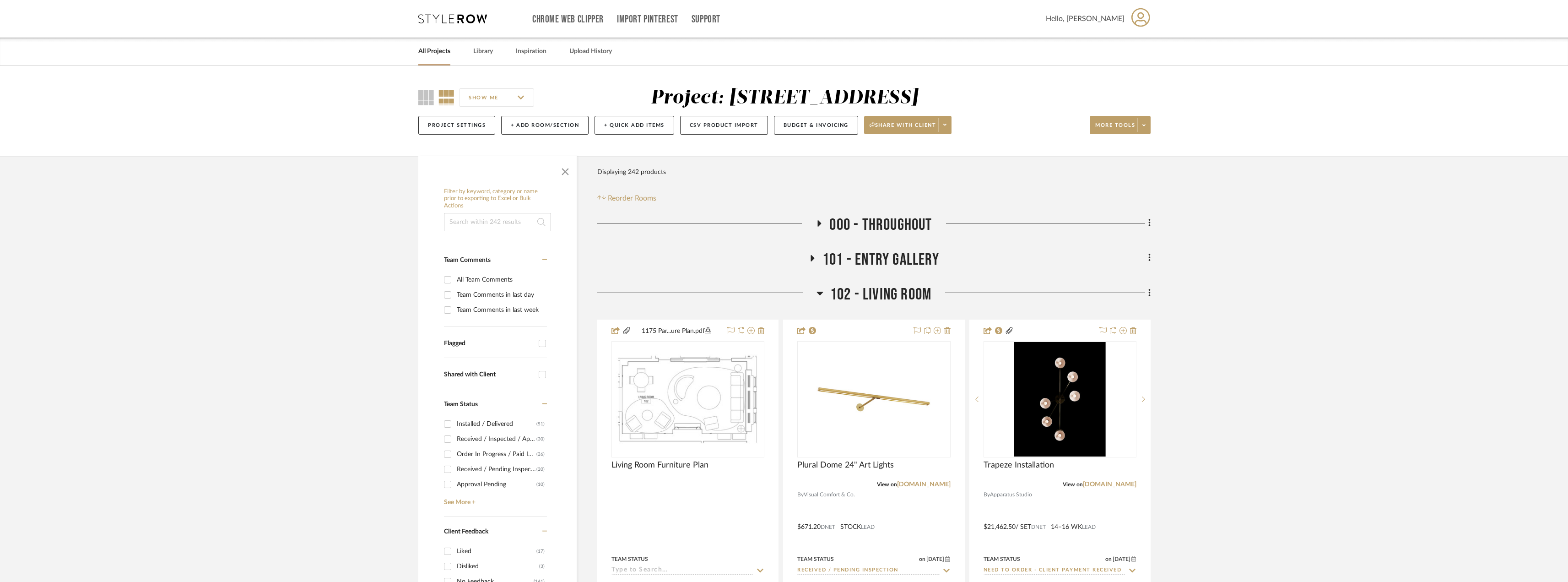
click at [817, 295] on icon at bounding box center [819, 293] width 7 height 11
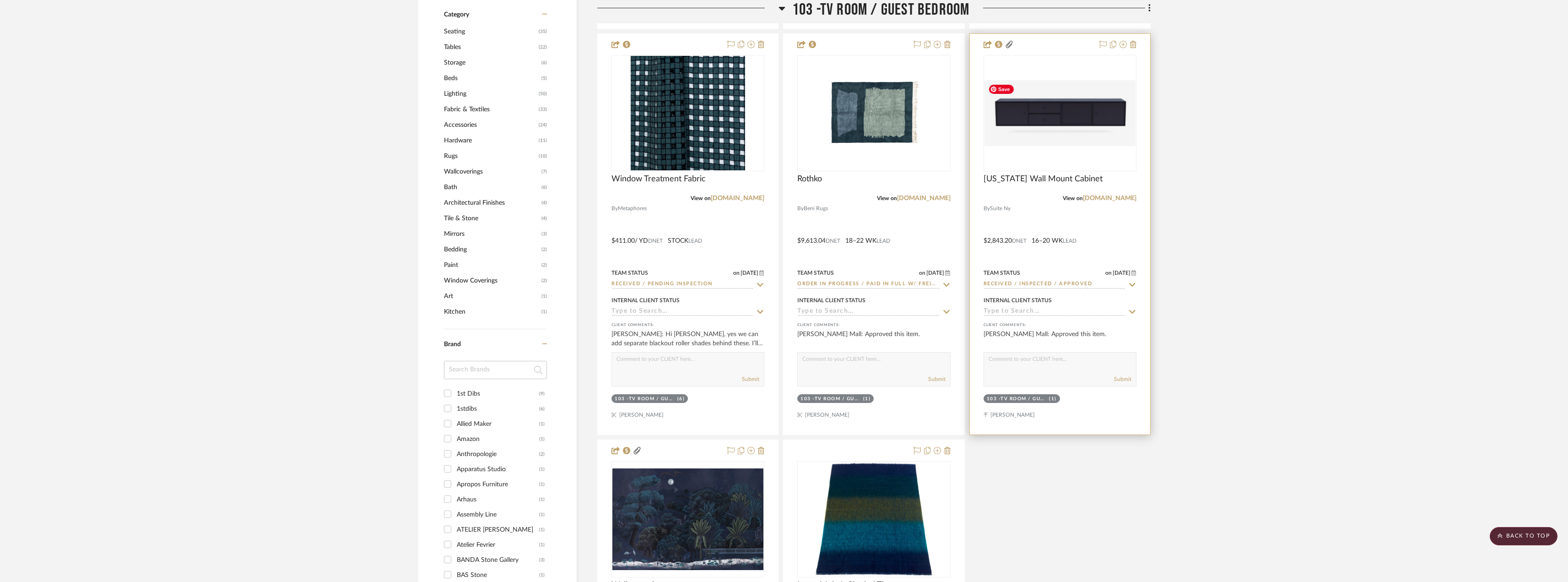
scroll to position [732, 0]
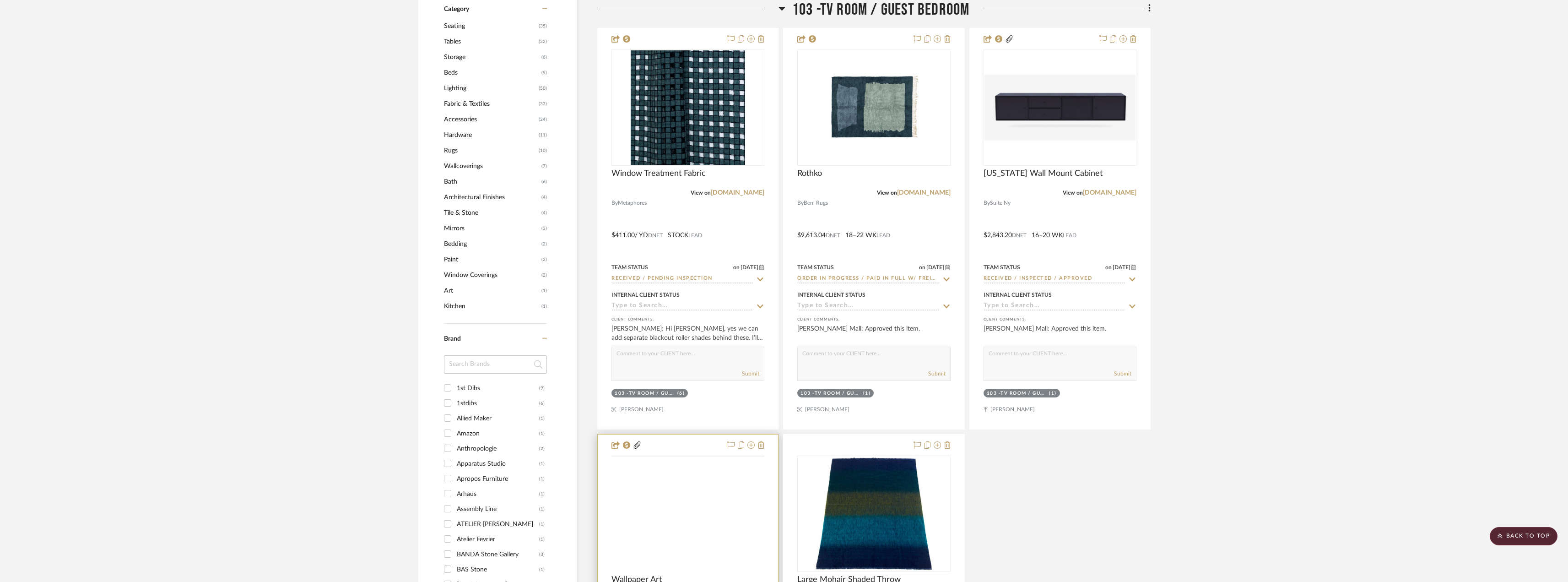
click at [0, 0] on img at bounding box center [0, 0] width 0 height 0
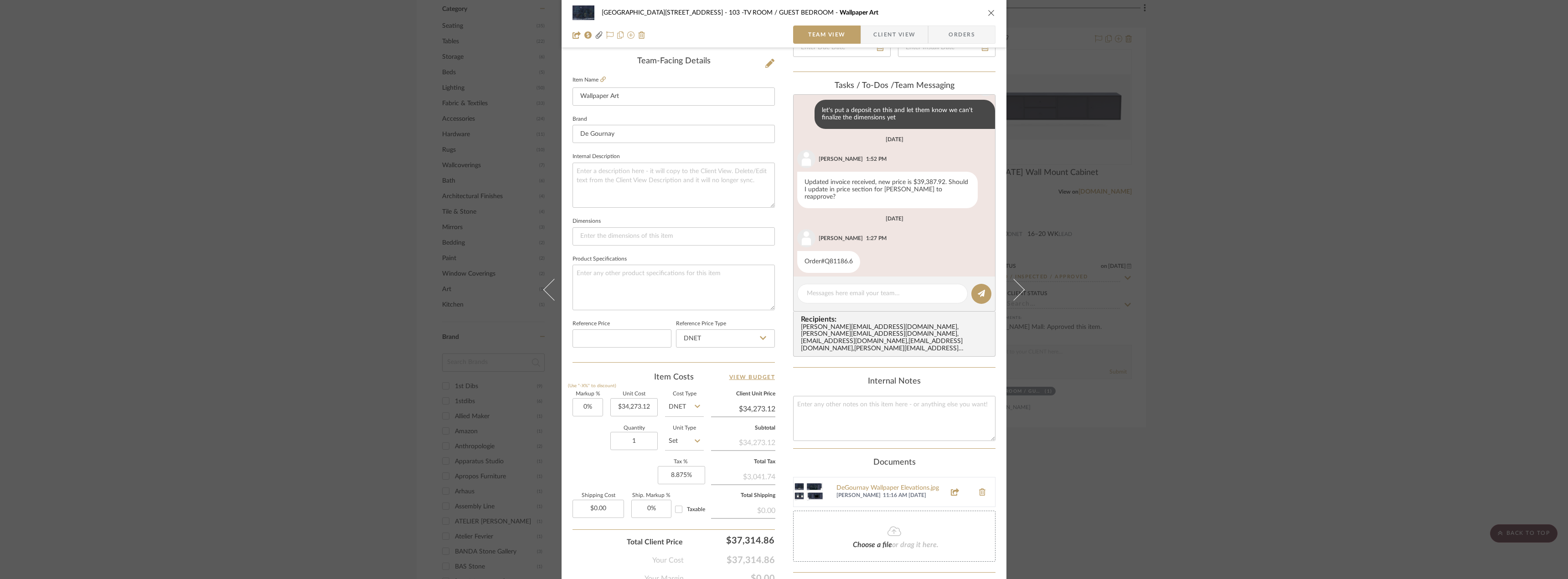
scroll to position [305, 0]
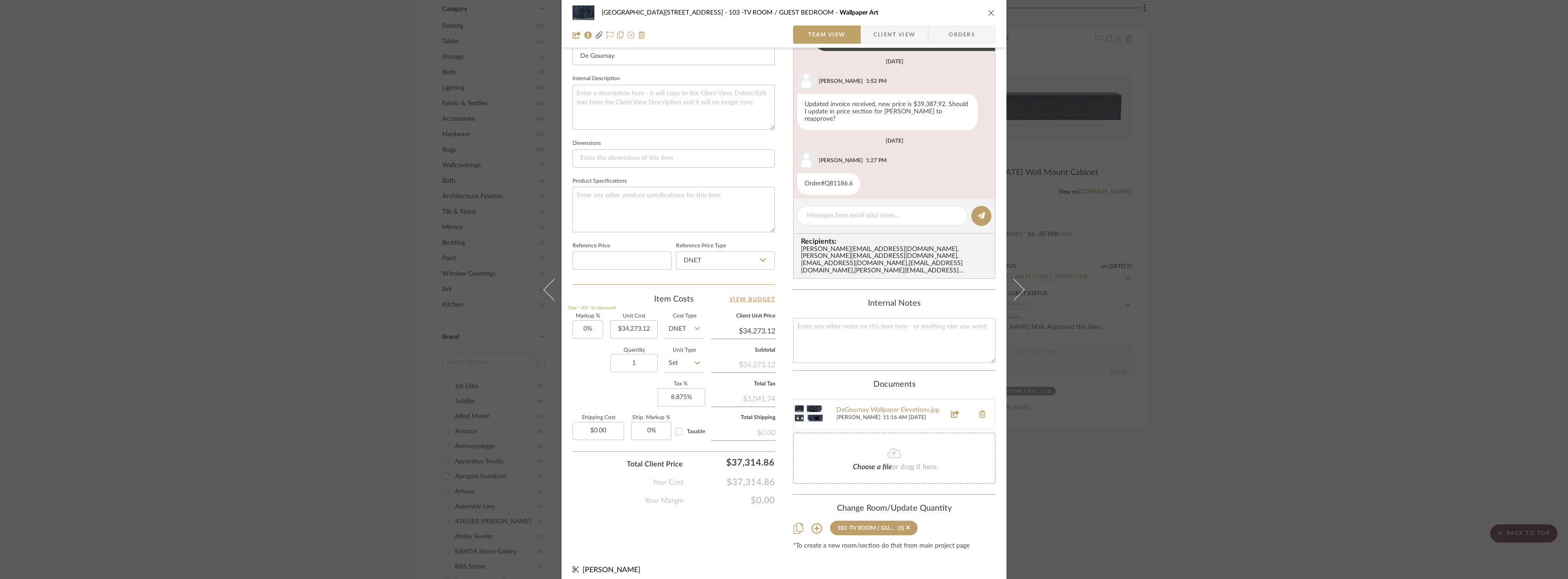
click at [892, 399] on div "DeGournay Wallpaper Elevations.jpg [PERSON_NAME] 11:16 AM [DATE]" at bounding box center [894, 414] width 202 height 30
click at [892, 407] on div "DeGournay Wallpaper Elevations.jpg" at bounding box center [888, 411] width 104 height 7
